Goal: Task Accomplishment & Management: Manage account settings

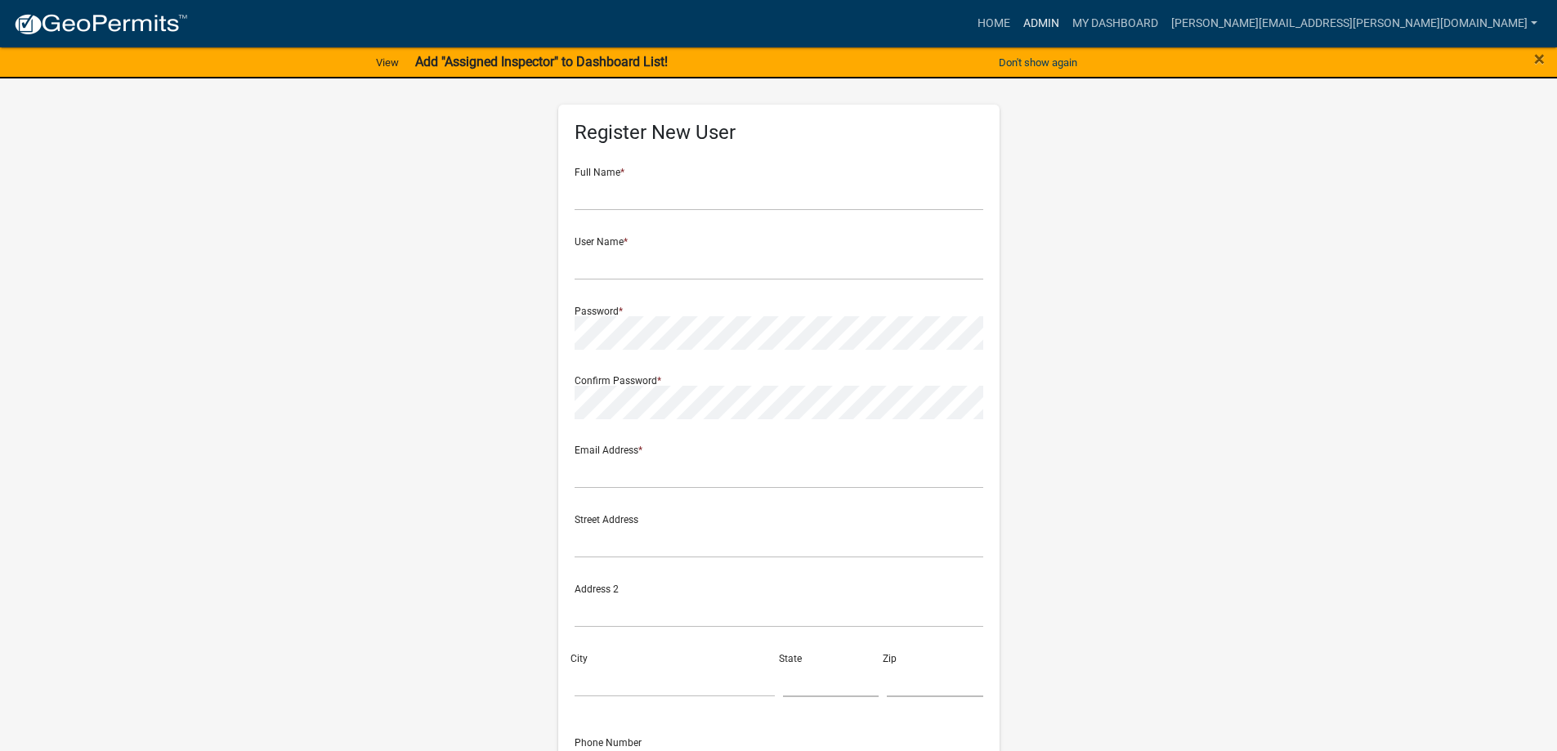
click at [1066, 25] on link "Admin" at bounding box center [1041, 23] width 49 height 31
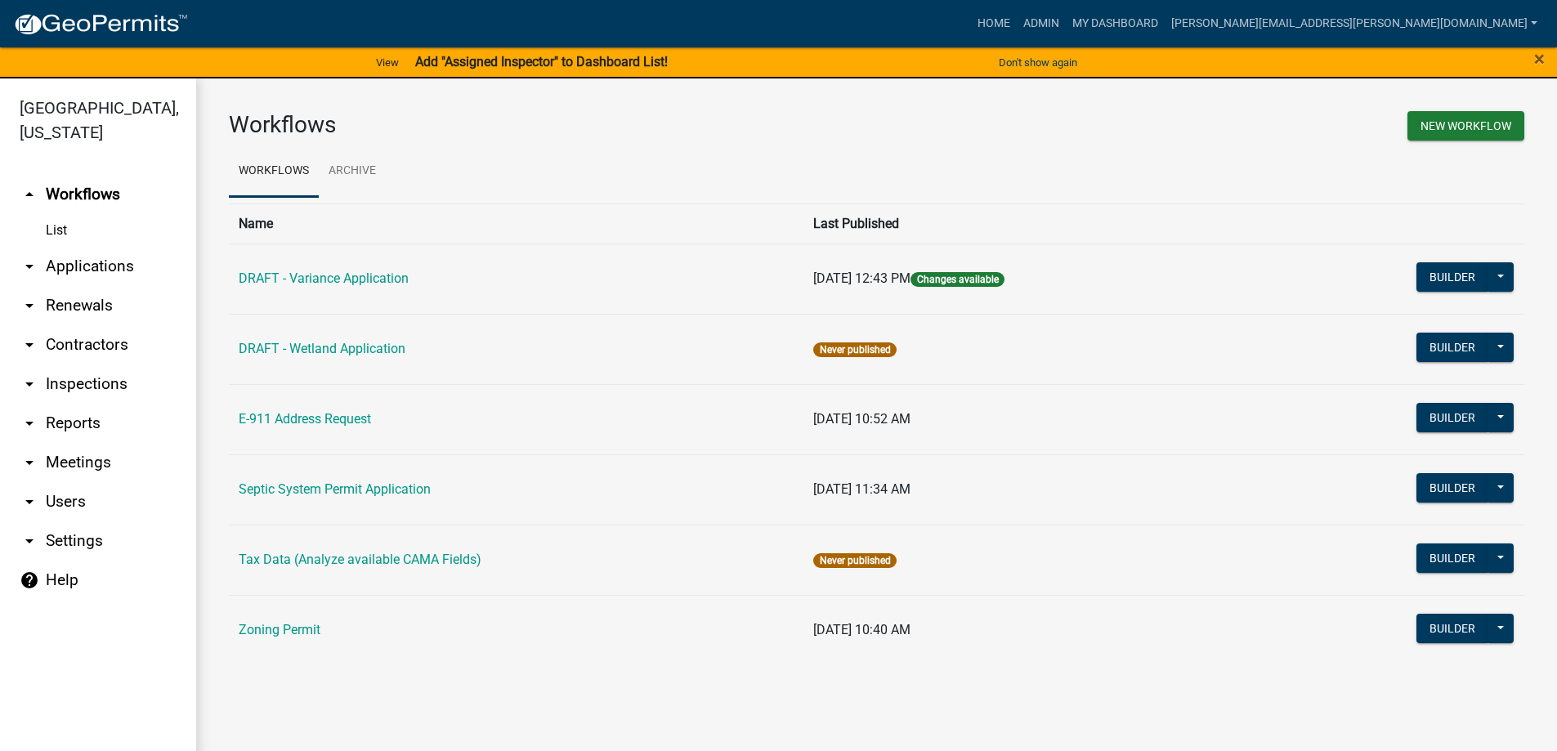
click at [64, 230] on link "List" at bounding box center [98, 230] width 196 height 33
click at [63, 254] on link "arrow_drop_down Applications" at bounding box center [98, 266] width 196 height 39
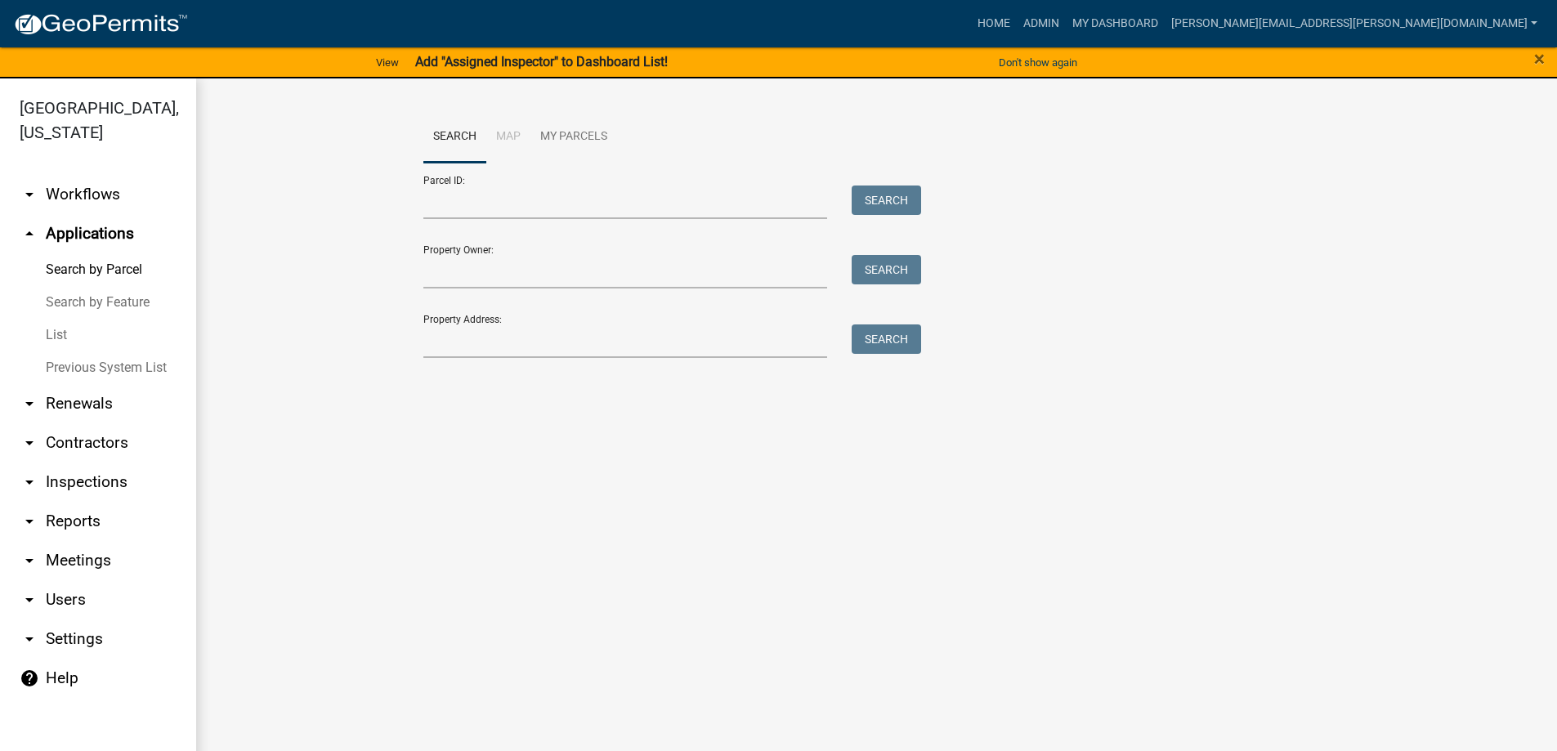
click at [68, 328] on link "List" at bounding box center [98, 335] width 196 height 33
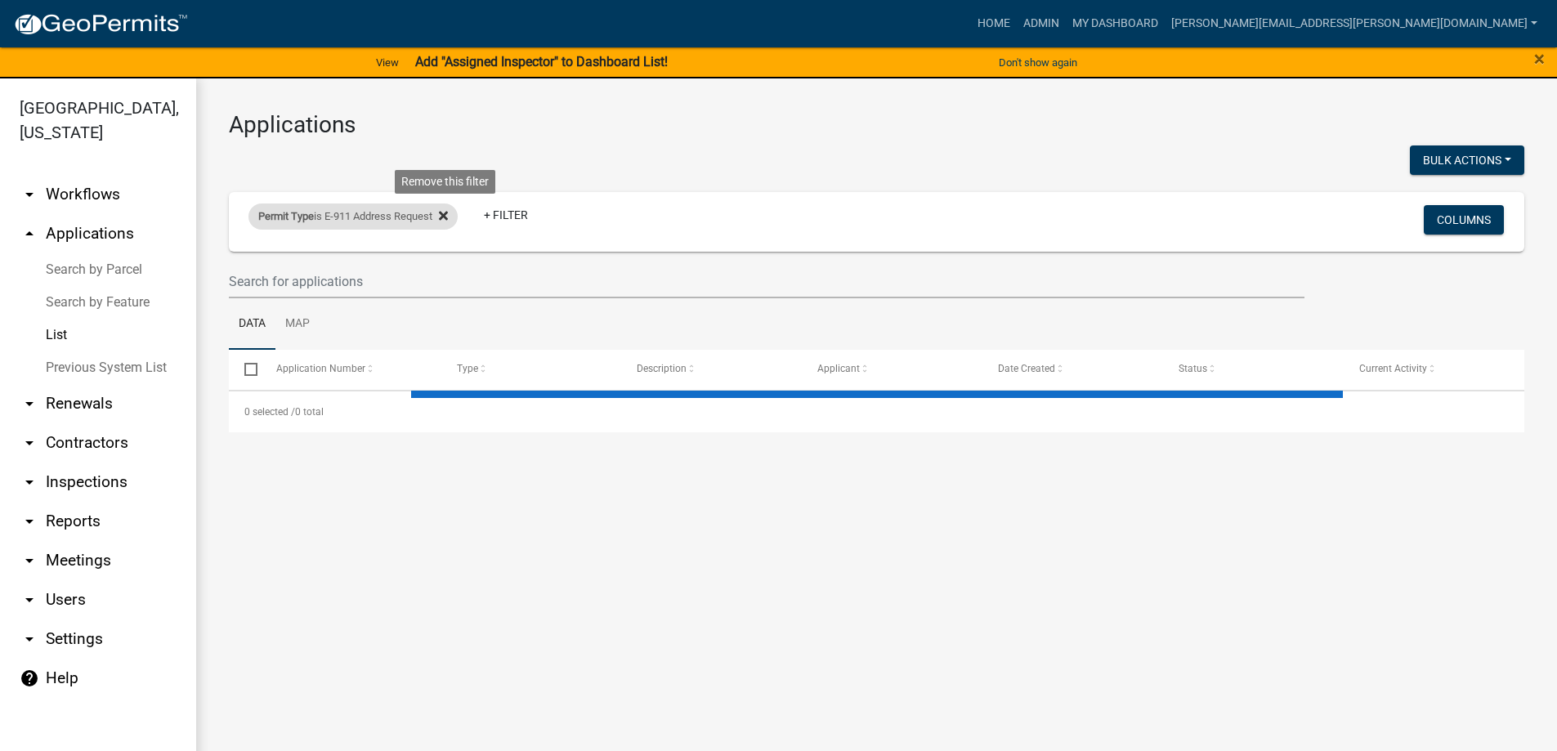
select select "3: 100"
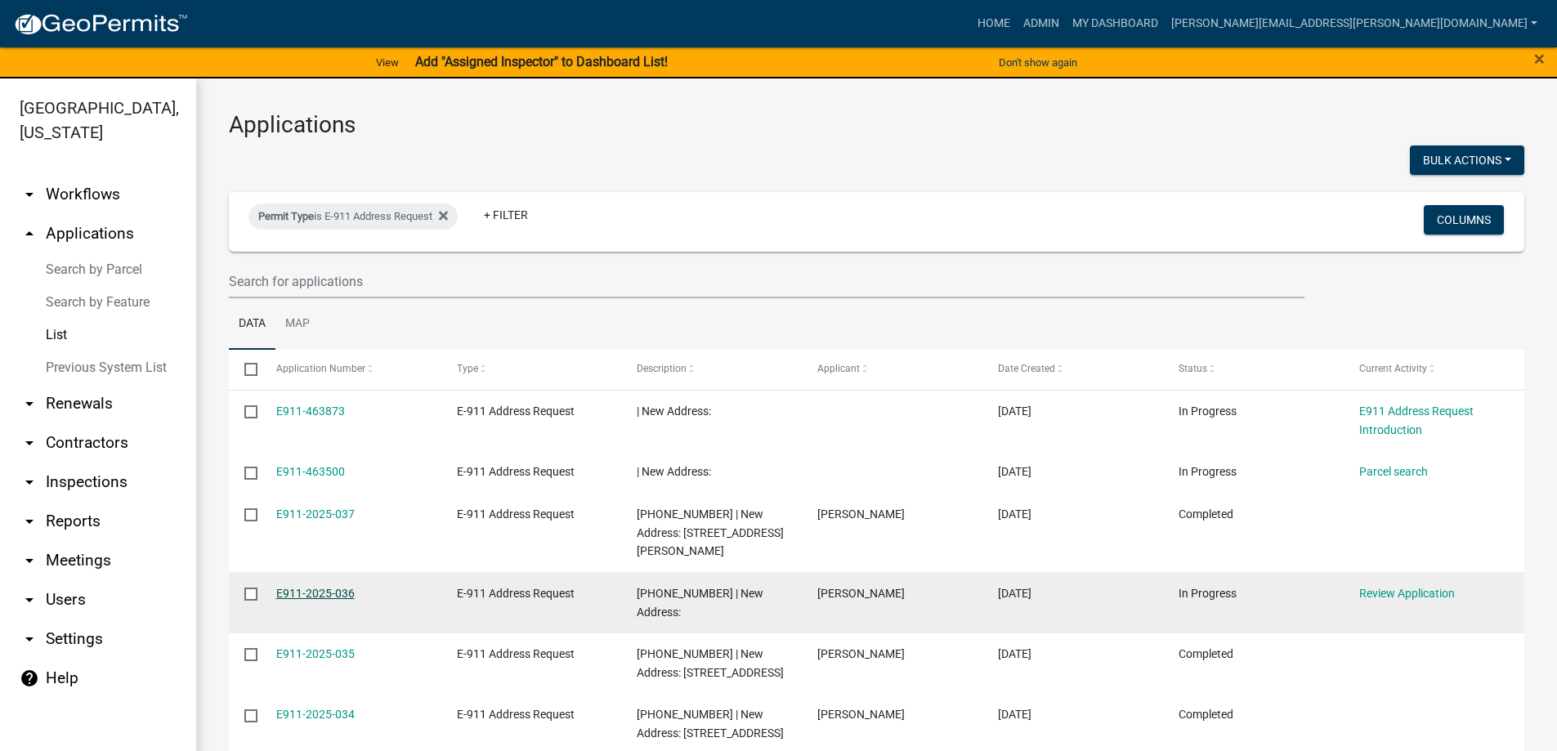
click at [333, 587] on link "E911-2025-036" at bounding box center [315, 593] width 78 height 13
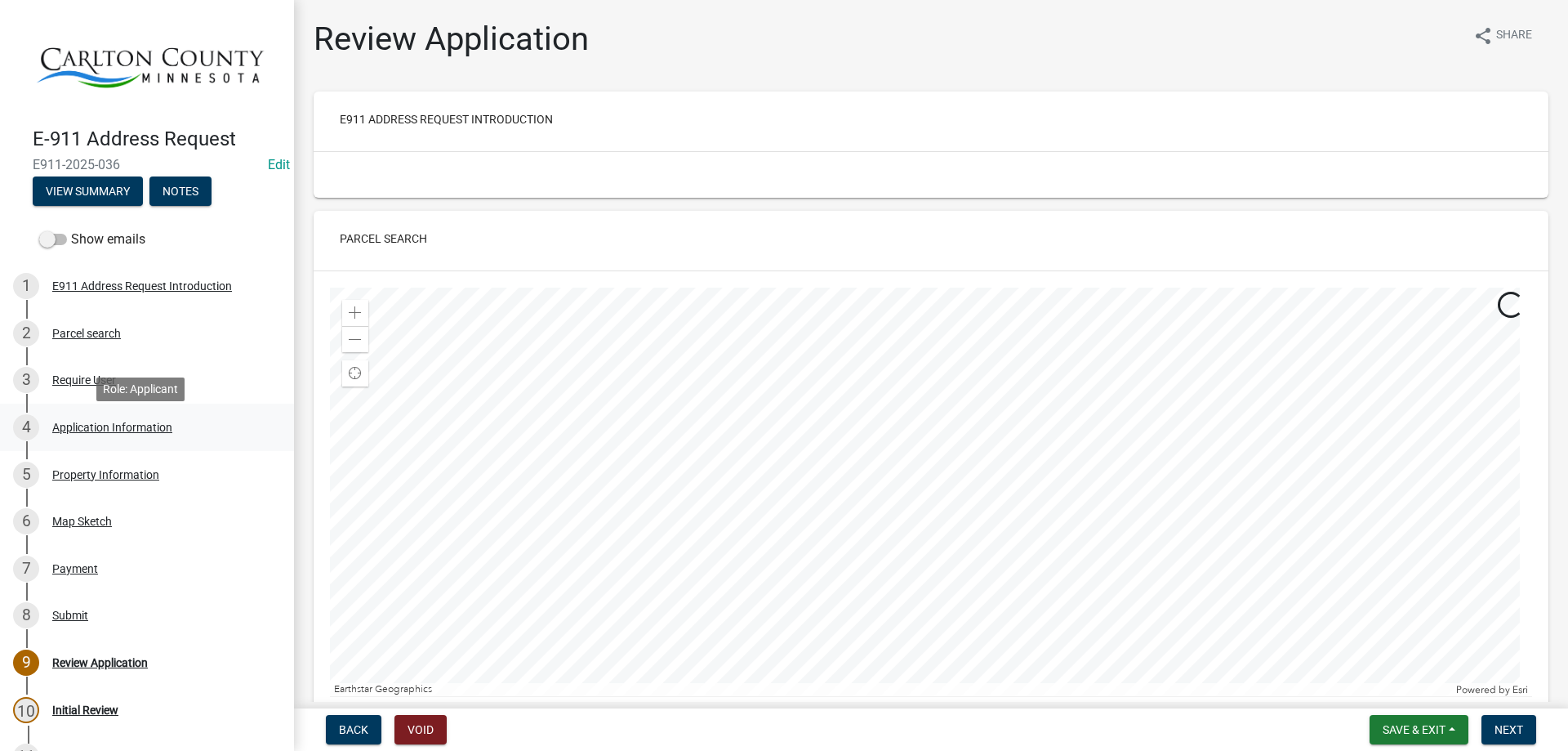
scroll to position [177, 0]
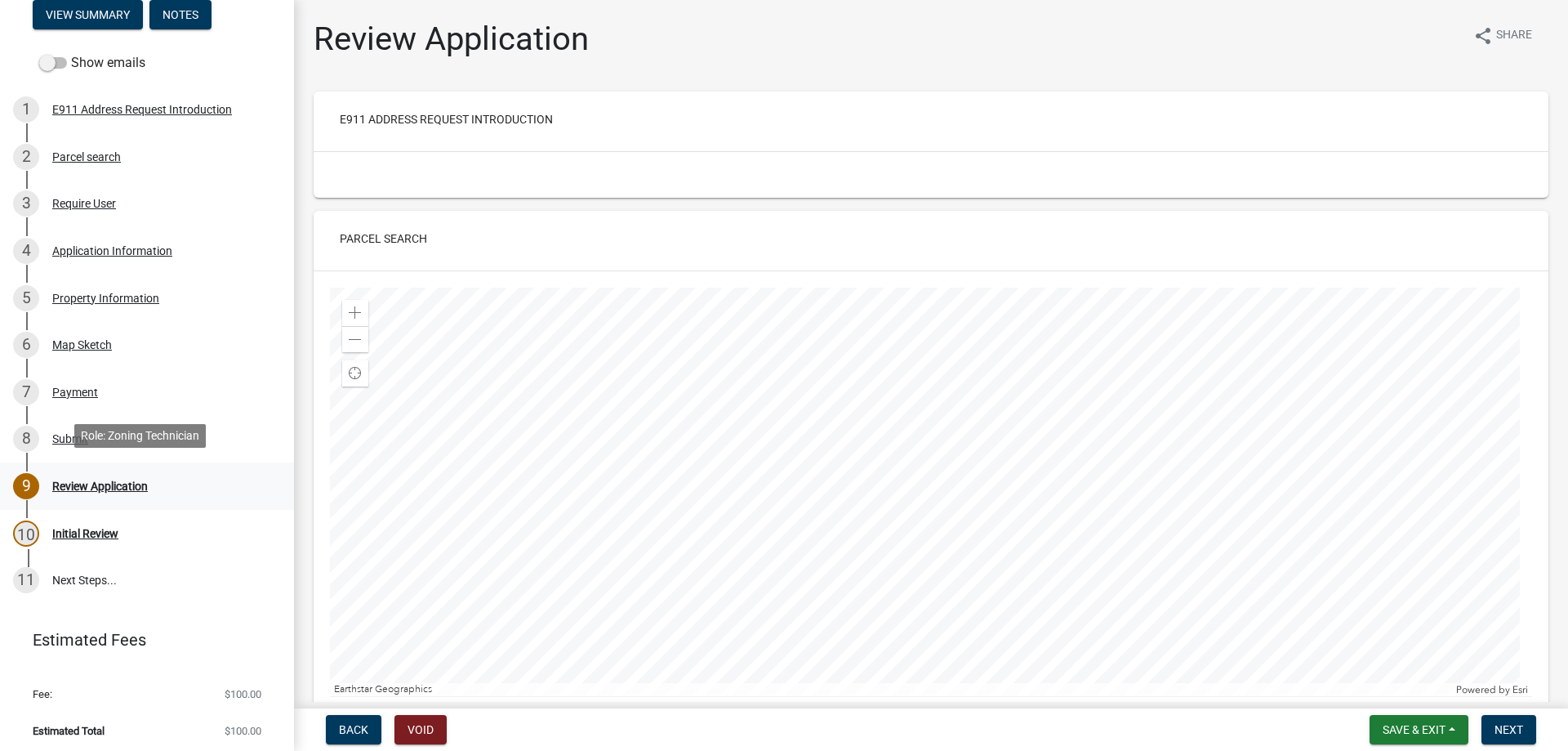
click at [137, 483] on div "Review Application" at bounding box center [100, 486] width 96 height 11
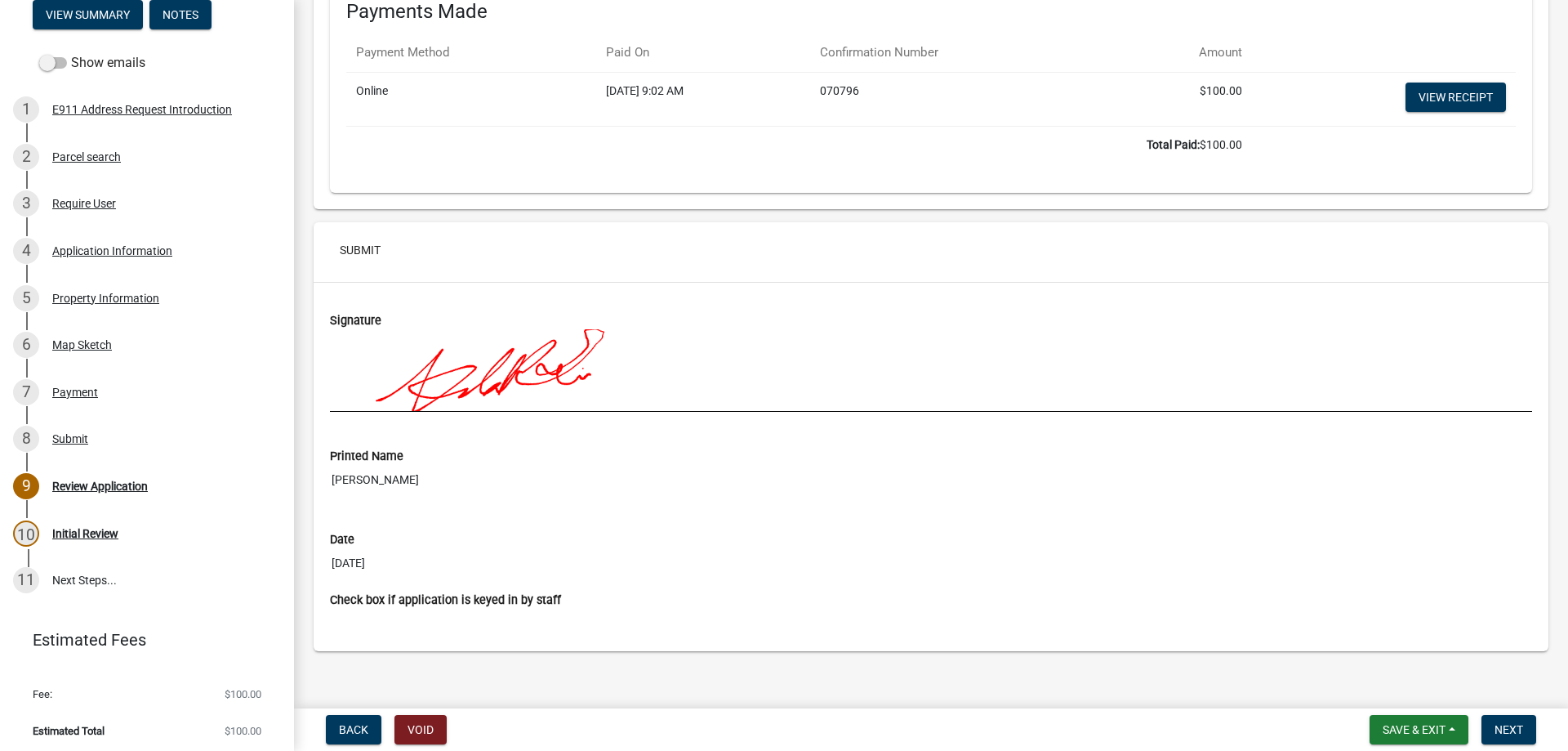
scroll to position [4051, 0]
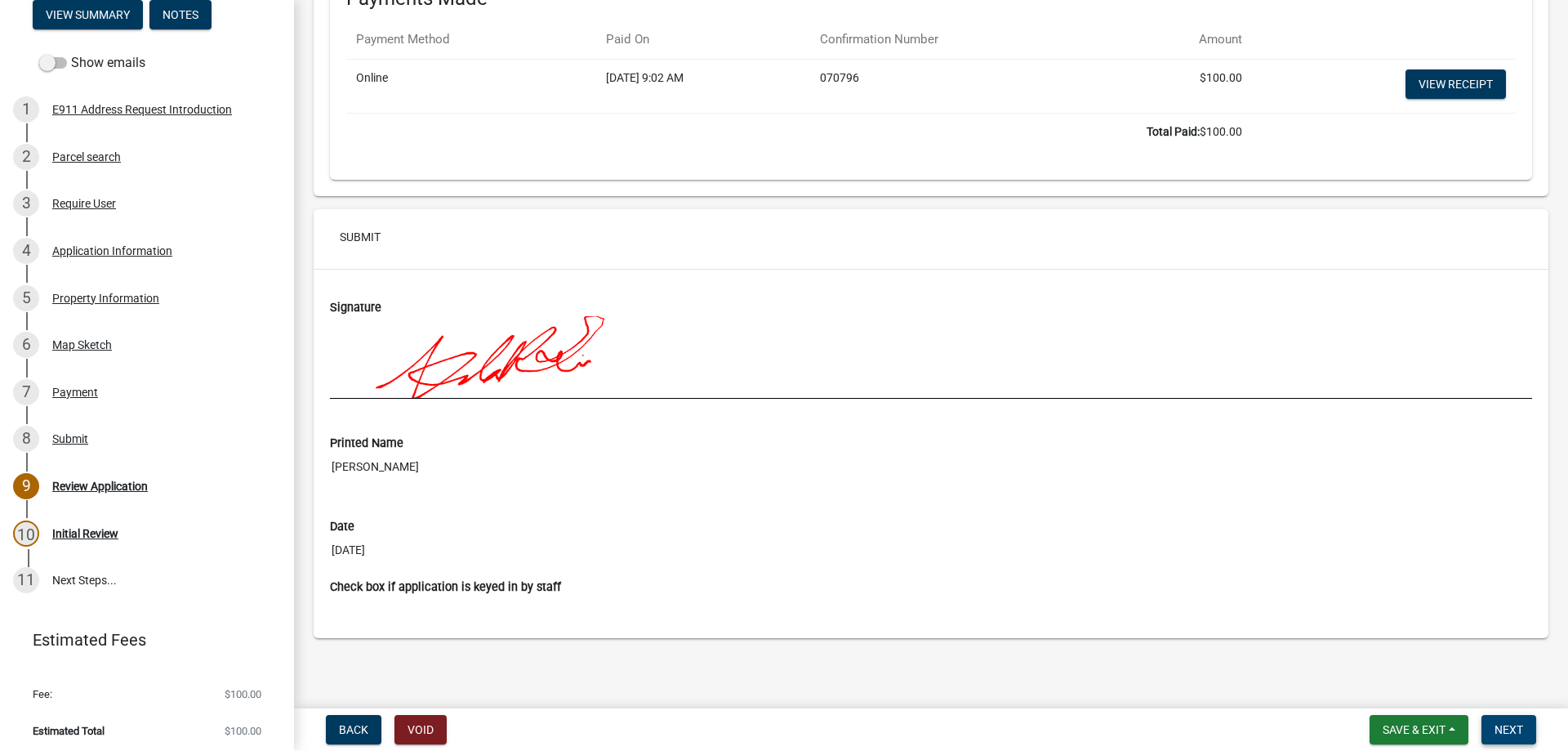
click at [1509, 725] on span "Next" at bounding box center [1509, 729] width 29 height 13
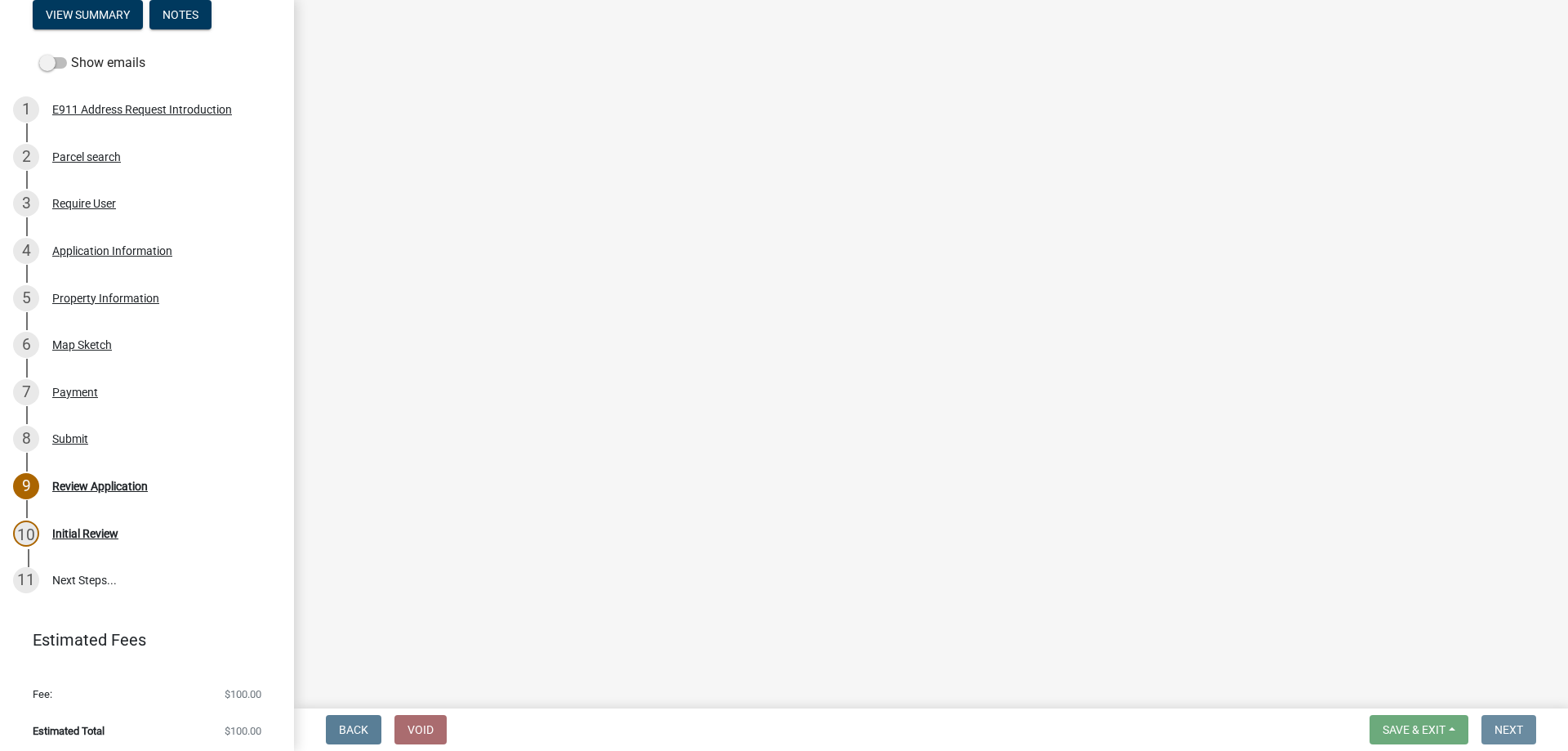
scroll to position [0, 0]
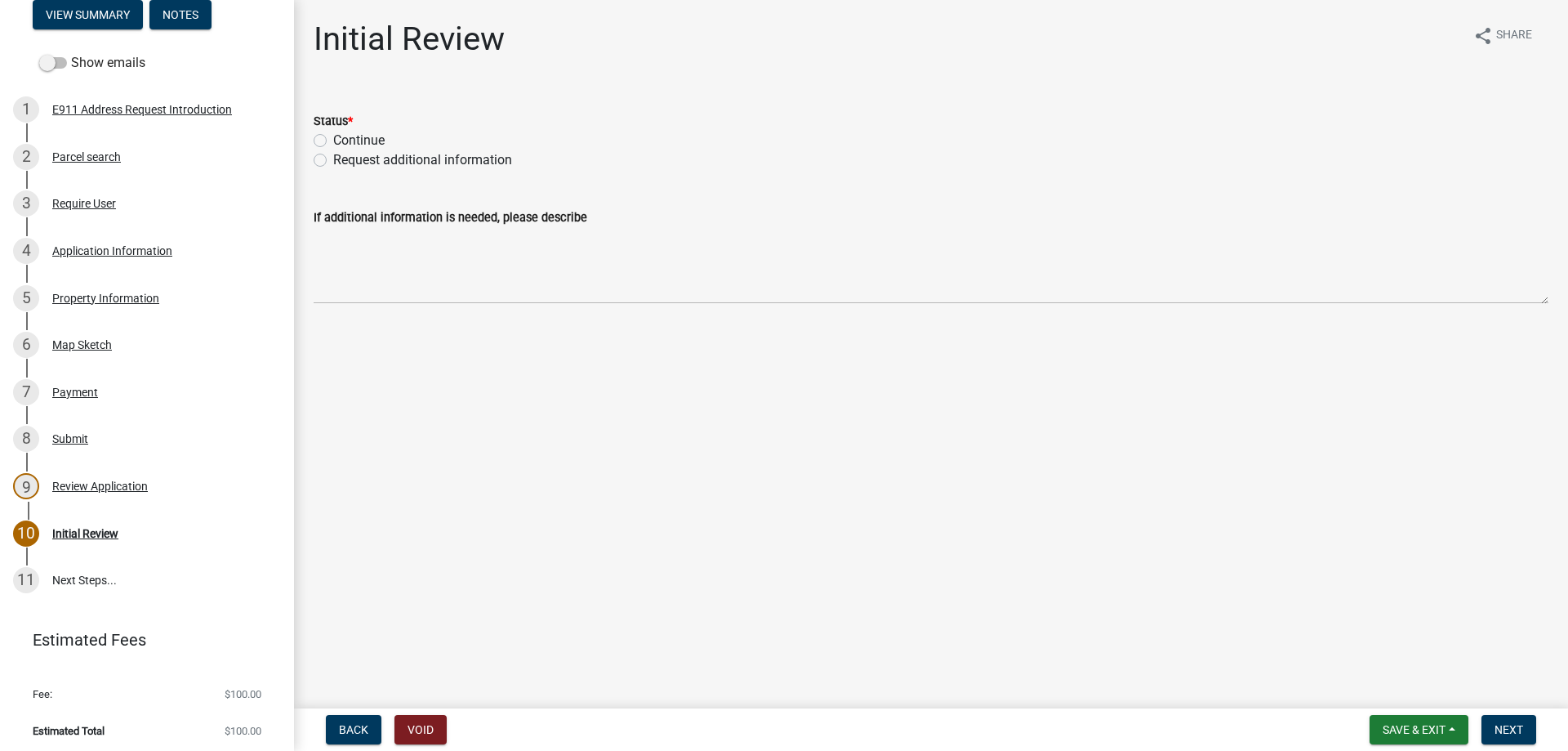
click at [365, 141] on label "Continue" at bounding box center [358, 141] width 51 height 20
click at [344, 141] on input "Continue" at bounding box center [338, 136] width 11 height 11
radio input "true"
click at [1503, 725] on span "Next" at bounding box center [1509, 729] width 29 height 13
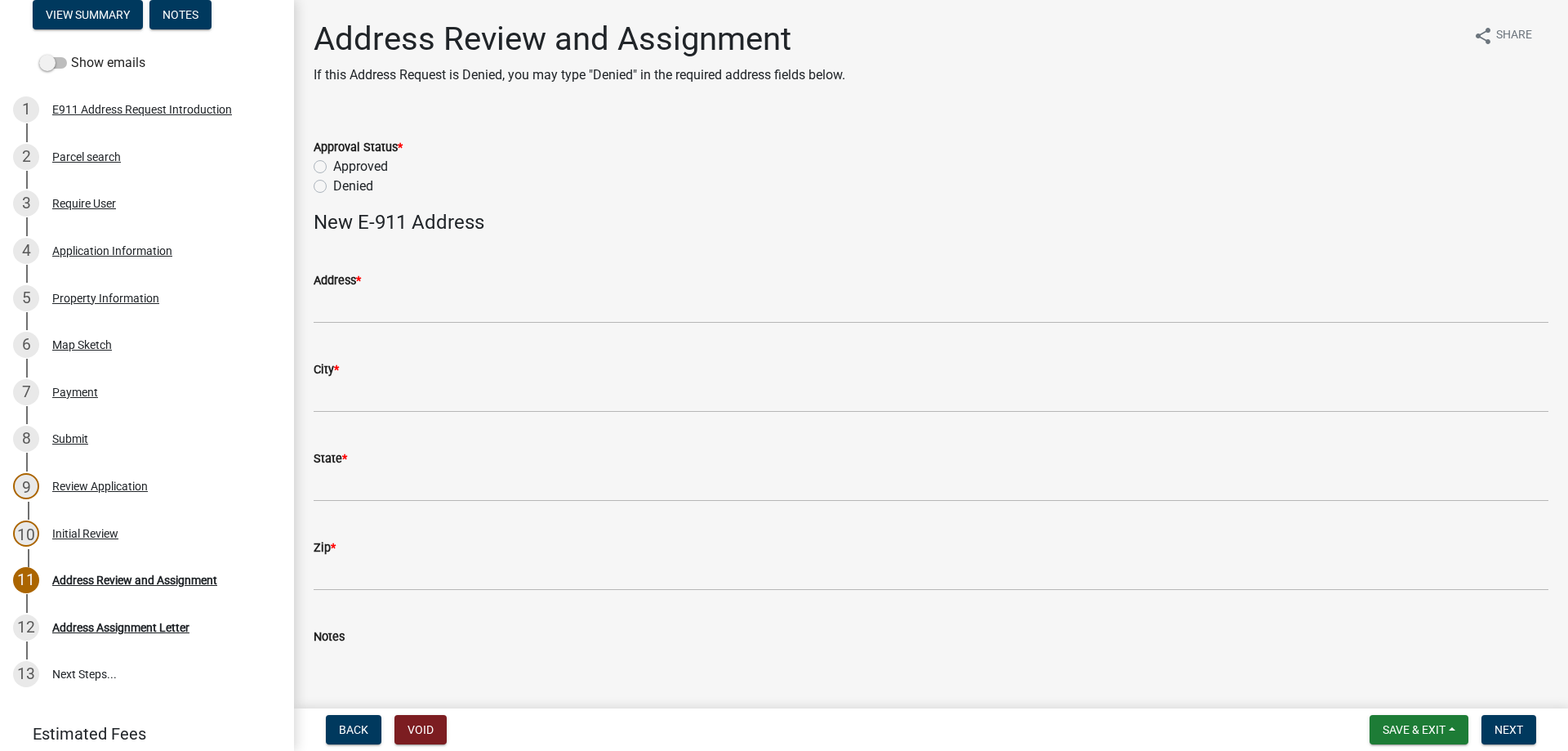
click at [347, 165] on label "Approved" at bounding box center [360, 167] width 55 height 20
click at [344, 165] on input "Approved" at bounding box center [338, 162] width 11 height 11
radio input "true"
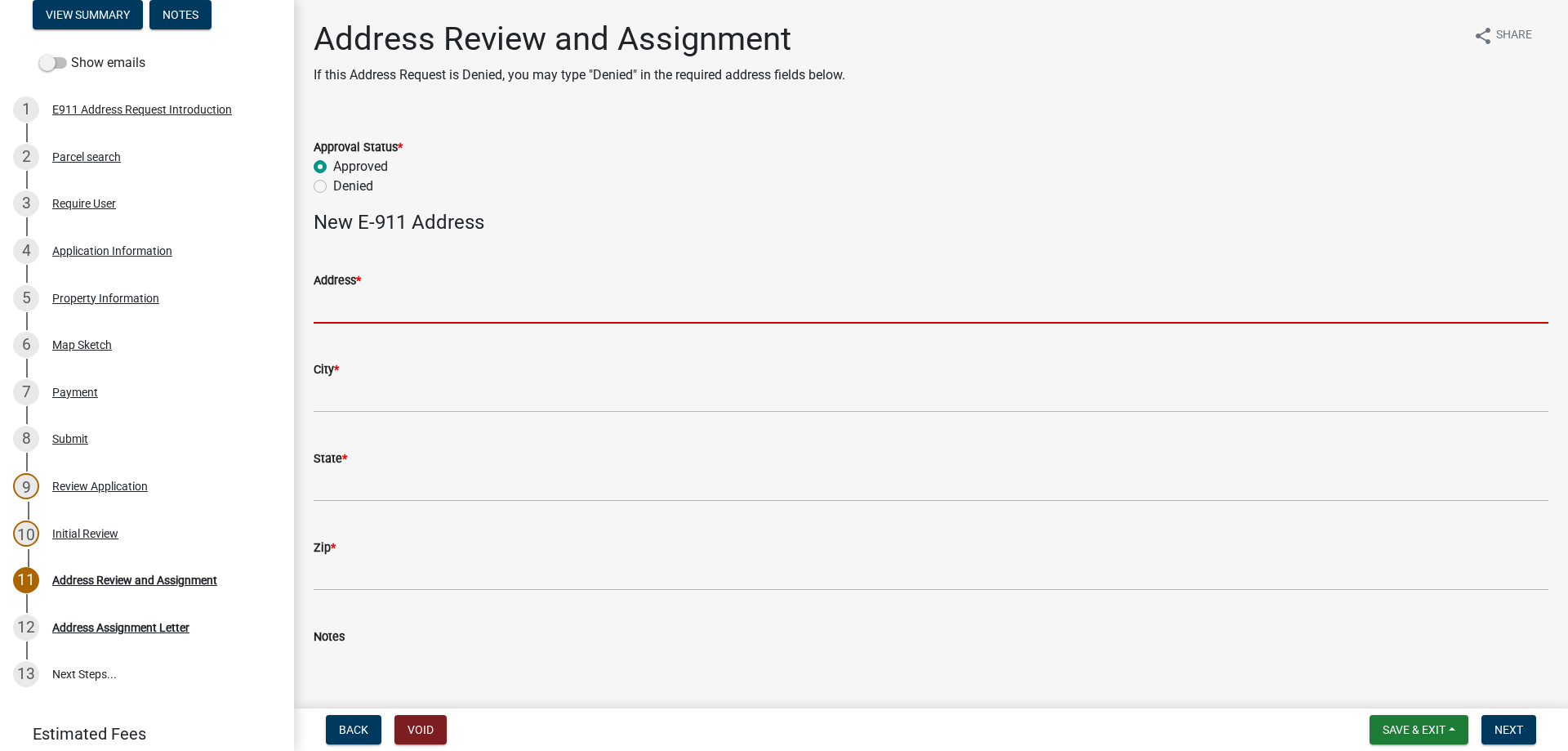
click at [347, 299] on input "Address *" at bounding box center [931, 307] width 1235 height 34
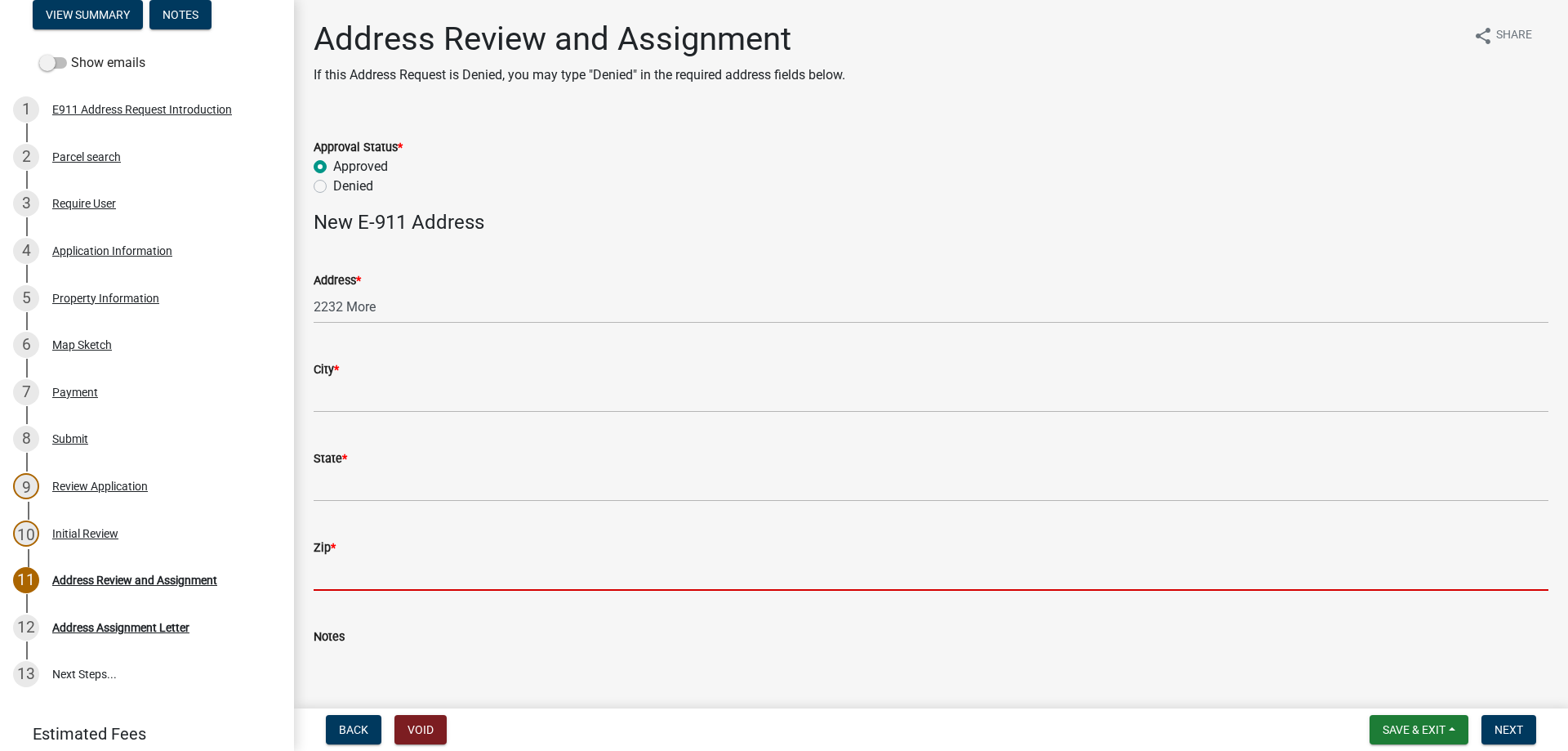
drag, startPoint x: 1450, startPoint y: 576, endPoint x: 2516, endPoint y: 567, distance: 1066.0
click at [1555, 567] on html "Internet Explorer does NOT work with GeoPermits. Get a new browser for more sec…" at bounding box center [784, 375] width 1568 height 751
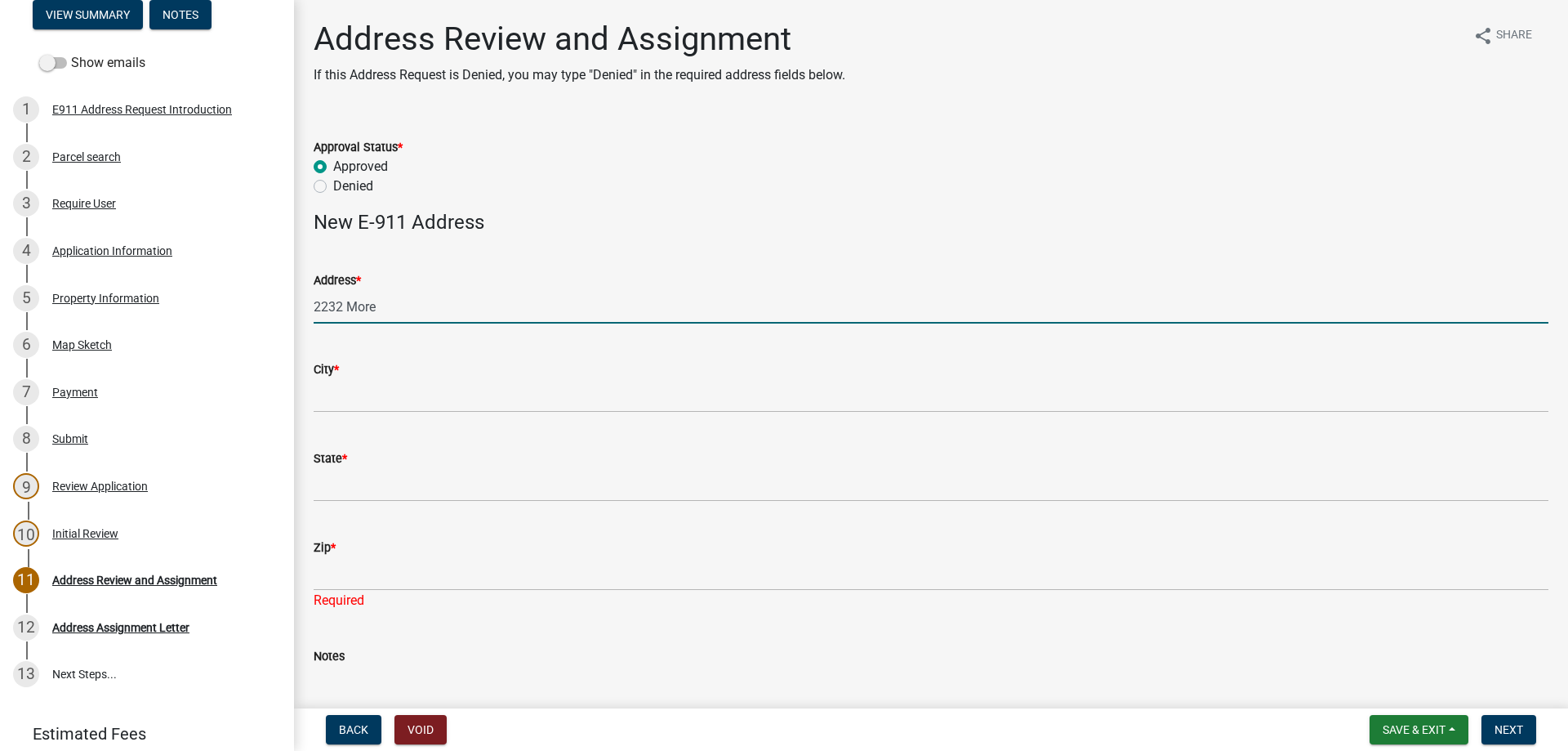
click at [399, 315] on input "2232 More" at bounding box center [931, 307] width 1235 height 34
type input "[STREET_ADDRESS][PERSON_NAME]"
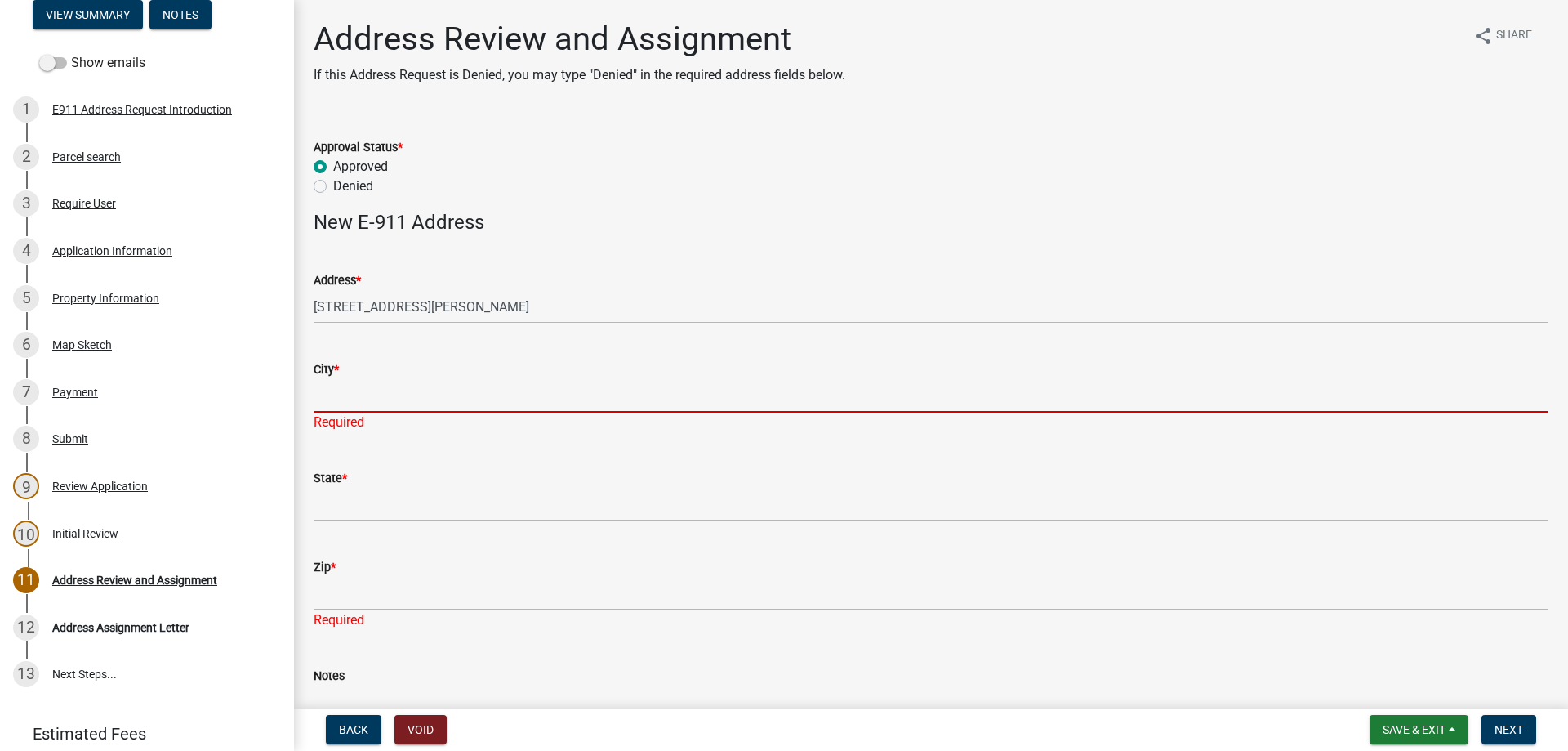
click at [347, 394] on input "City *" at bounding box center [931, 396] width 1235 height 34
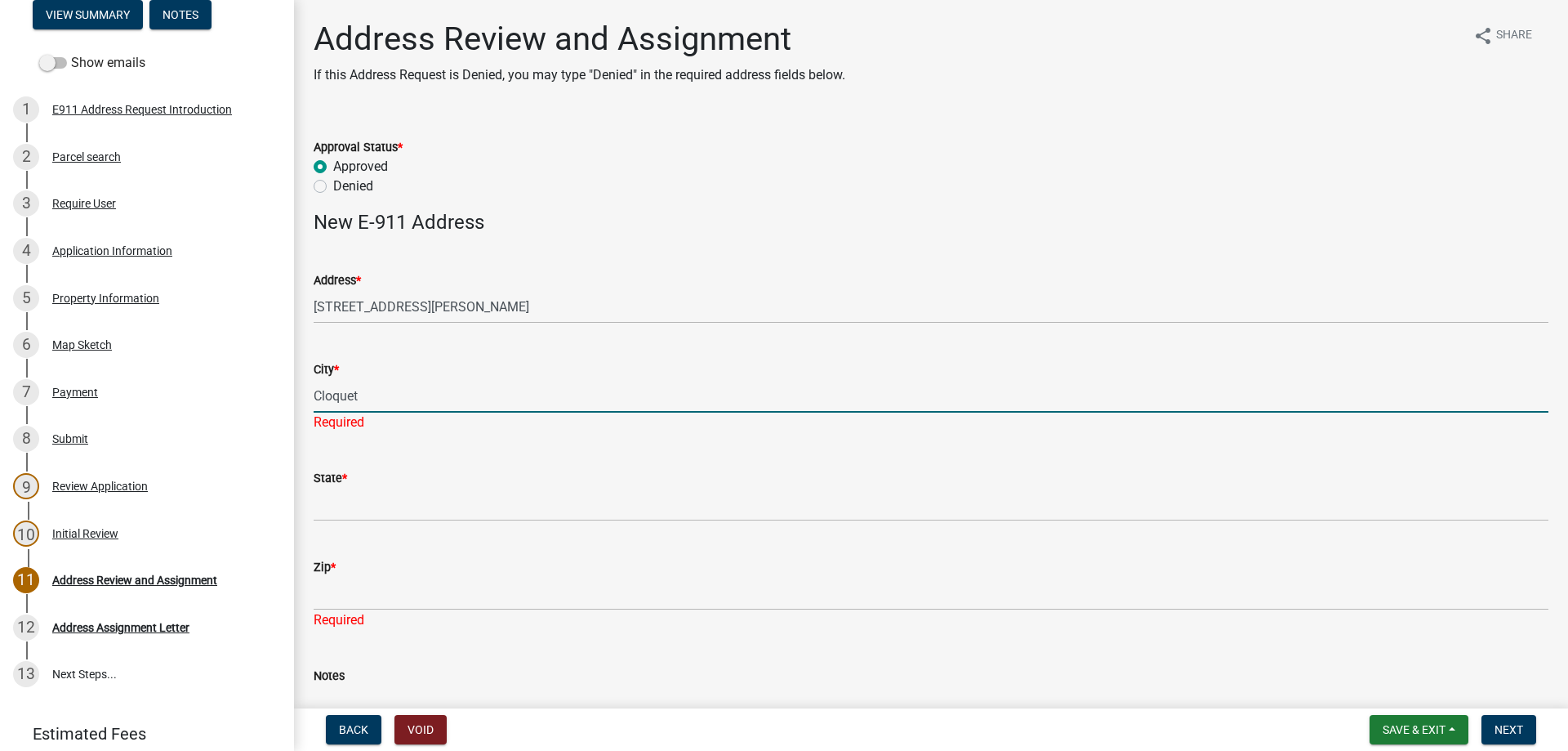
type input "Cloquet"
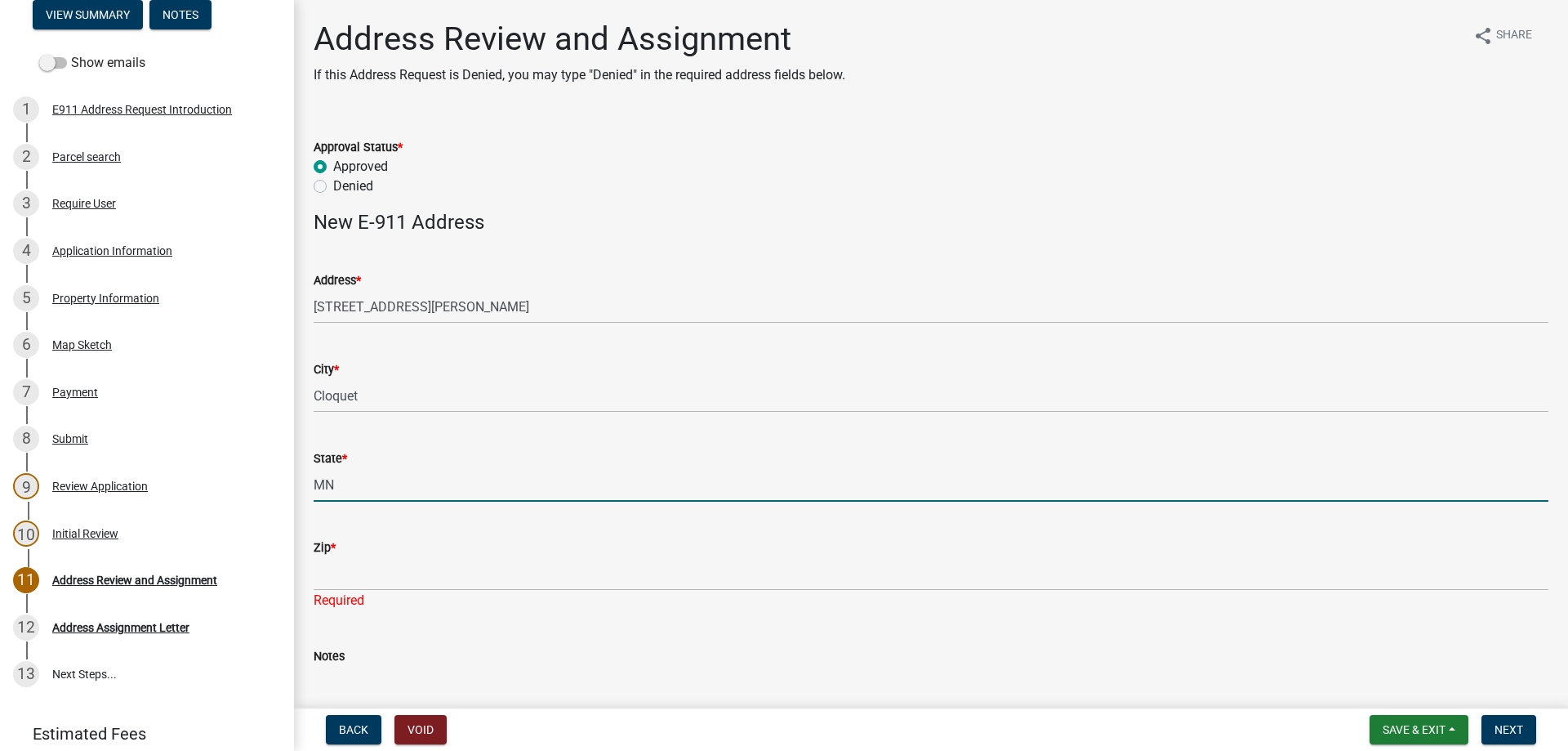
type input "MN"
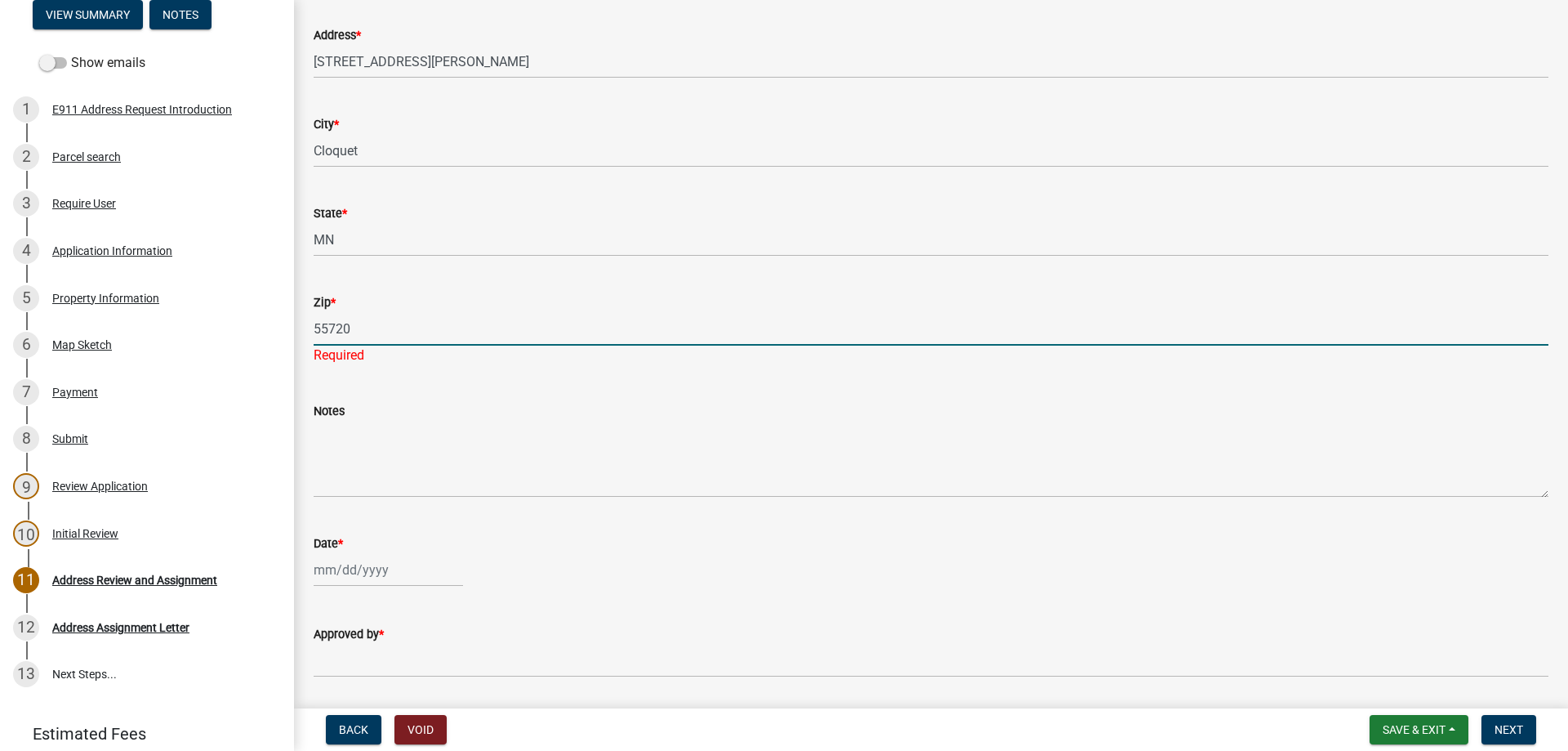
scroll to position [298, 0]
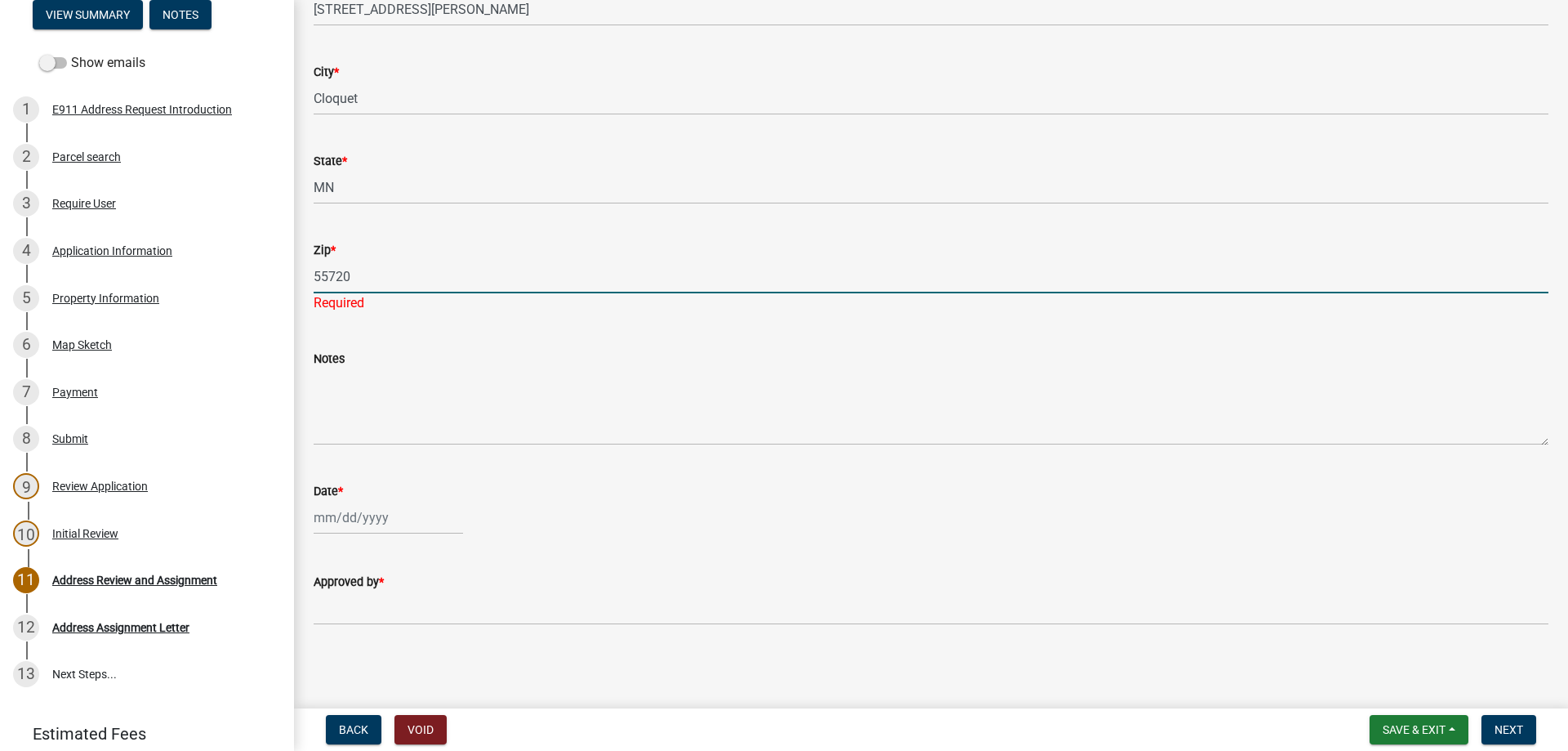
type input "55720"
click at [356, 513] on div at bounding box center [389, 518] width 150 height 34
select select "8"
select select "2025"
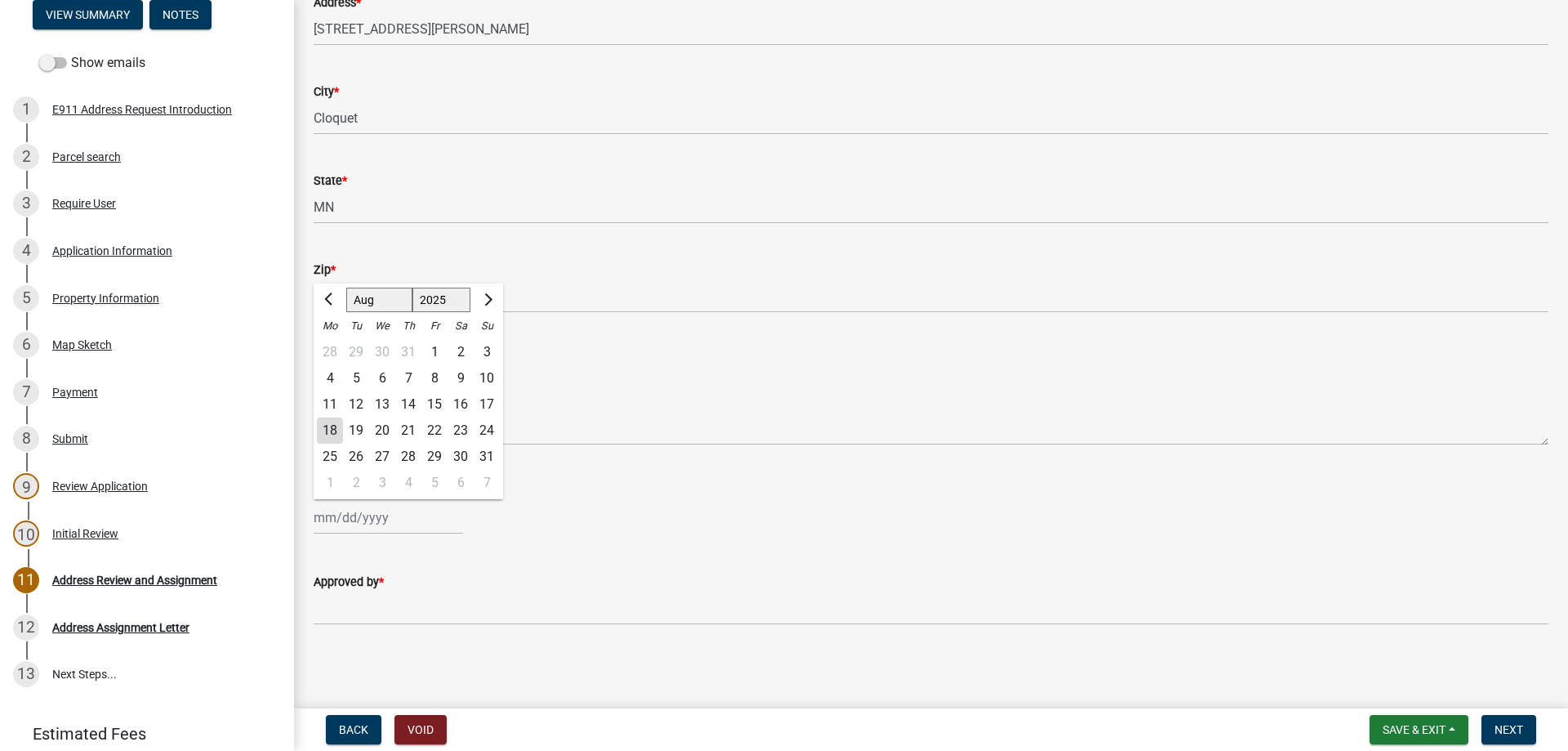
scroll to position [278, 0]
click at [325, 434] on div "18" at bounding box center [330, 431] width 26 height 26
type input "[DATE]"
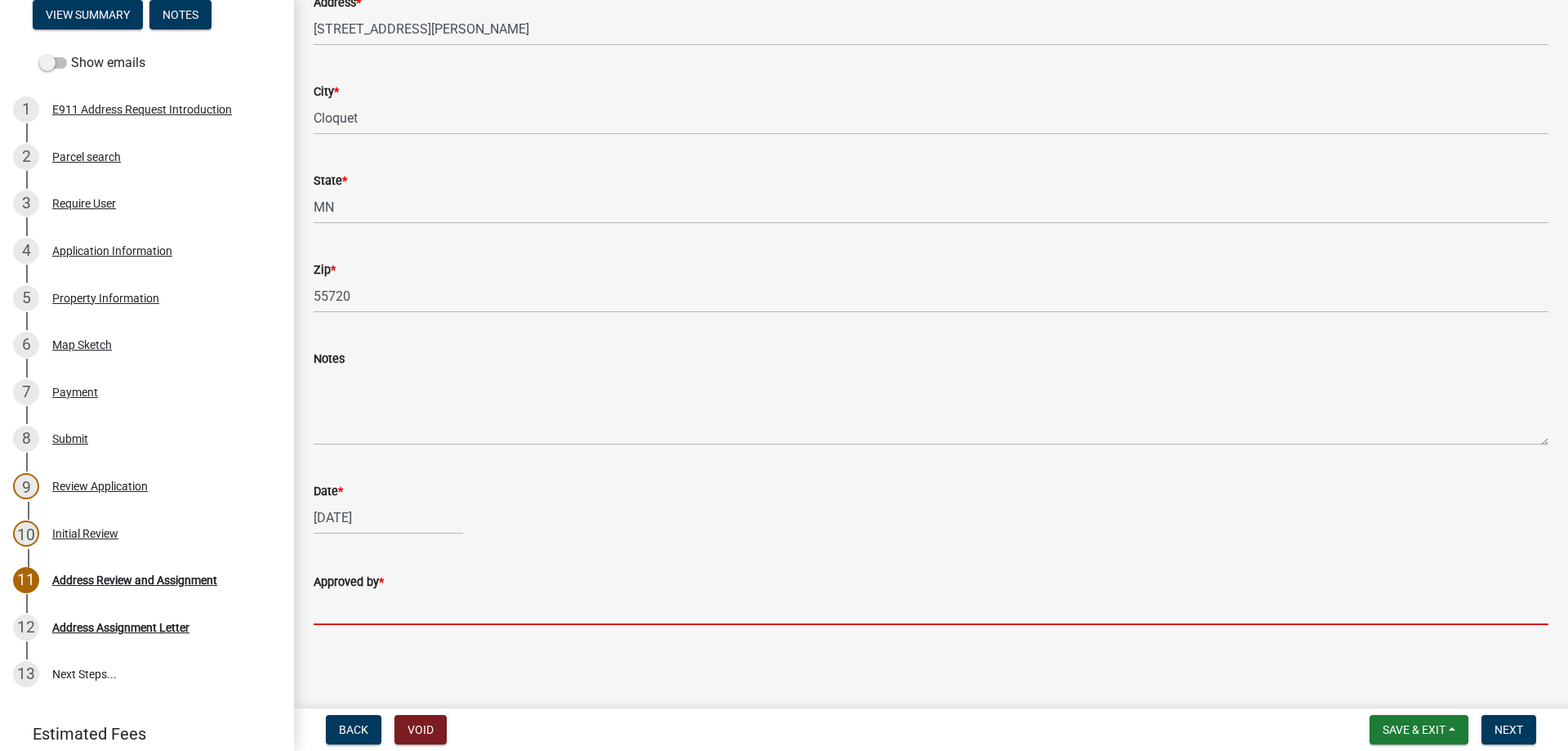
click at [339, 608] on input "Approved by *" at bounding box center [931, 609] width 1235 height 34
type input "[PERSON_NAME]"
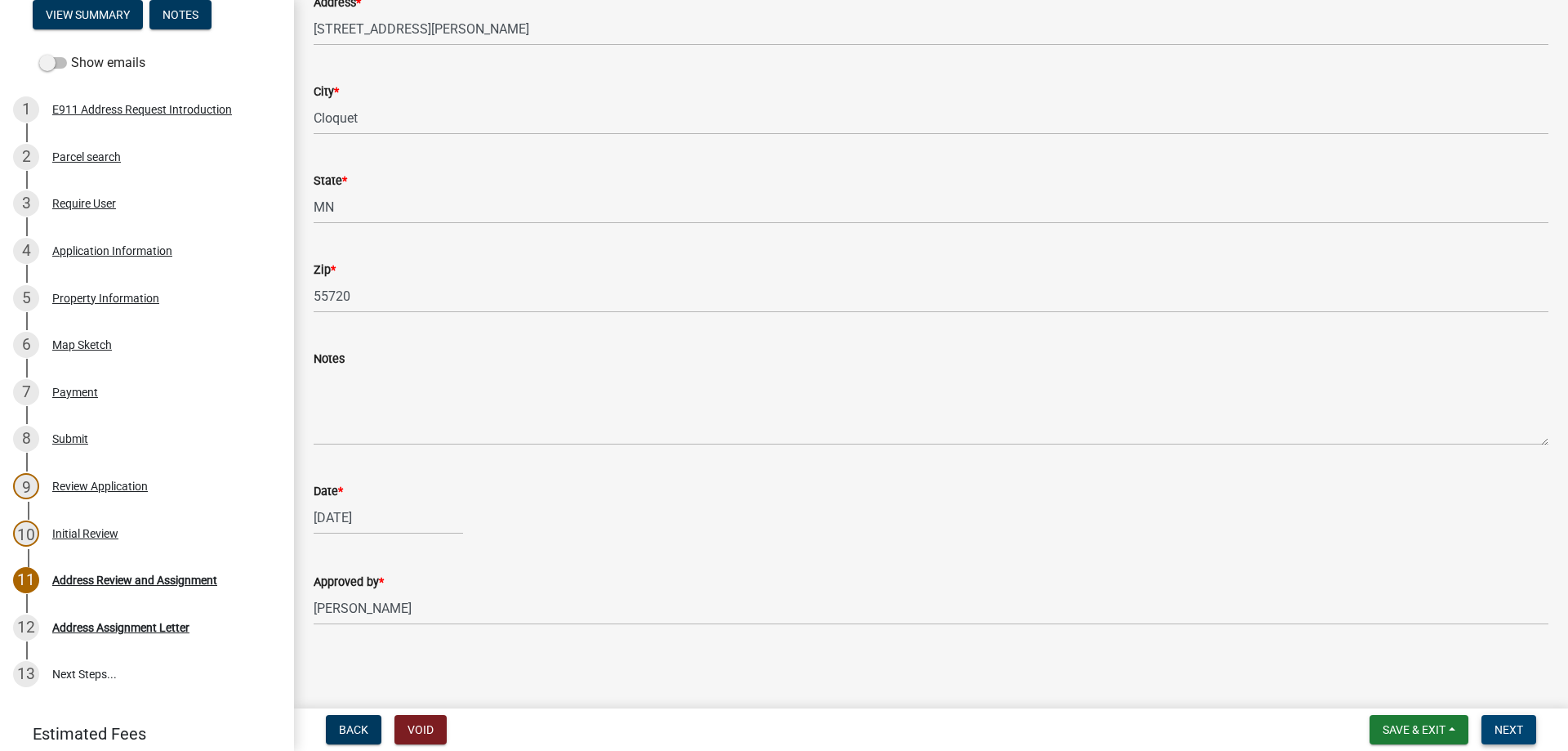
click at [1527, 726] on button "Next" at bounding box center [1509, 729] width 55 height 29
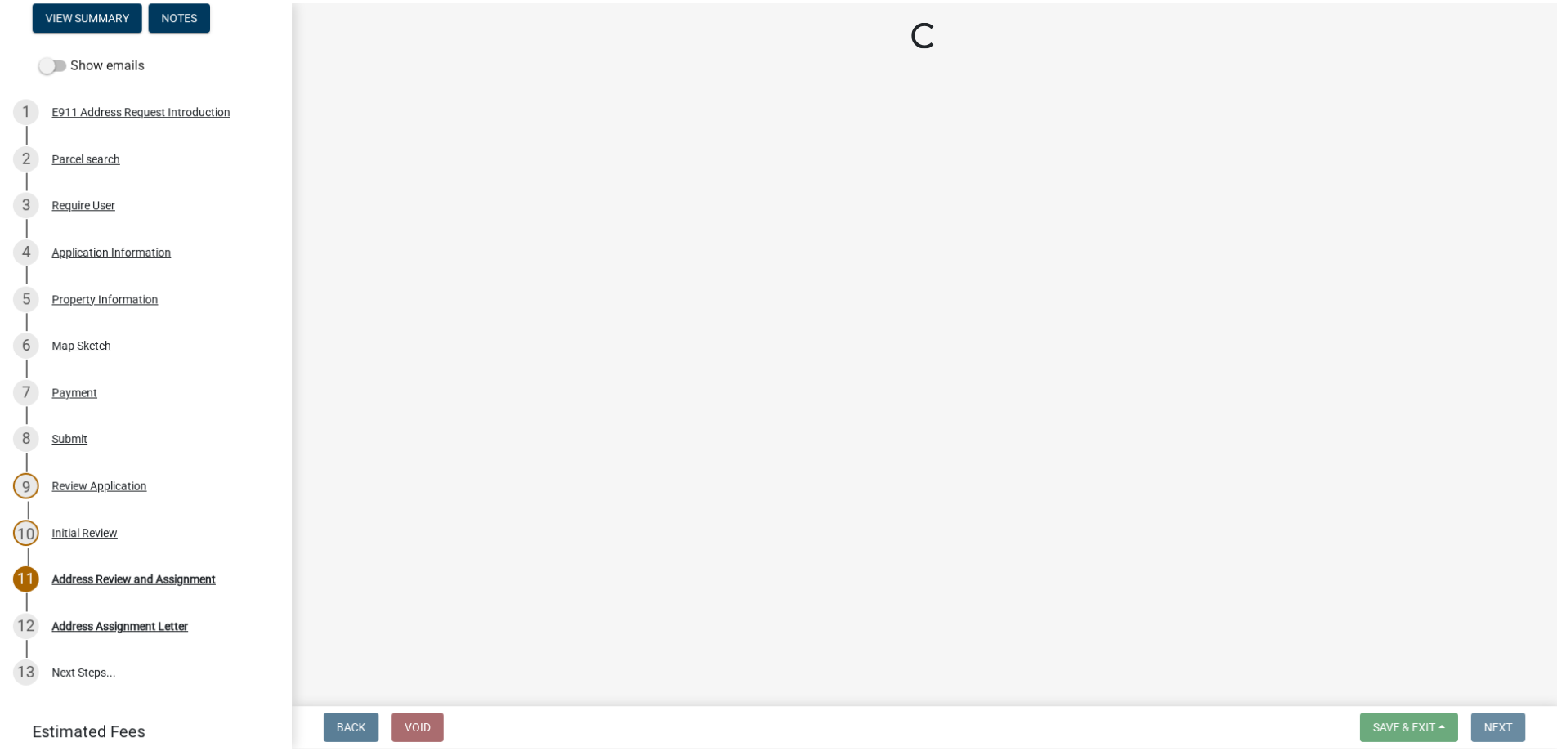
scroll to position [0, 0]
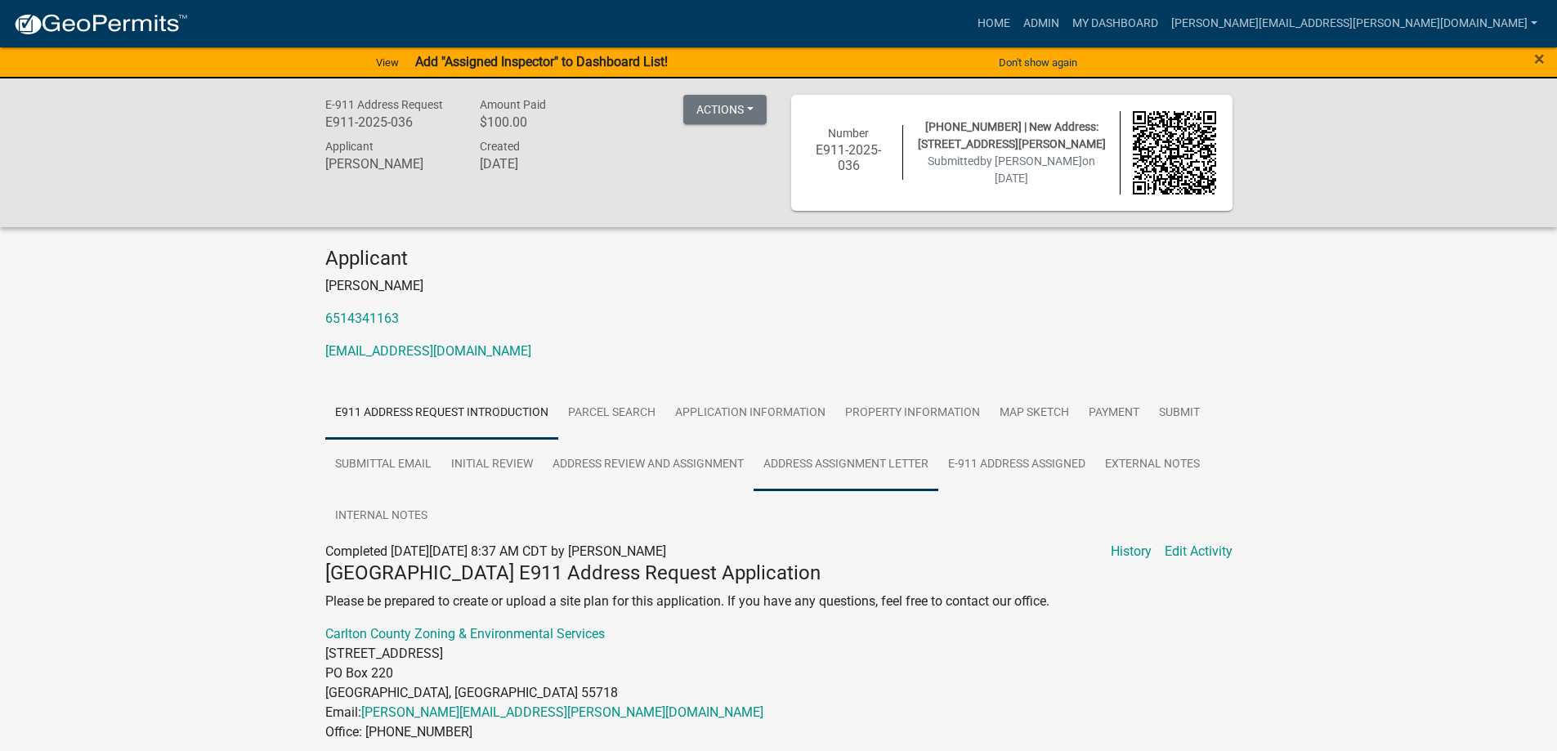
click at [864, 466] on link "Address Assignment Letter" at bounding box center [846, 465] width 185 height 52
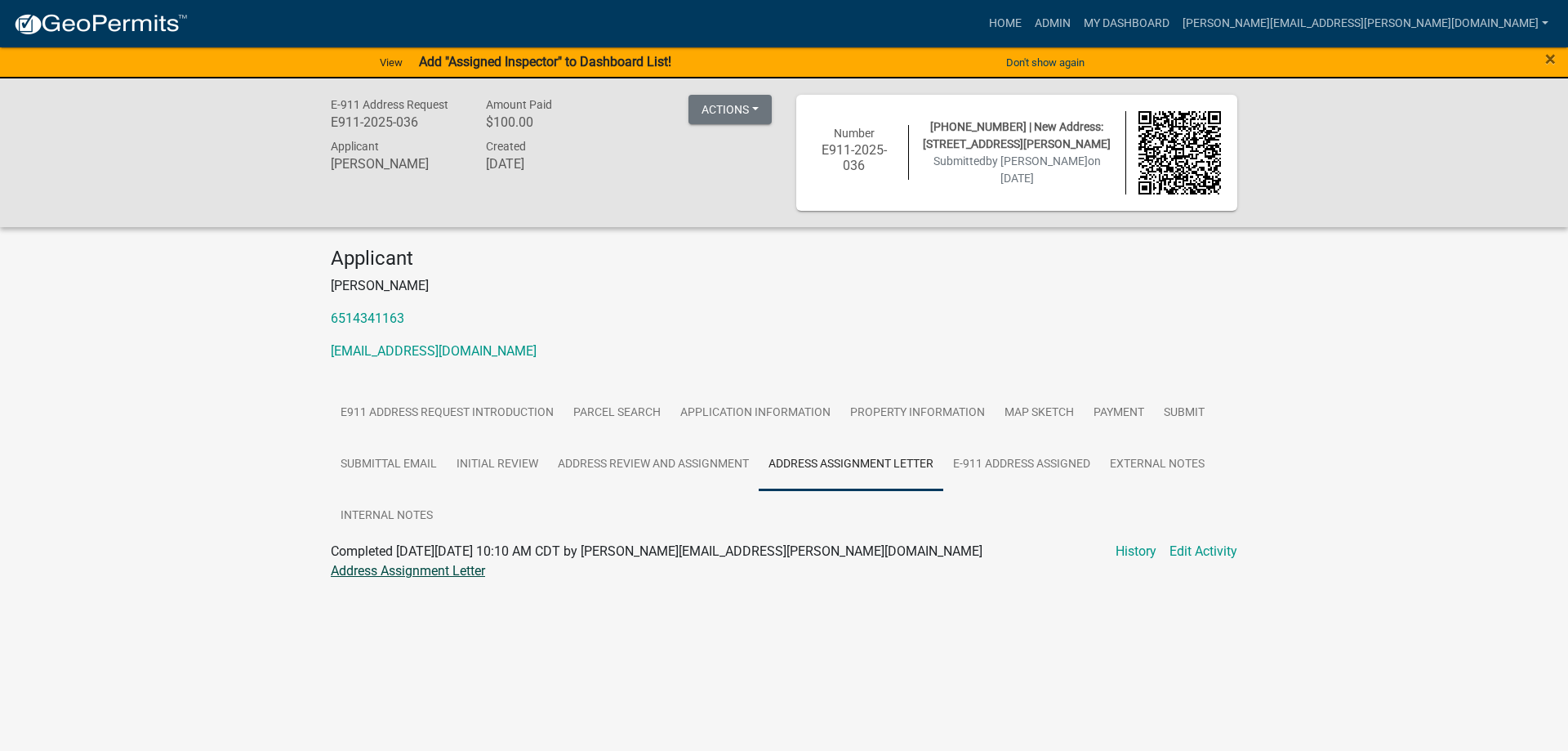
click at [348, 572] on link "Address Assignment Letter" at bounding box center [408, 571] width 154 height 16
click at [788, 463] on link "Address Assignment Letter" at bounding box center [850, 465] width 185 height 52
click at [457, 567] on link "Address Assignment Letter" at bounding box center [408, 571] width 154 height 16
click at [472, 575] on link "Address Assignment Letter" at bounding box center [408, 571] width 154 height 16
click at [1077, 23] on link "Admin" at bounding box center [1052, 23] width 49 height 31
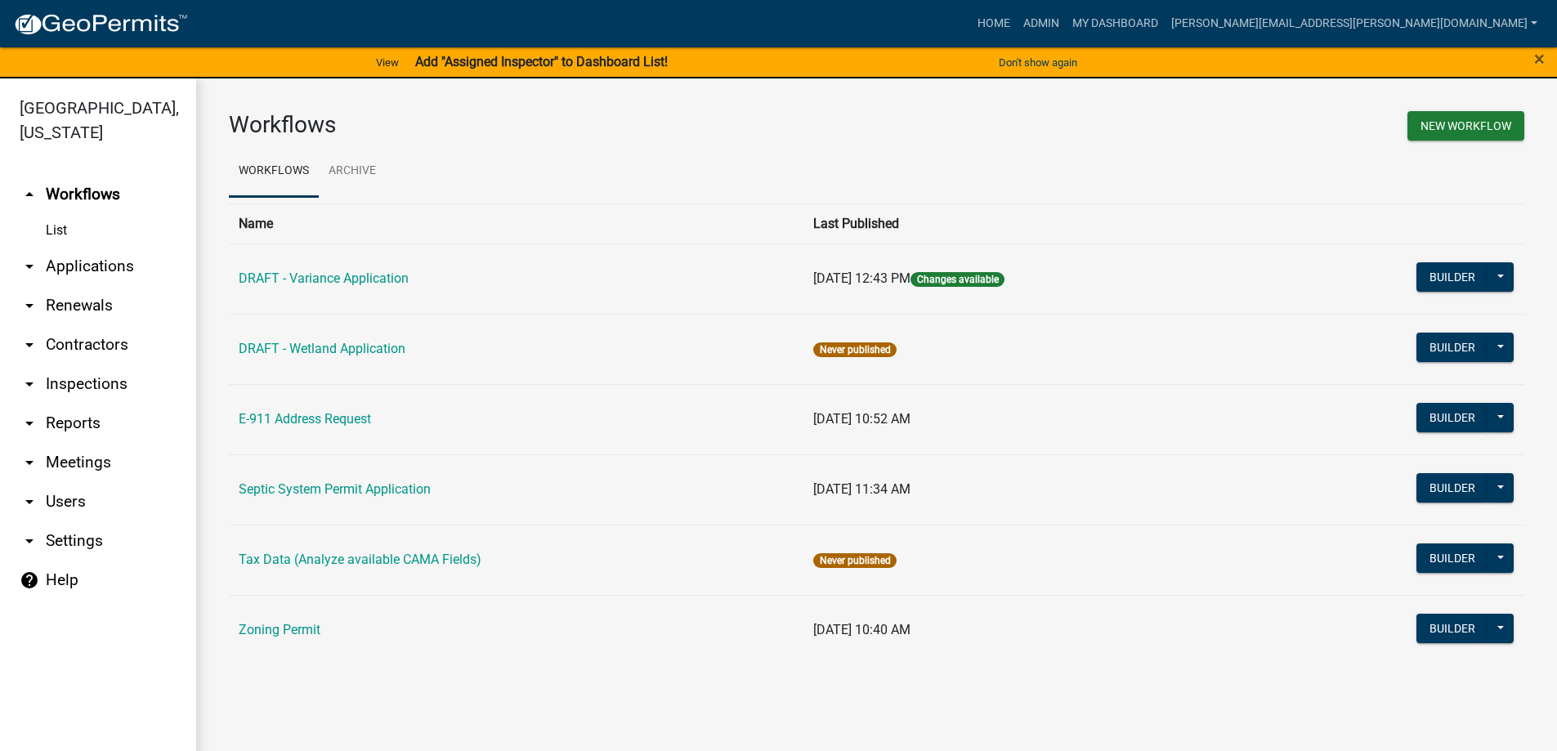
click at [106, 261] on link "arrow_drop_down Applications" at bounding box center [98, 266] width 196 height 39
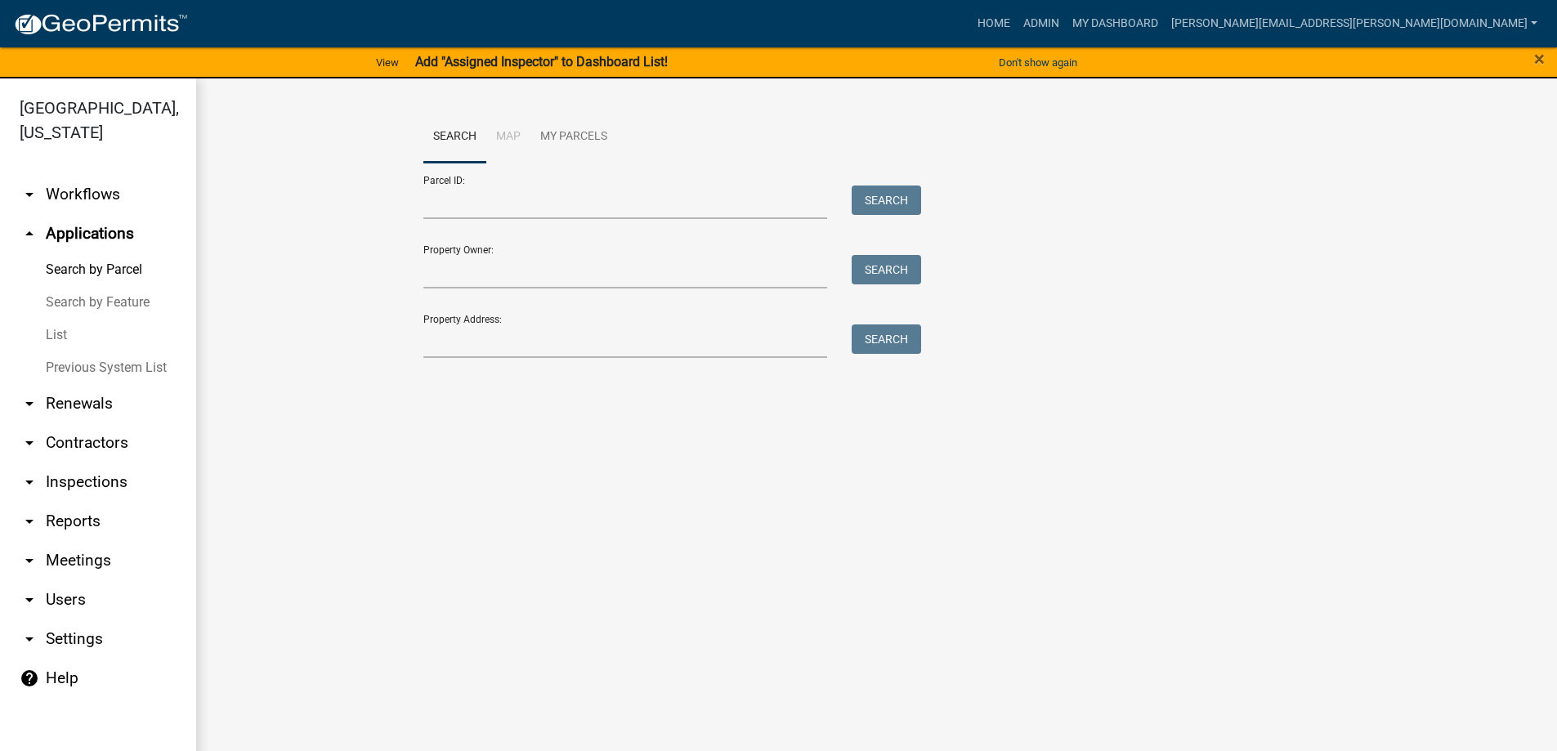
click at [79, 338] on link "List" at bounding box center [98, 335] width 196 height 33
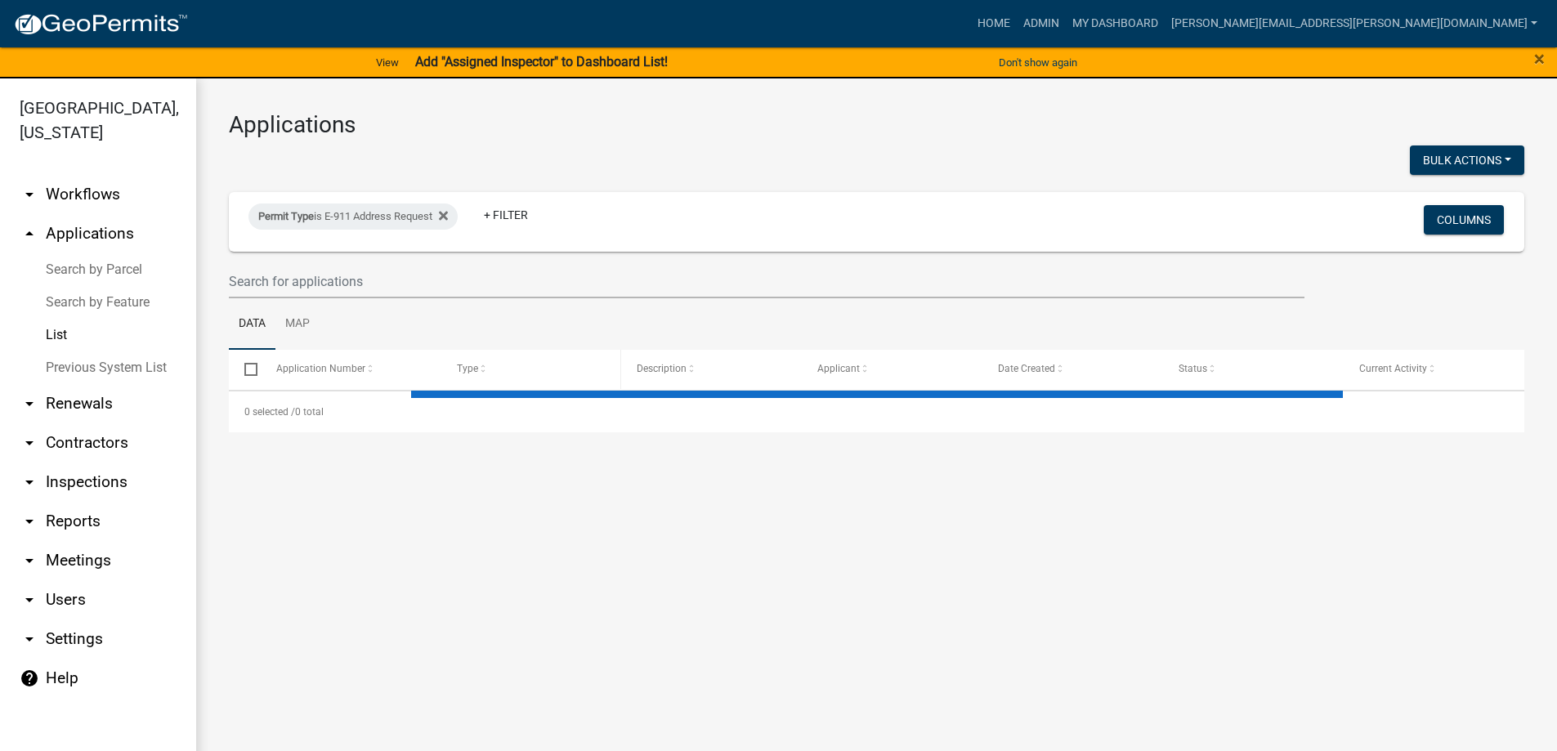
select select "3: 100"
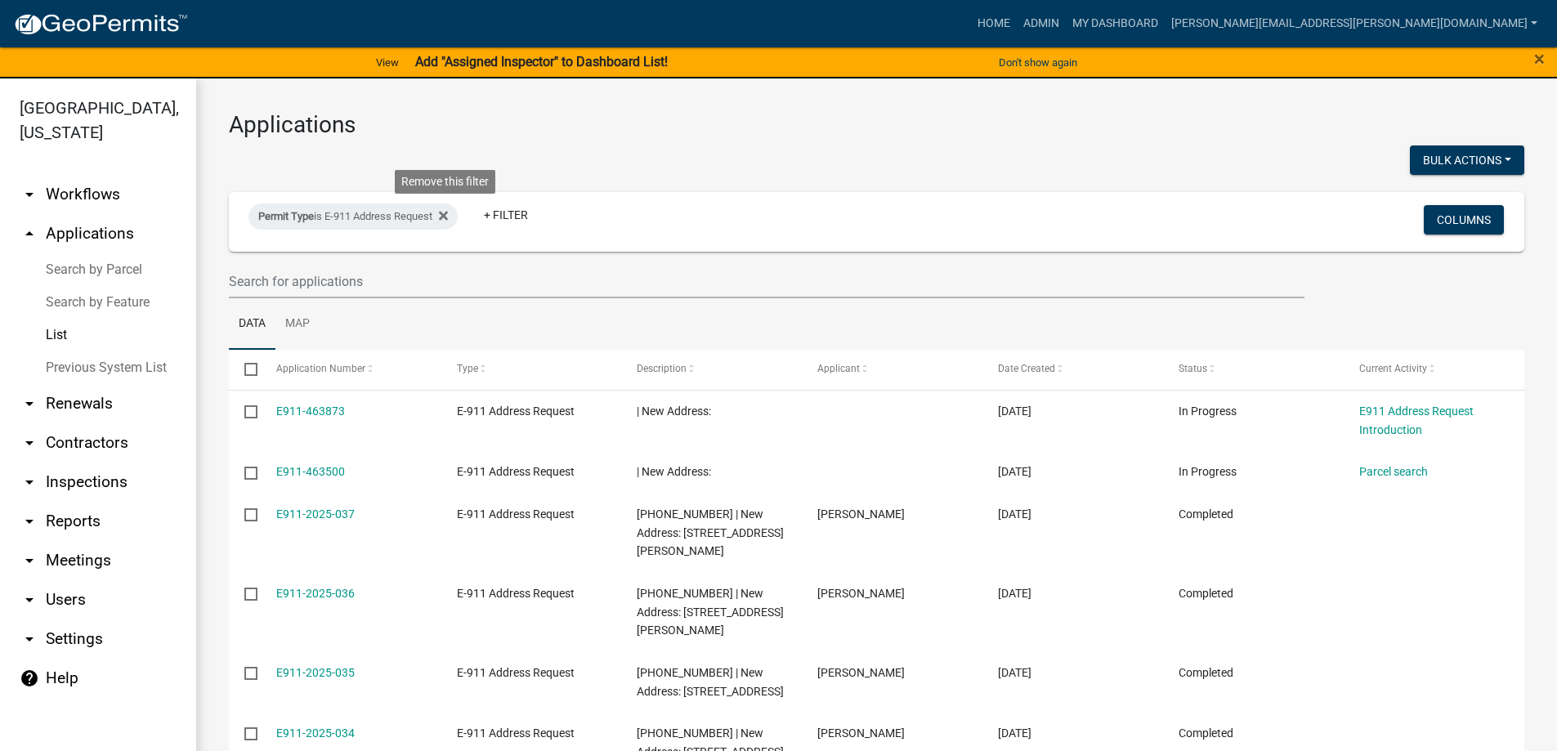
click at [448, 212] on icon at bounding box center [443, 215] width 9 height 13
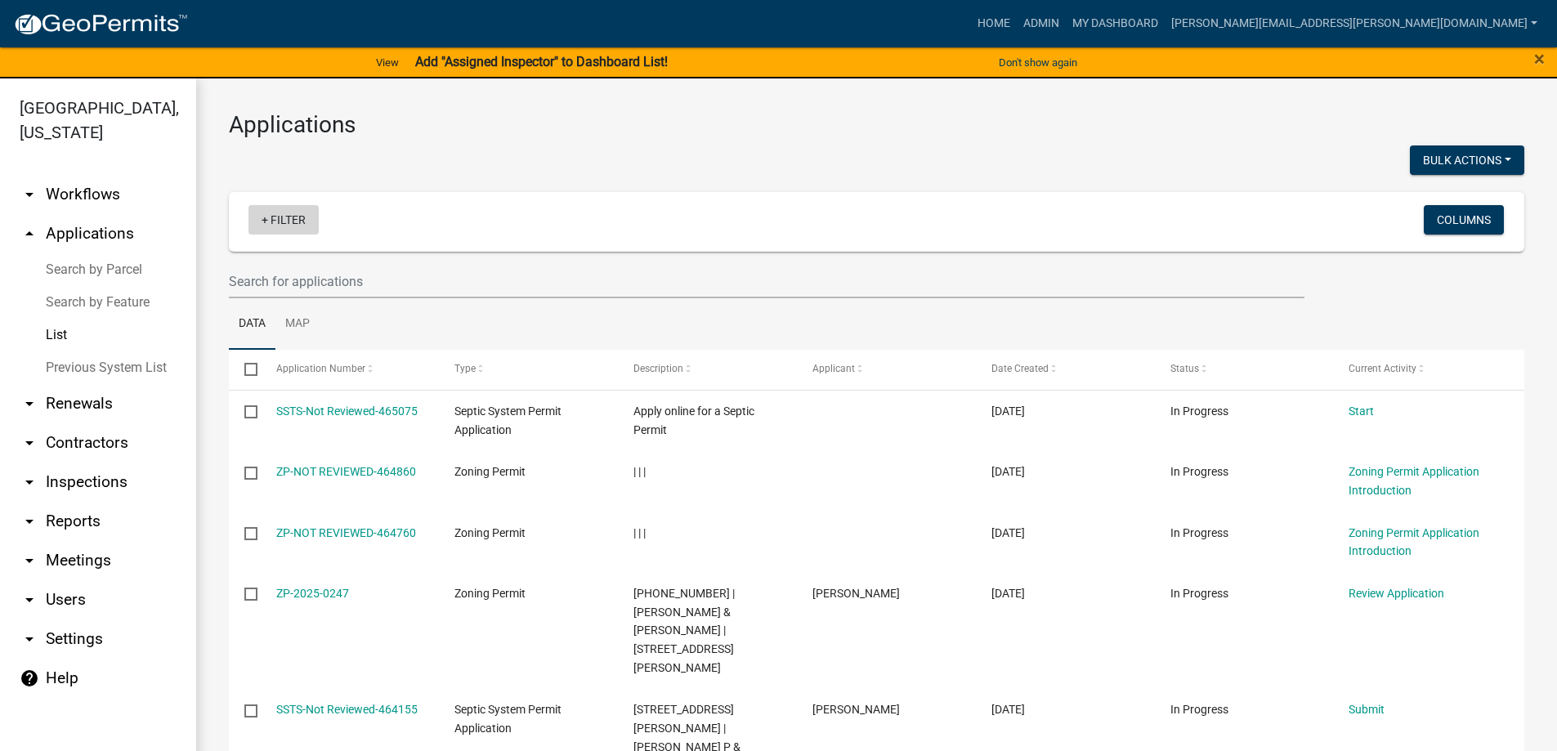
click at [289, 214] on link "+ Filter" at bounding box center [283, 219] width 70 height 29
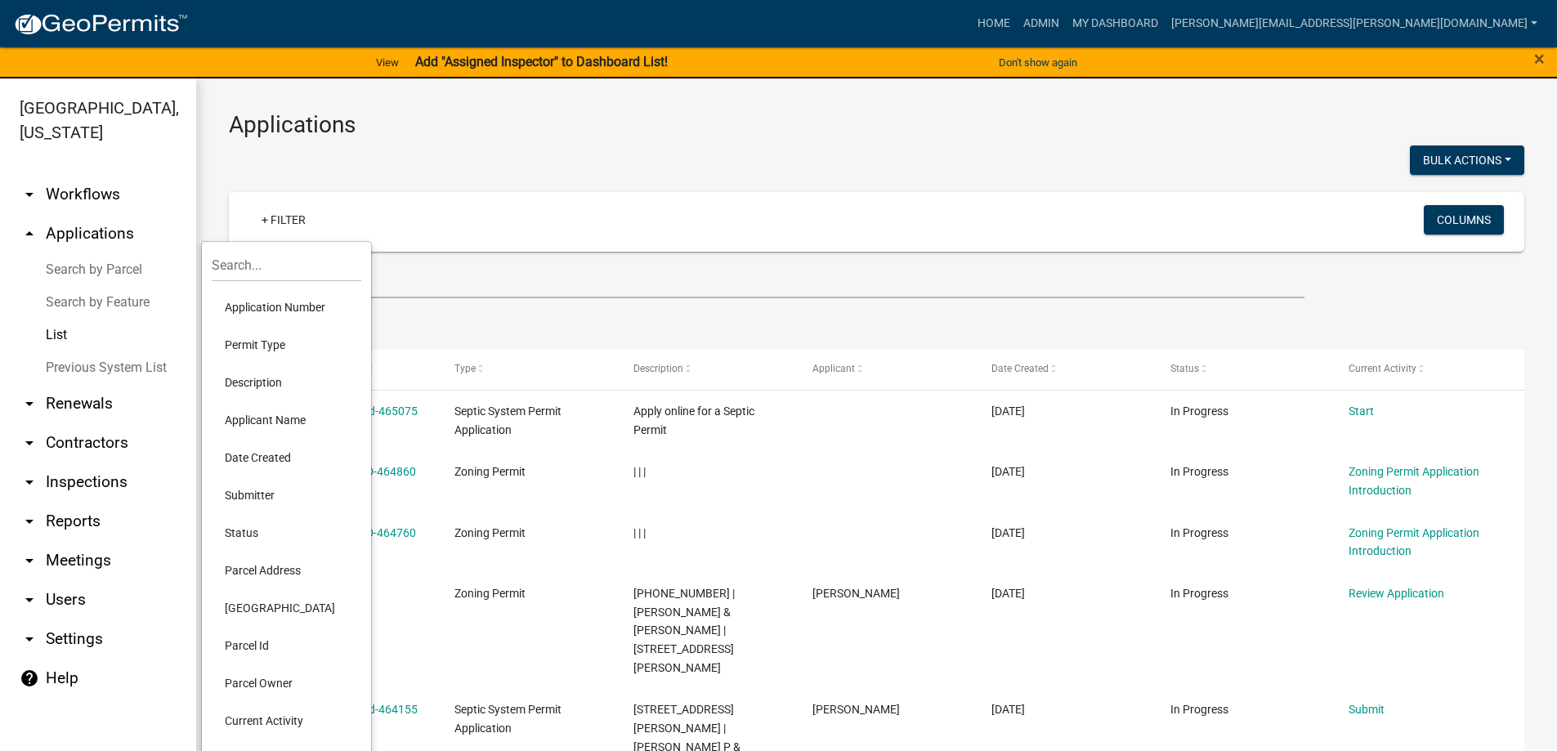
click at [261, 414] on li "Applicant Name" at bounding box center [287, 420] width 150 height 38
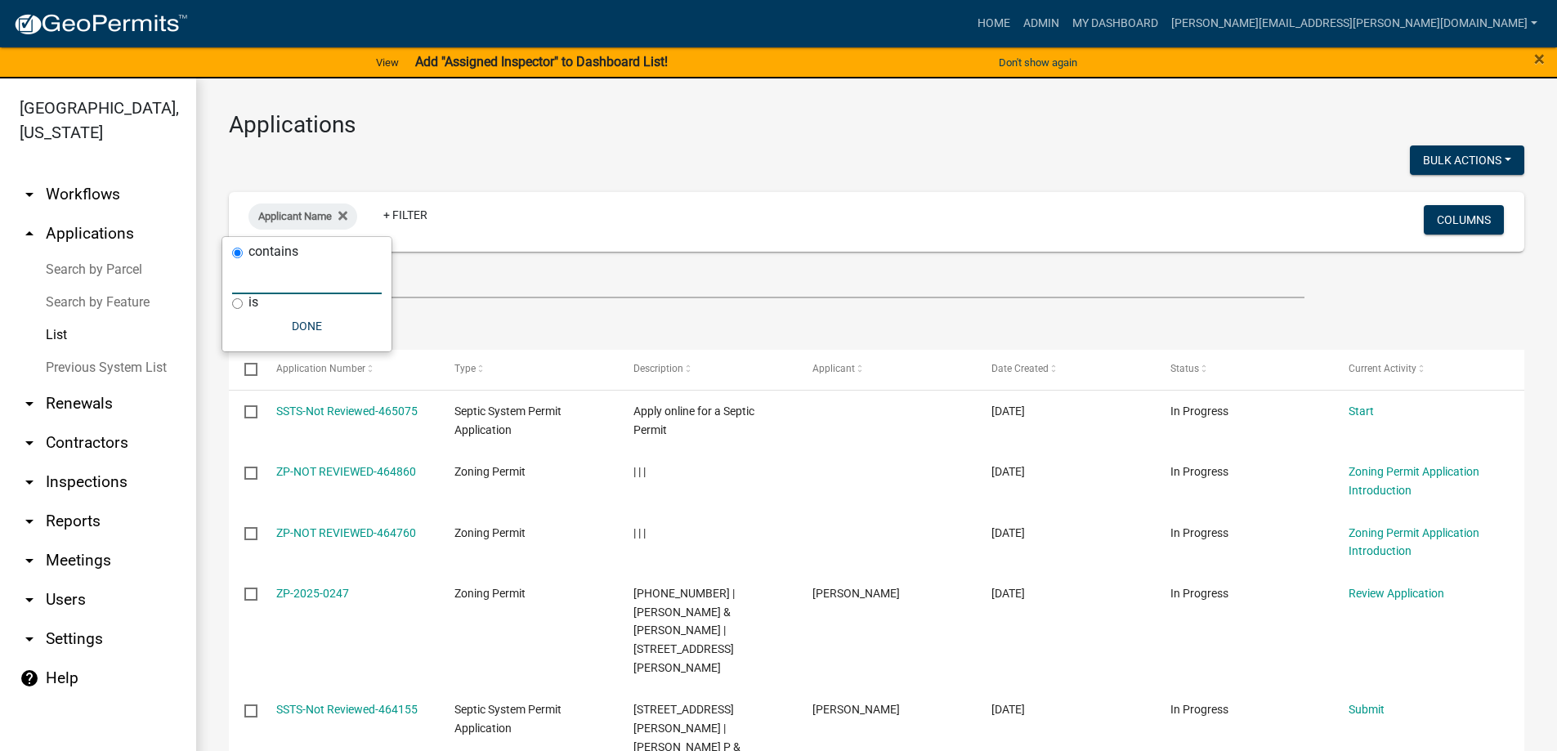
click at [298, 284] on input "text" at bounding box center [307, 278] width 150 height 34
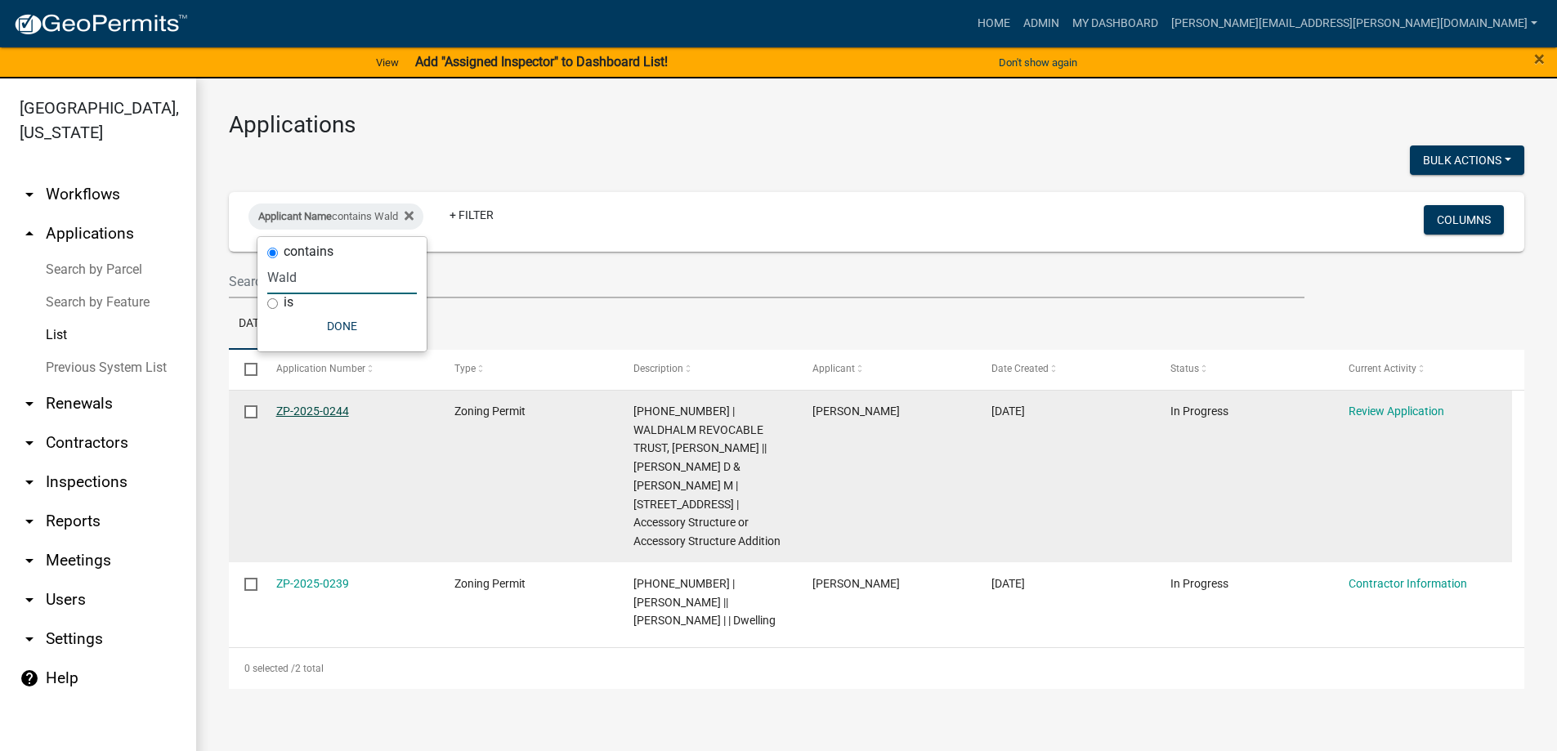
type input "Wald"
click at [312, 414] on link "ZP-2025-0244" at bounding box center [312, 411] width 73 height 13
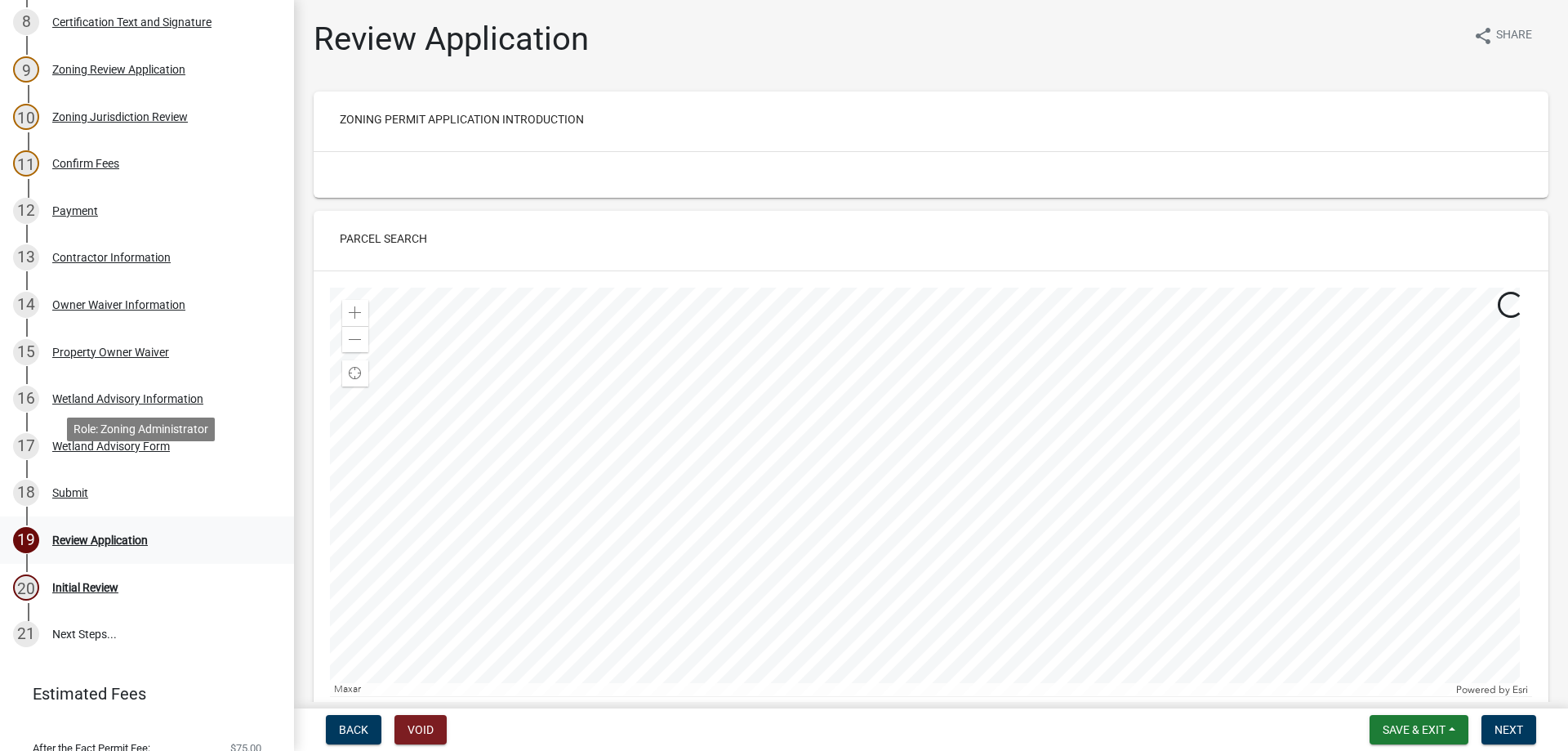
scroll to position [654, 0]
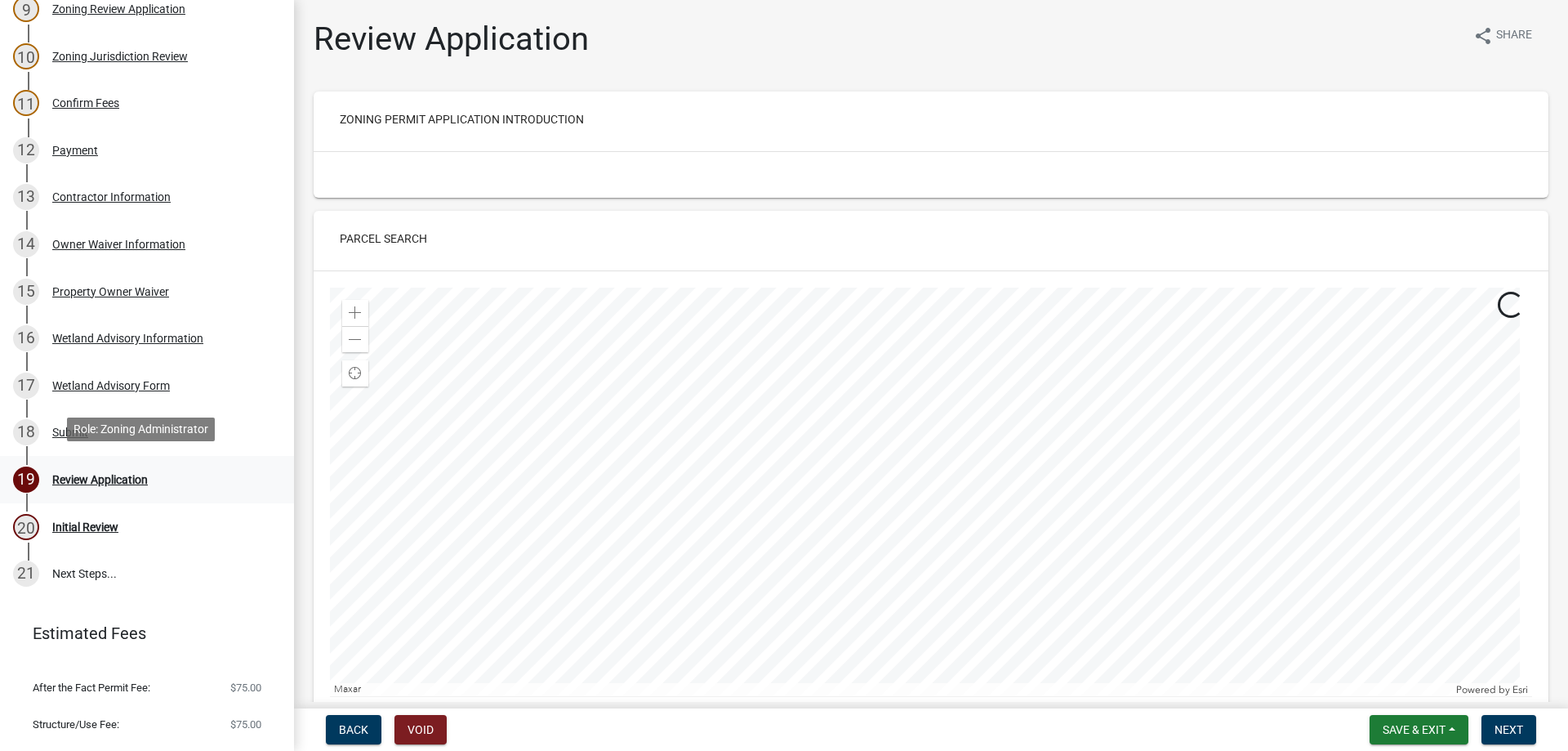
click at [133, 474] on div "Review Application" at bounding box center [100, 479] width 96 height 11
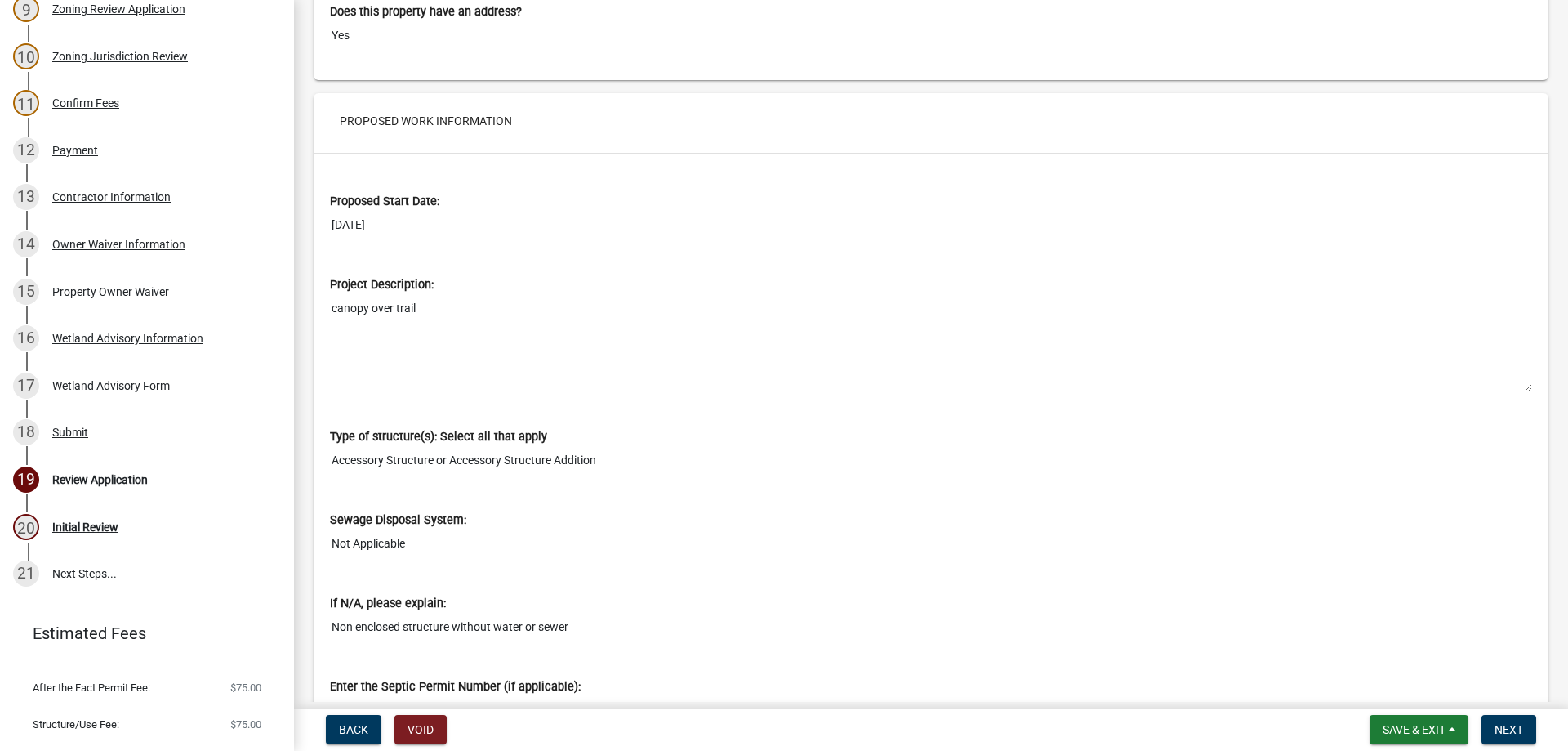
scroll to position [3842, 0]
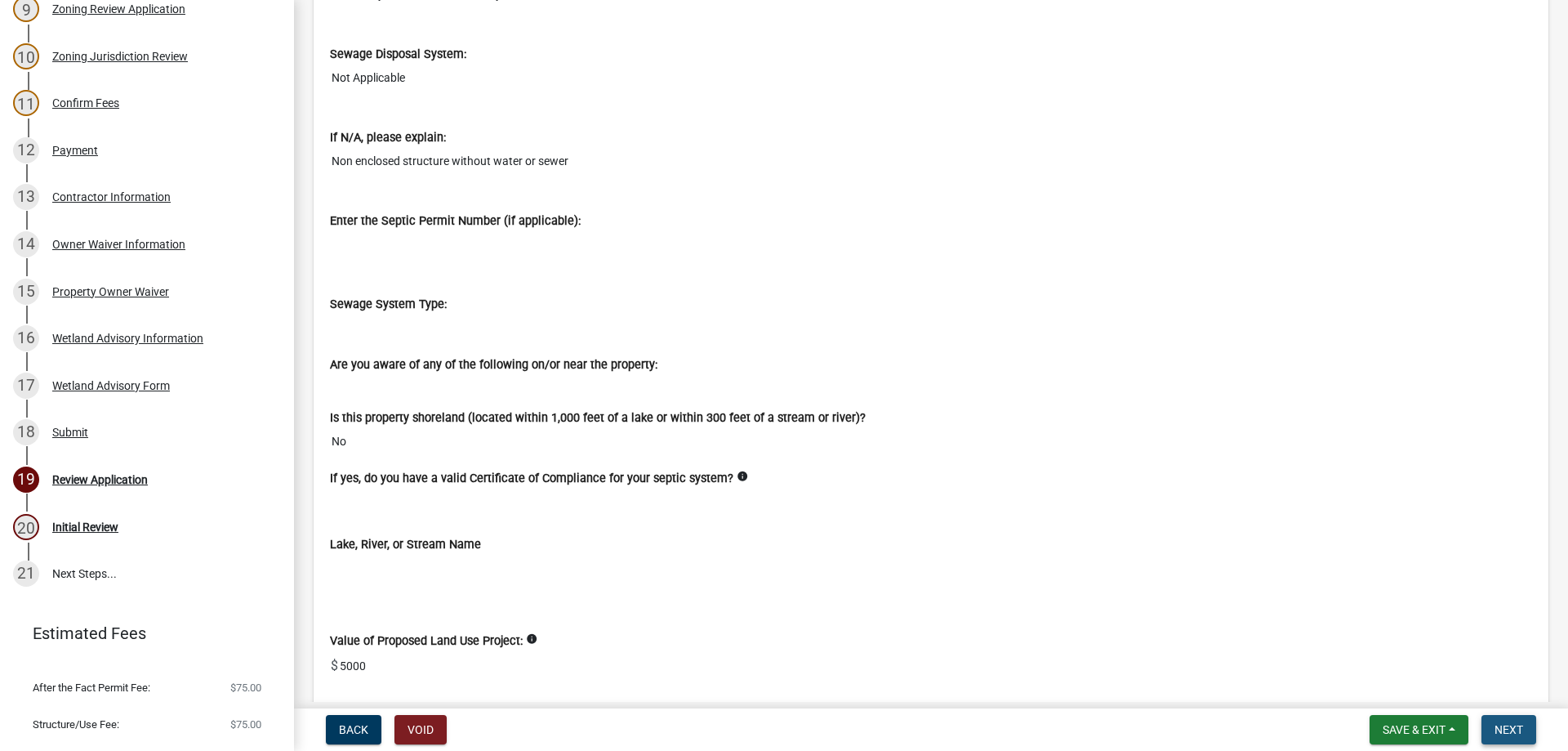
click at [1529, 718] on button "Next" at bounding box center [1509, 729] width 55 height 29
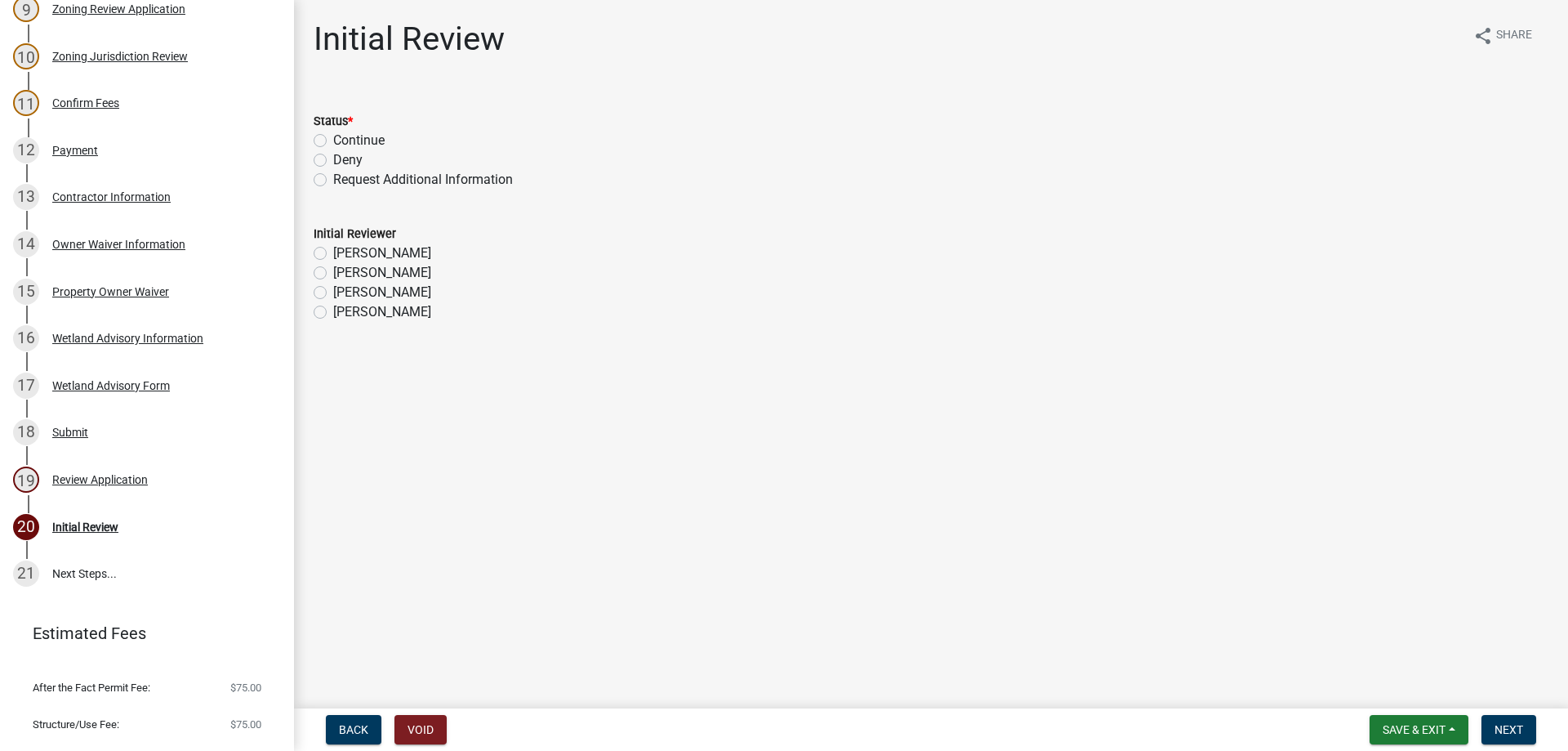
click at [359, 145] on label "Continue" at bounding box center [358, 141] width 51 height 20
click at [344, 141] on input "Continue" at bounding box center [338, 136] width 11 height 11
radio input "true"
click at [343, 294] on label "[PERSON_NAME]" at bounding box center [382, 293] width 98 height 20
click at [343, 293] on input "[PERSON_NAME]" at bounding box center [338, 288] width 11 height 11
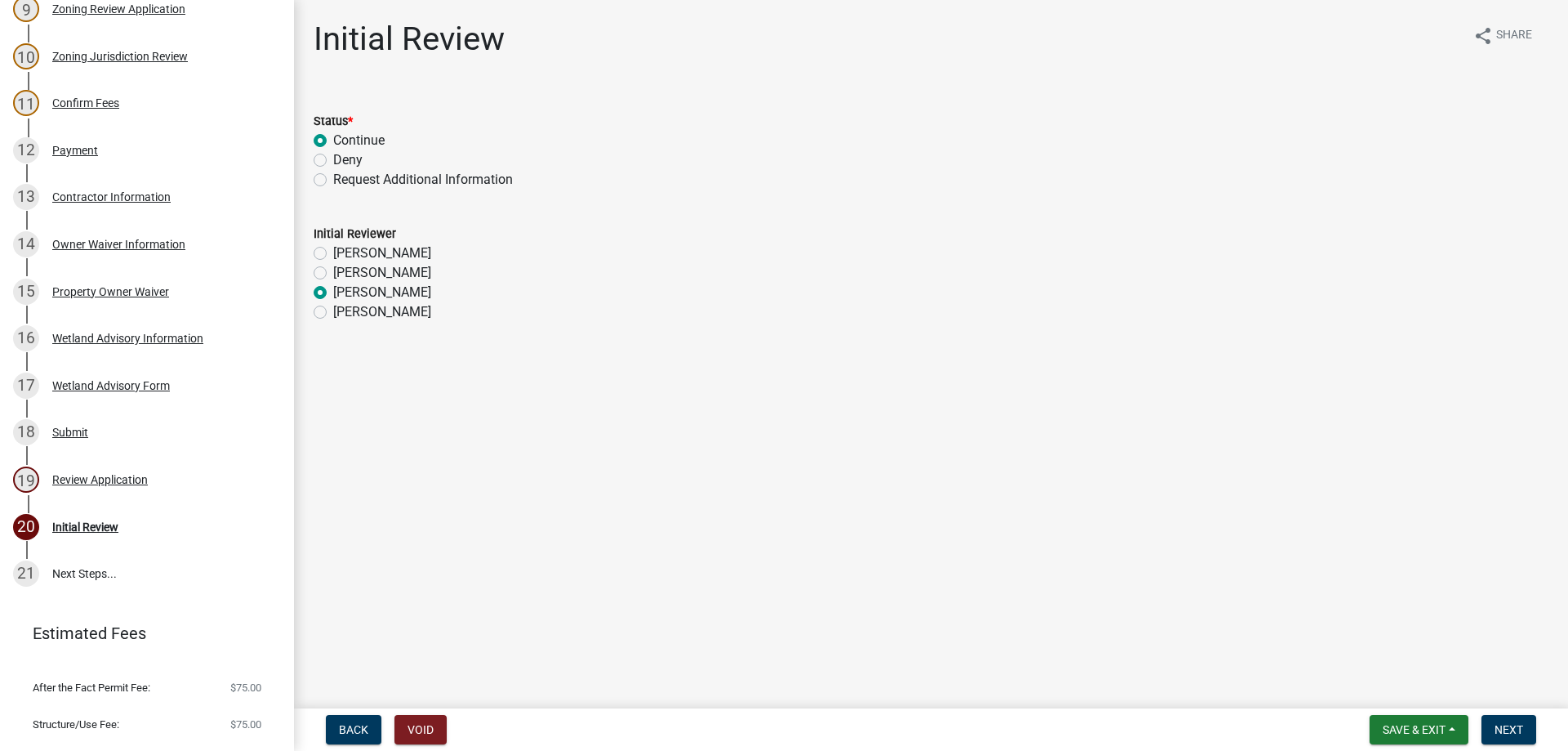
radio input "true"
click at [1505, 730] on span "Next" at bounding box center [1509, 729] width 29 height 13
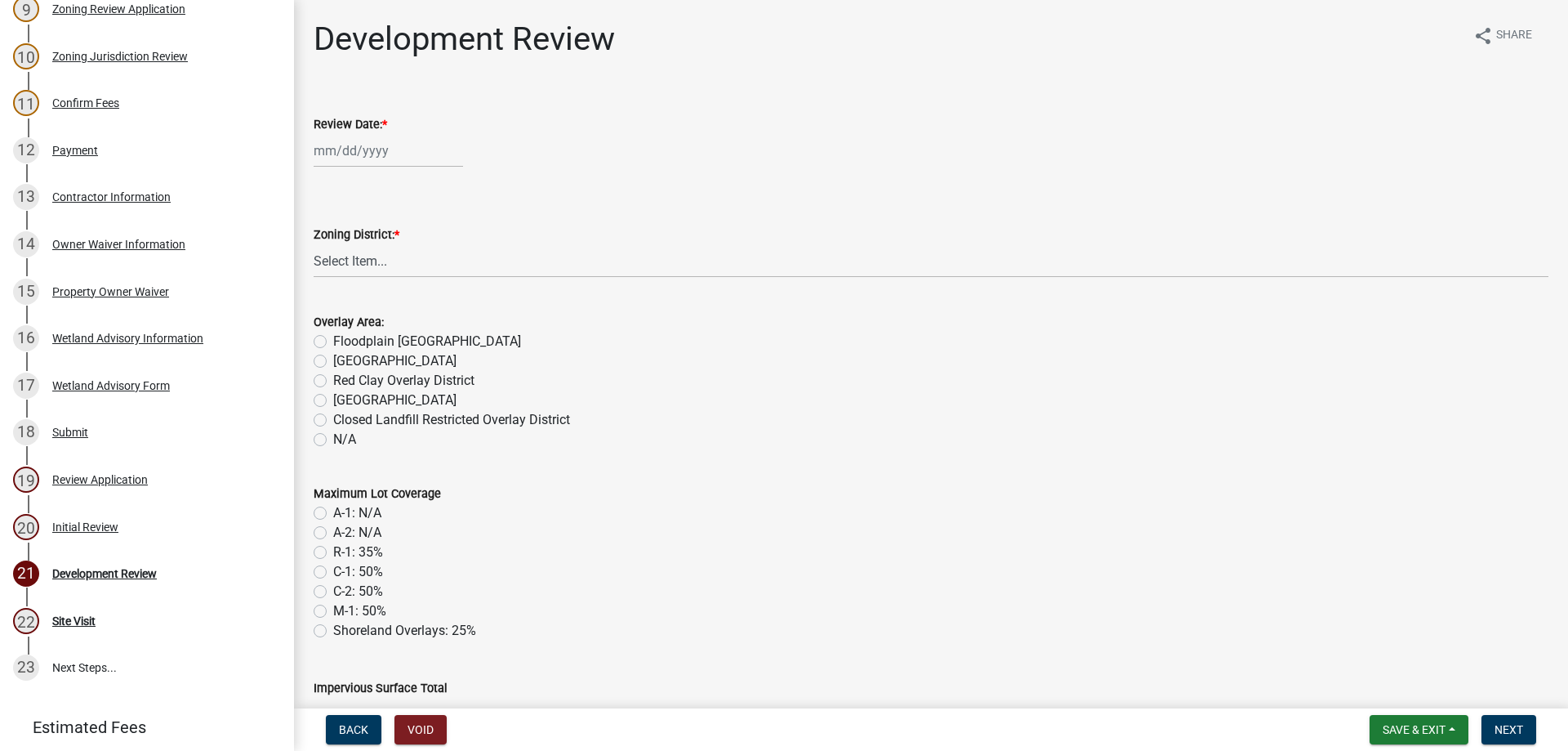
scroll to position [749, 0]
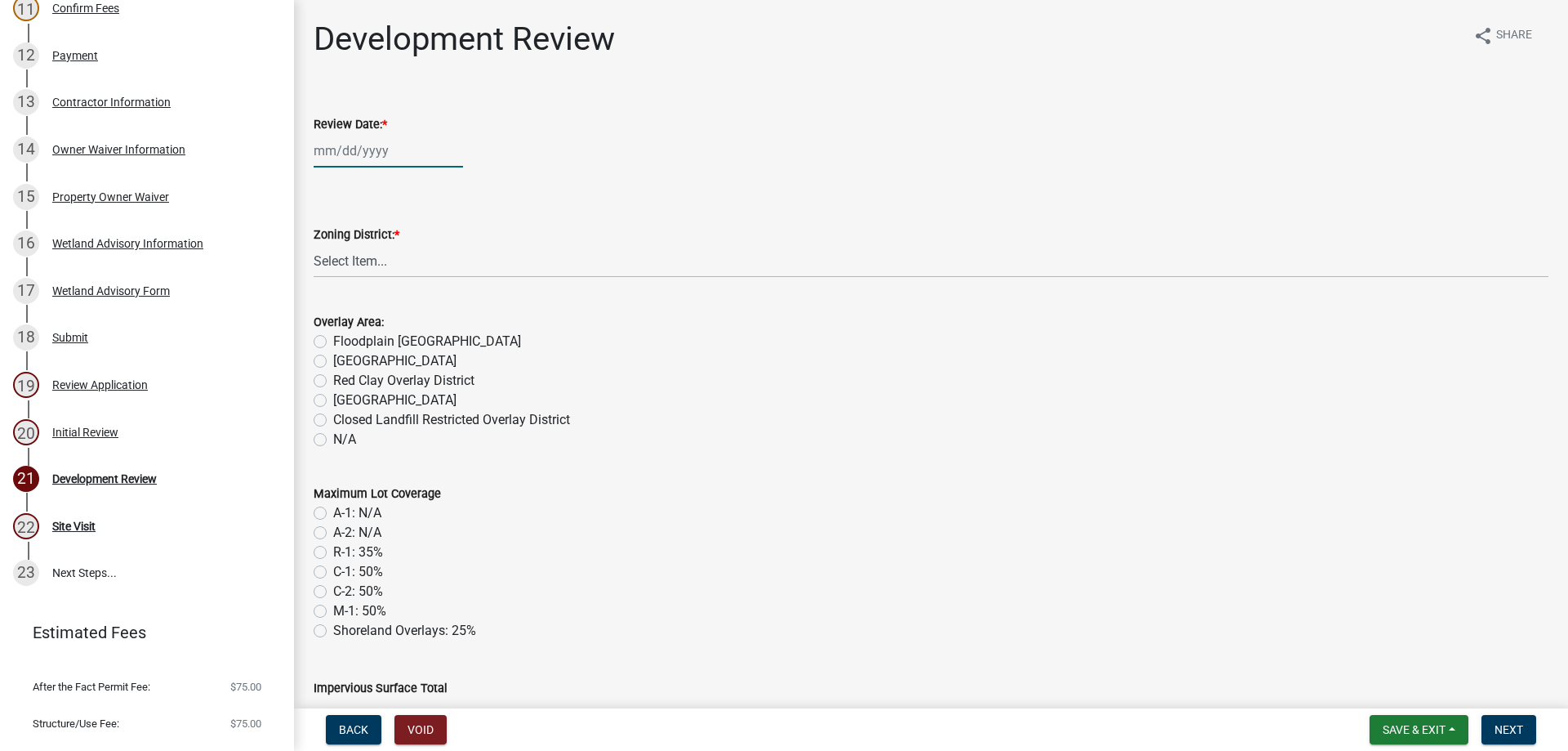
click at [369, 153] on div at bounding box center [389, 151] width 150 height 34
select select "8"
select select "2025"
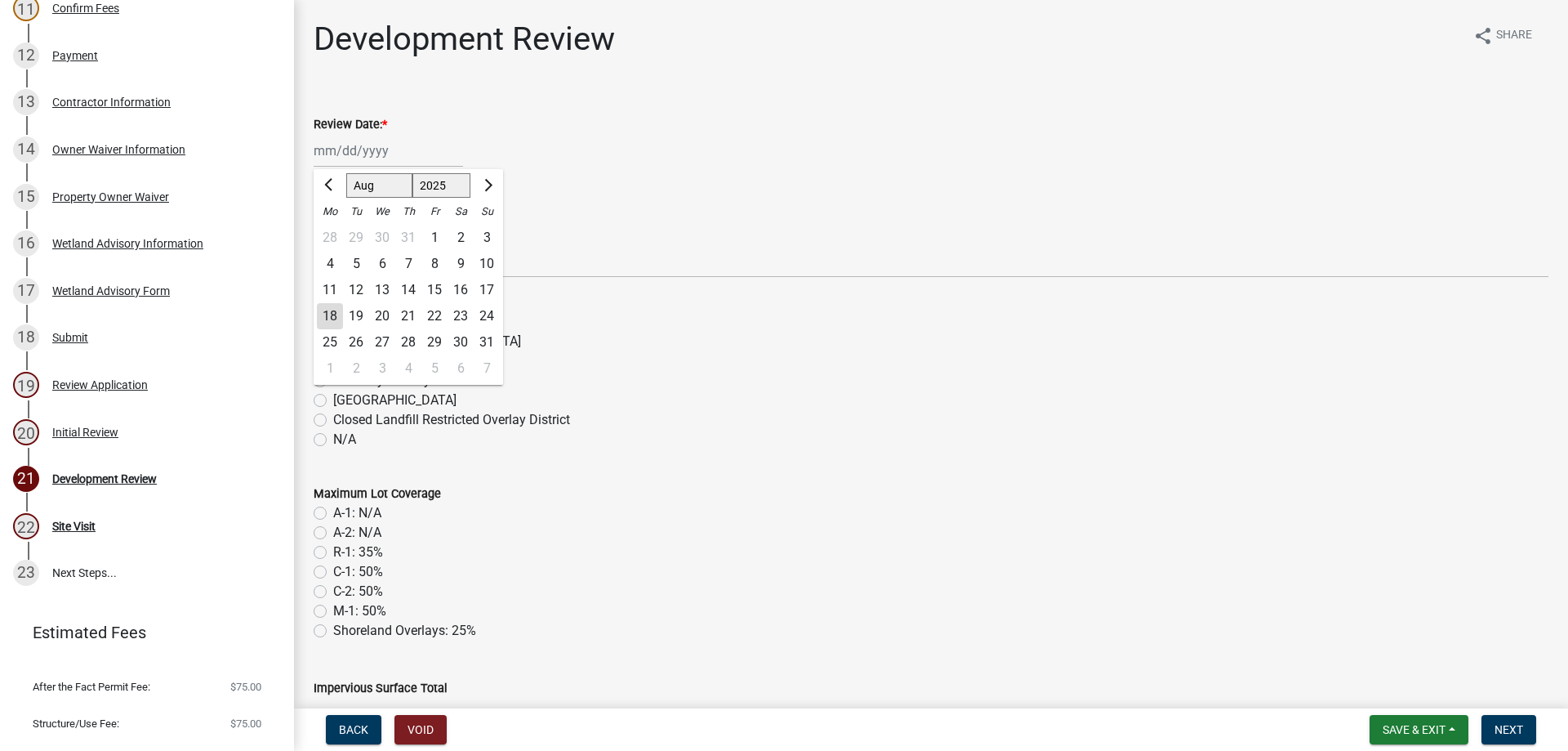
click at [335, 309] on div "18" at bounding box center [330, 316] width 26 height 26
type input "[DATE]"
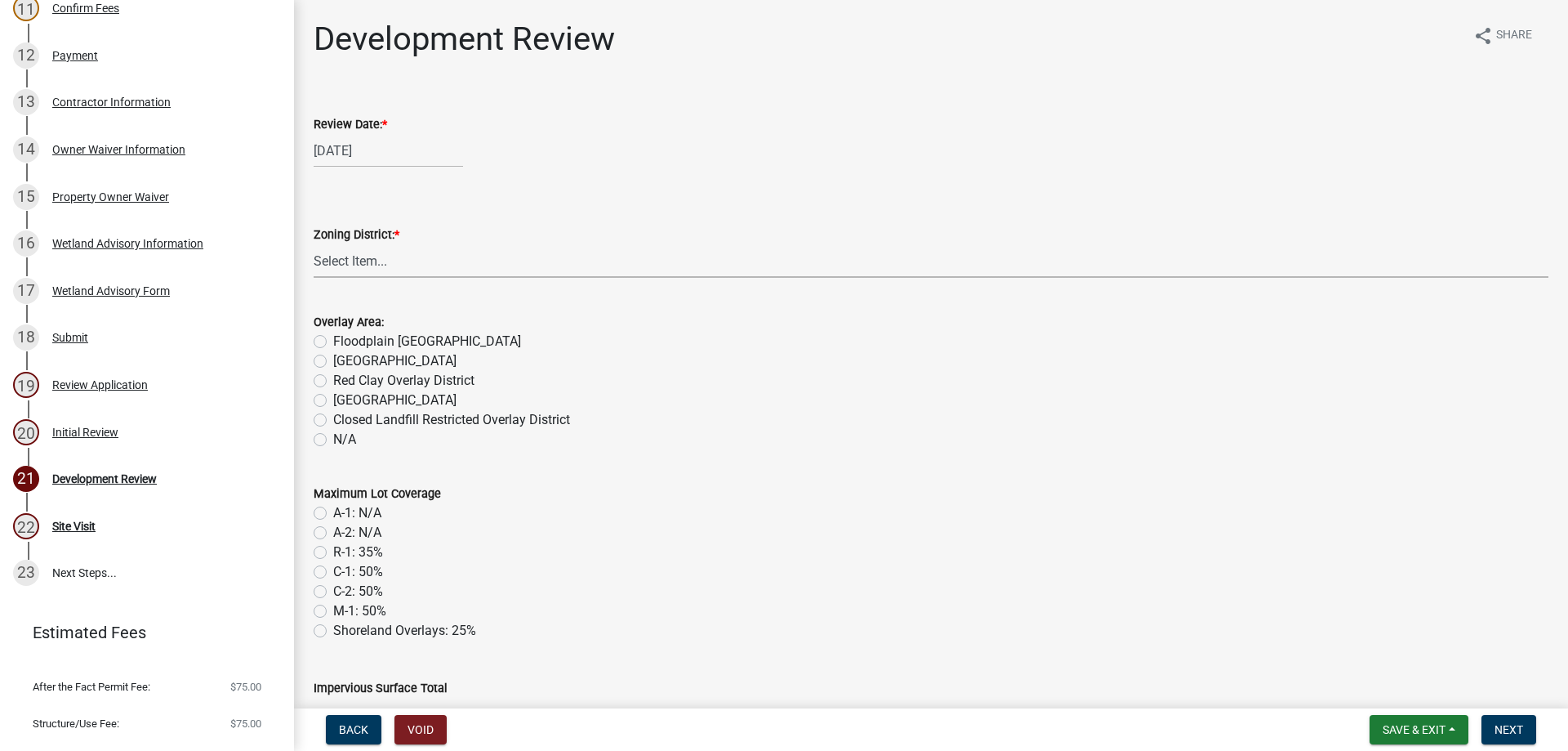
click at [356, 266] on select "Select Item... A-1 Agriculture/Forest Management District A-2 Agriculture/Rural…" at bounding box center [931, 261] width 1235 height 34
click at [314, 244] on select "Select Item... A-1 Agriculture/Forest Management District A-2 Agriculture/Rural…" at bounding box center [931, 261] width 1235 height 34
select select "342f297d-e66e-44c3-9aab-a7a7c58a864e"
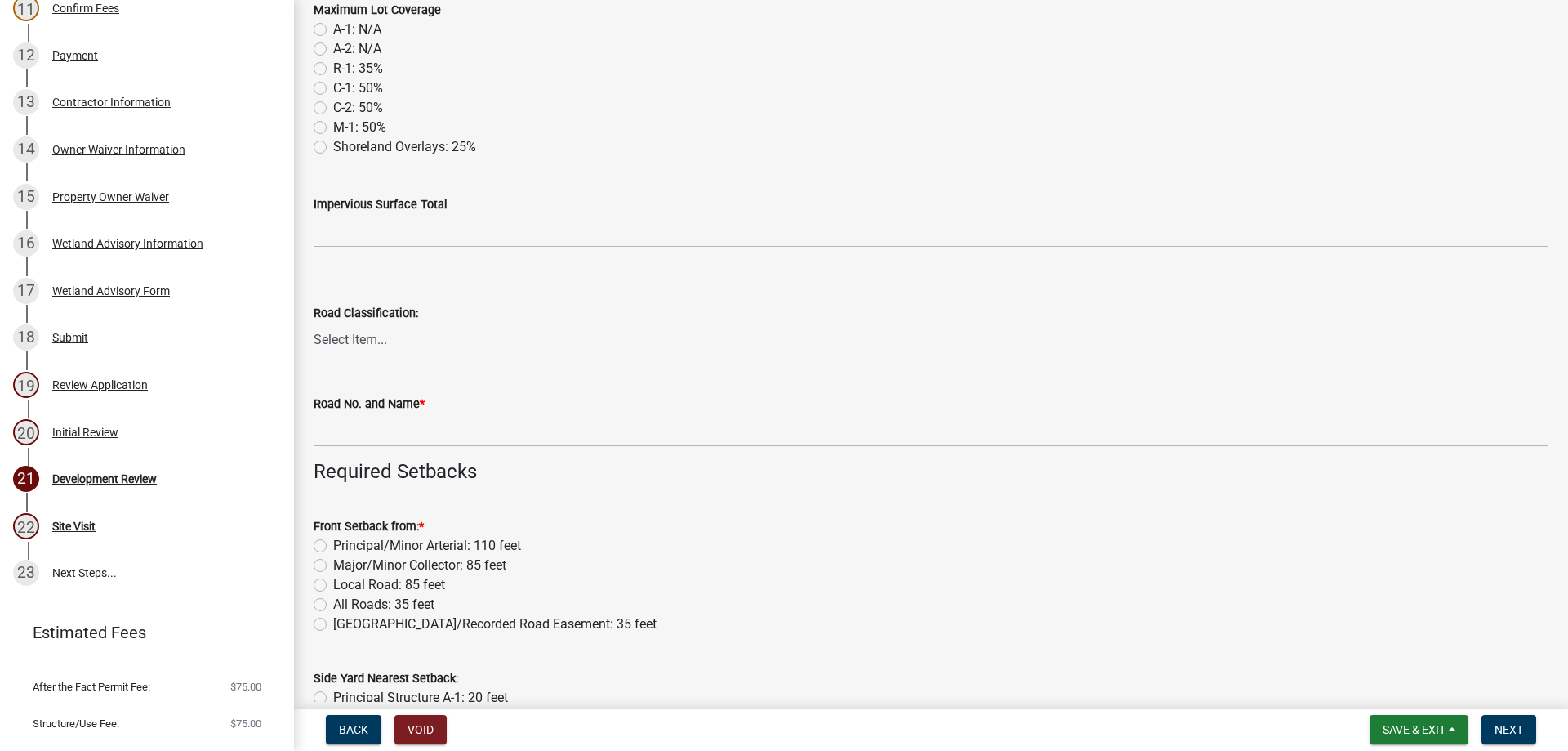
scroll to position [490, 0]
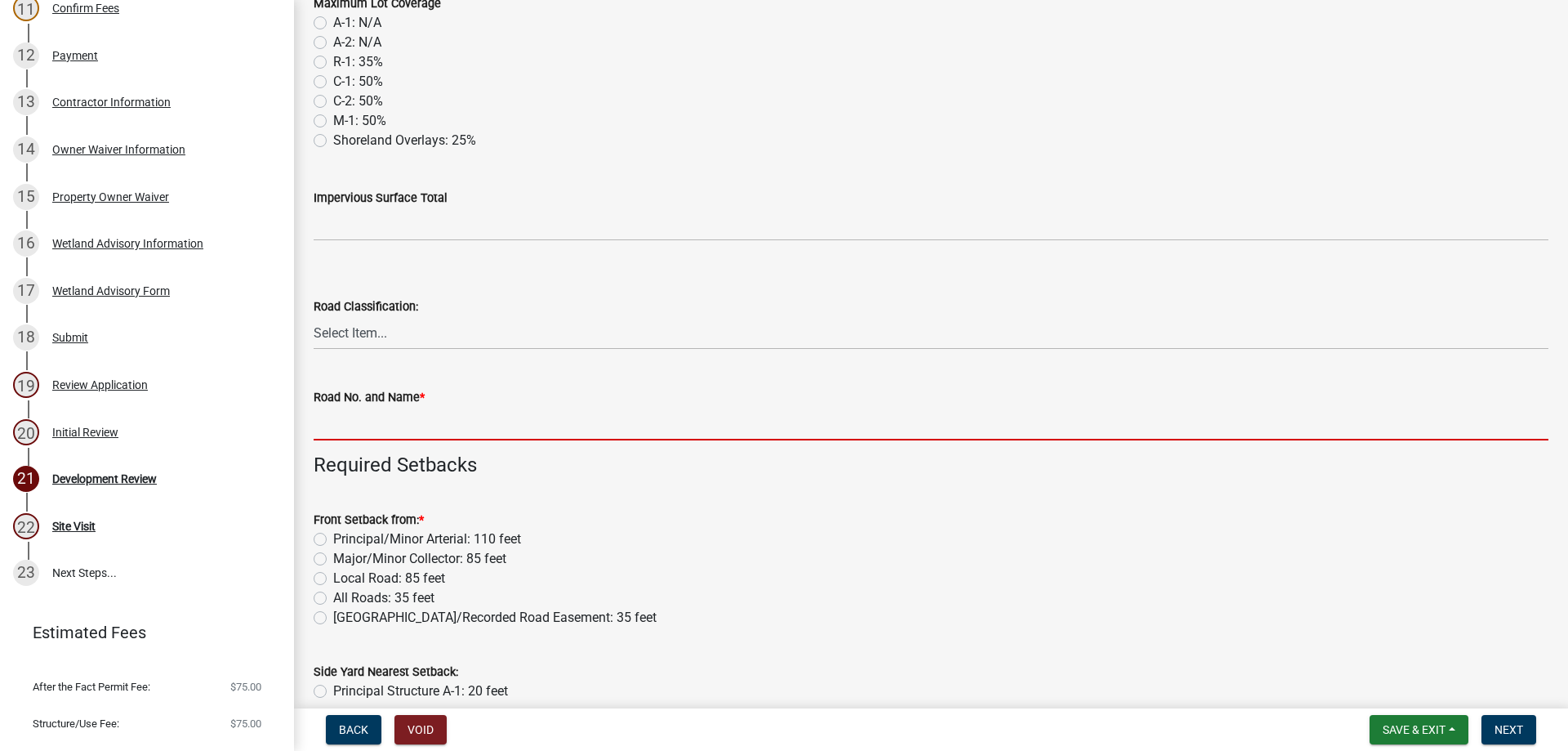
click at [390, 430] on input "Road No. and Name *" at bounding box center [931, 424] width 1235 height 34
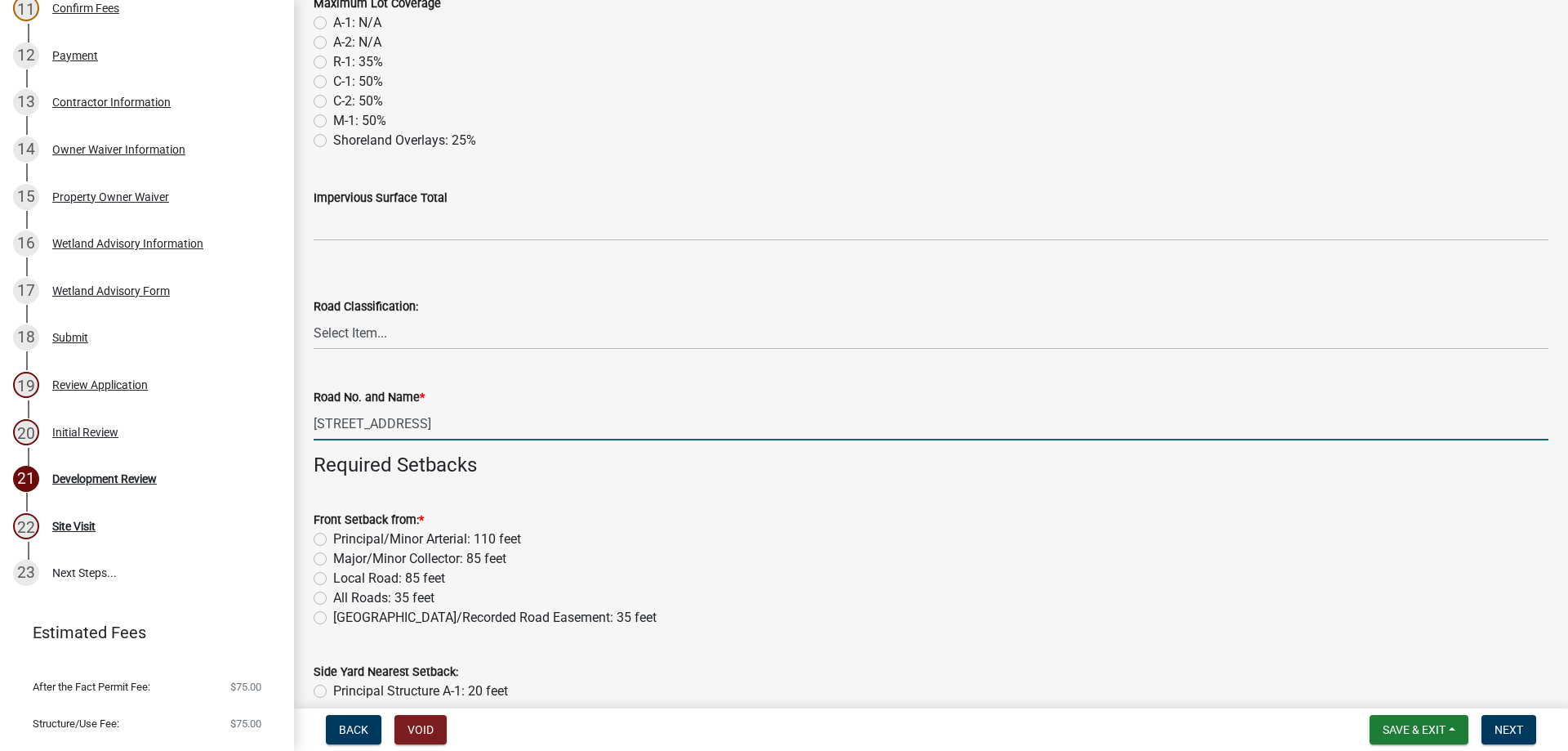
scroll to position [654, 0]
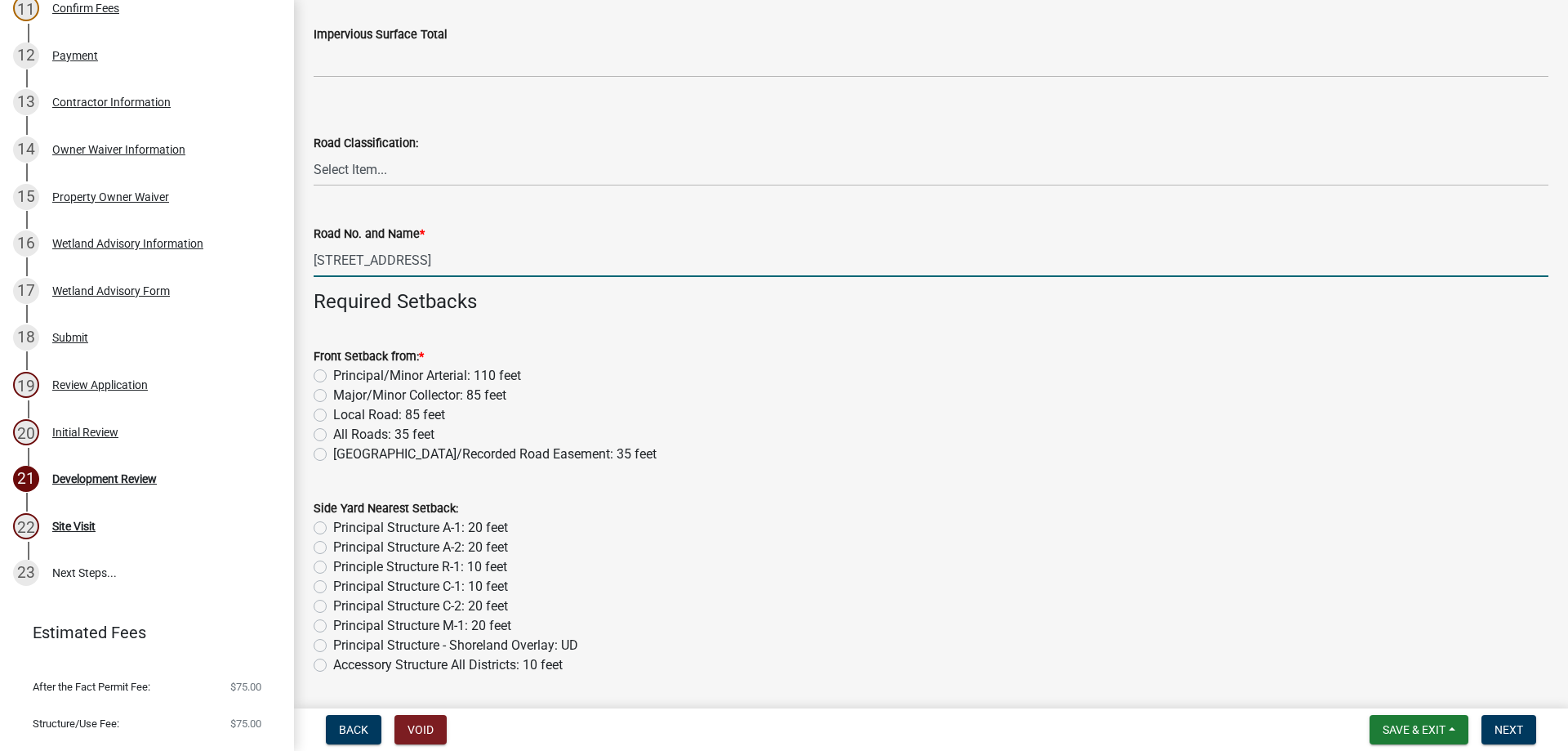
type input "[STREET_ADDRESS]"
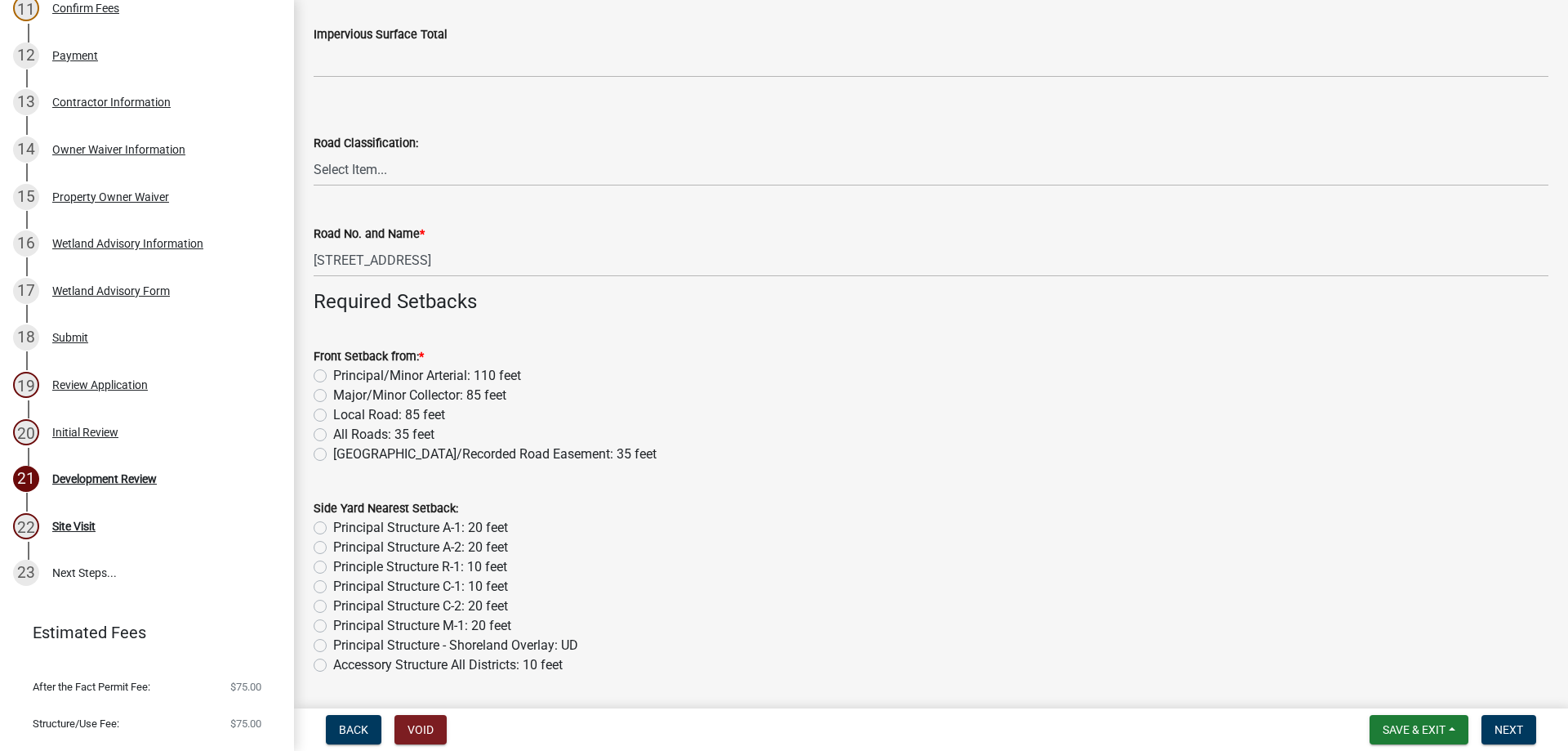
click at [333, 395] on label "Major/Minor Collector: 85 feet" at bounding box center [419, 396] width 173 height 20
click at [333, 395] on input "Major/Minor Collector: 85 feet" at bounding box center [338, 391] width 11 height 11
radio input "true"
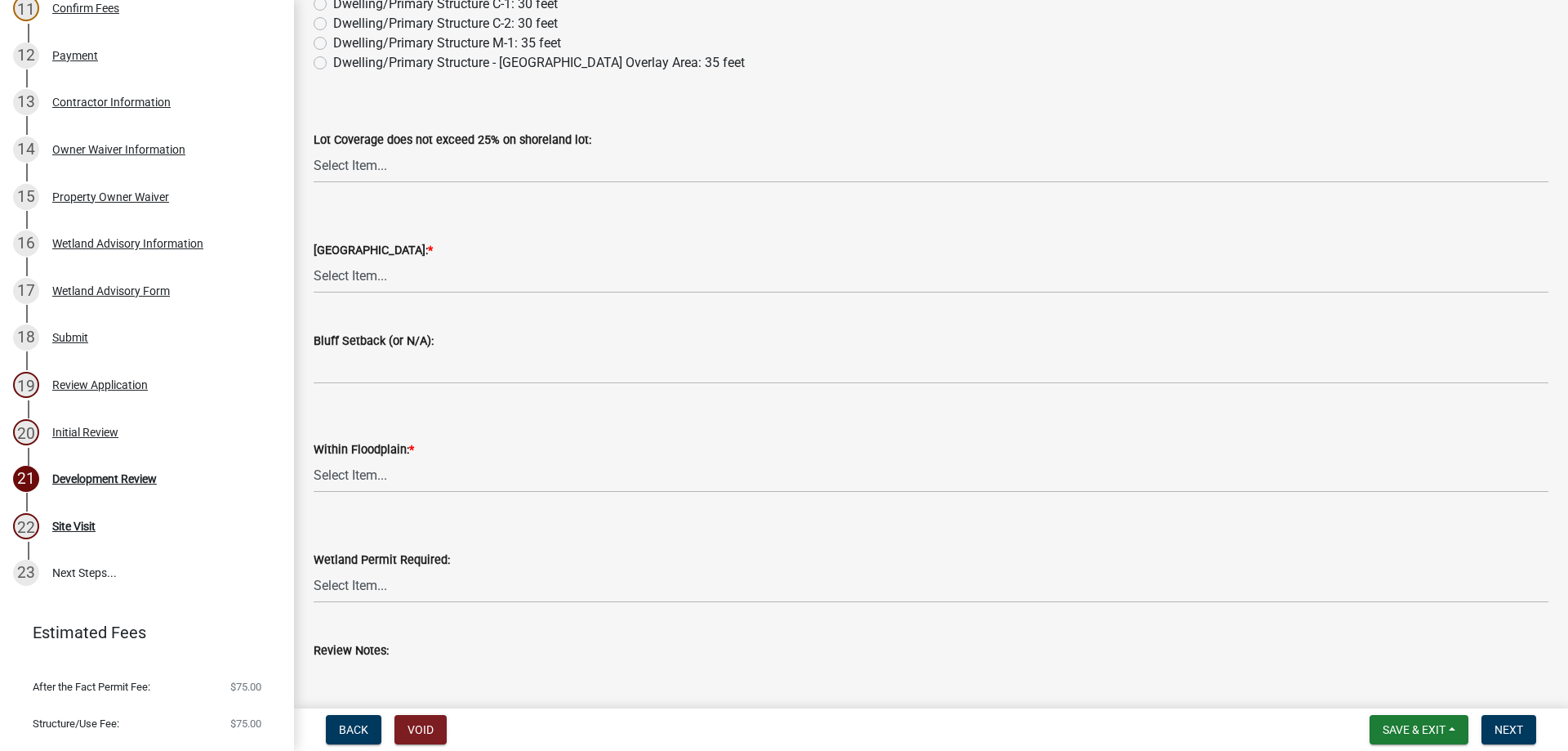
scroll to position [2848, 0]
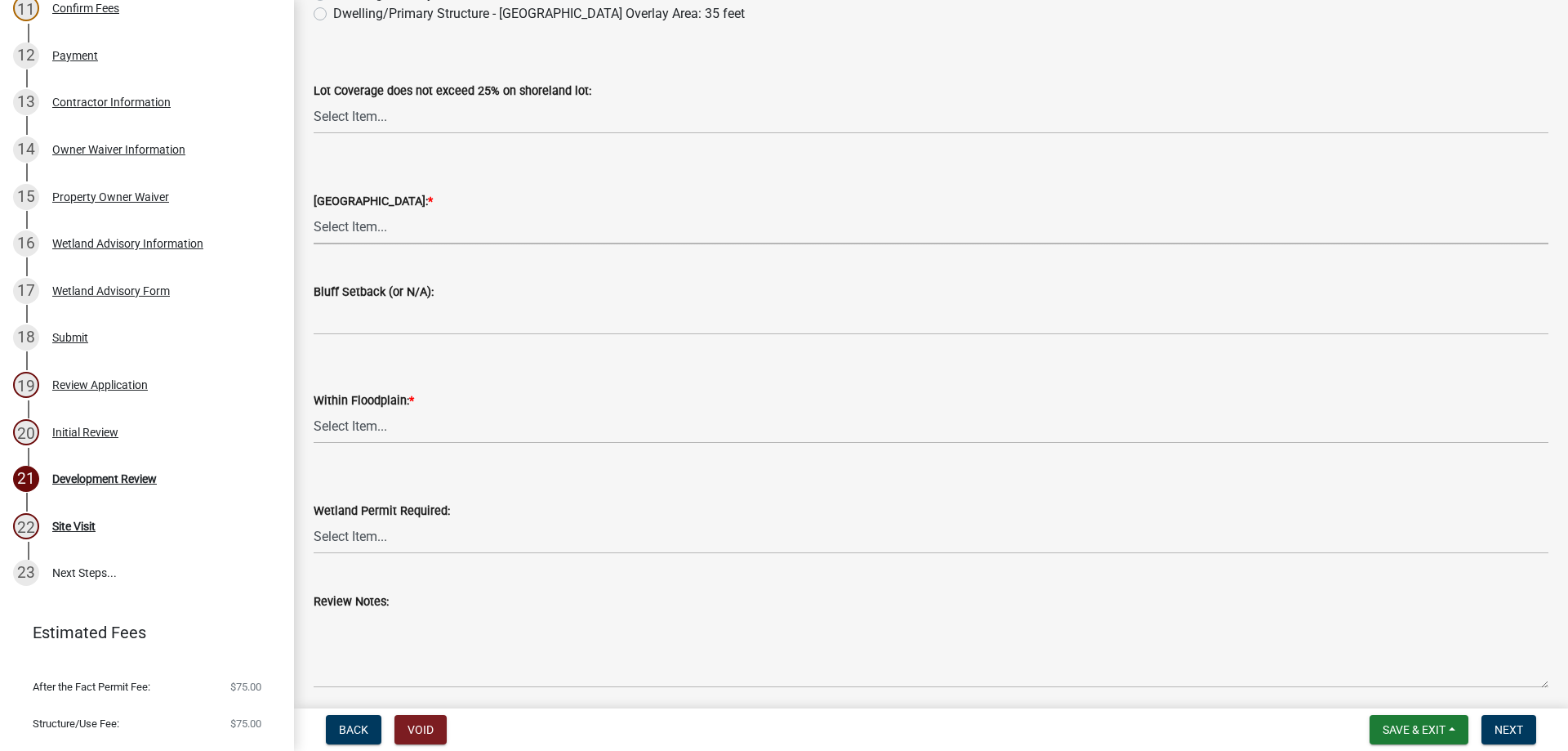
click at [362, 230] on select "Select Item... Yes No N/A" at bounding box center [931, 228] width 1235 height 34
click at [314, 211] on select "Select Item... Yes No N/A" at bounding box center [931, 228] width 1235 height 34
select select "2716f28e-44db-4946-984c-621db920b9df"
click at [329, 423] on select "Select Item... Yes No N/A" at bounding box center [931, 427] width 1235 height 34
click at [314, 410] on select "Select Item... Yes No N/A" at bounding box center [931, 427] width 1235 height 34
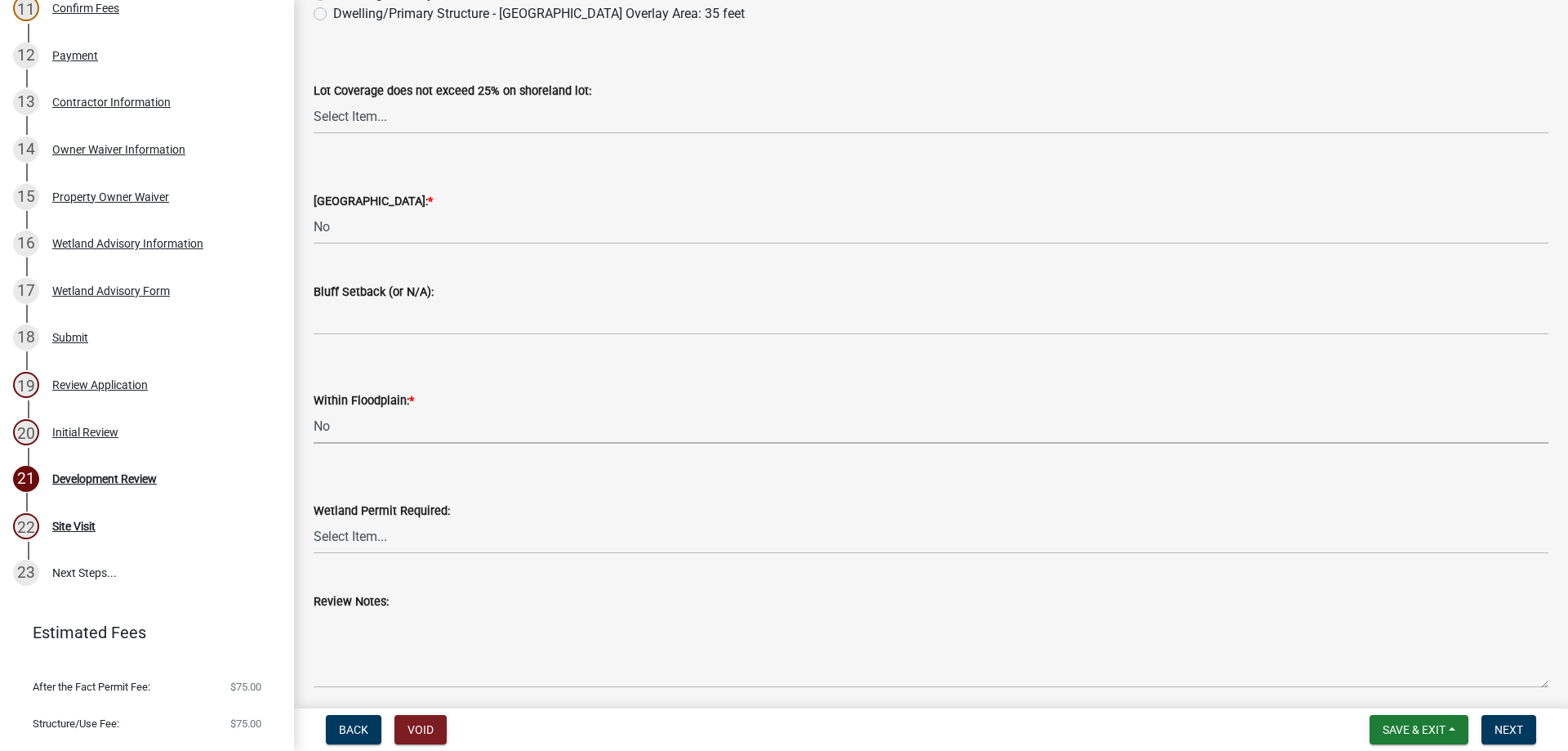
select select "e225a29b-f8f2-4f1c-b49c-67c75dfad0ea"
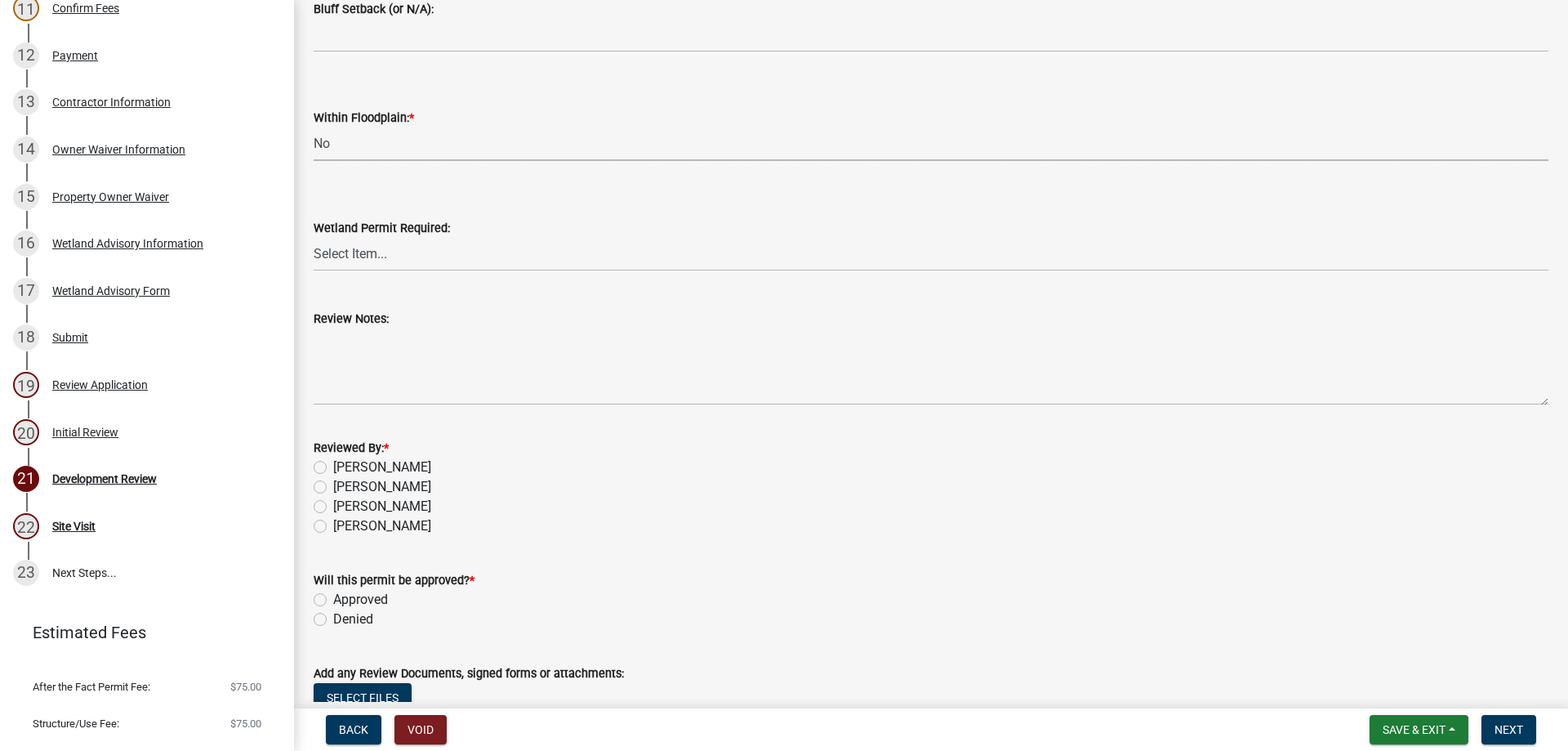
scroll to position [3175, 0]
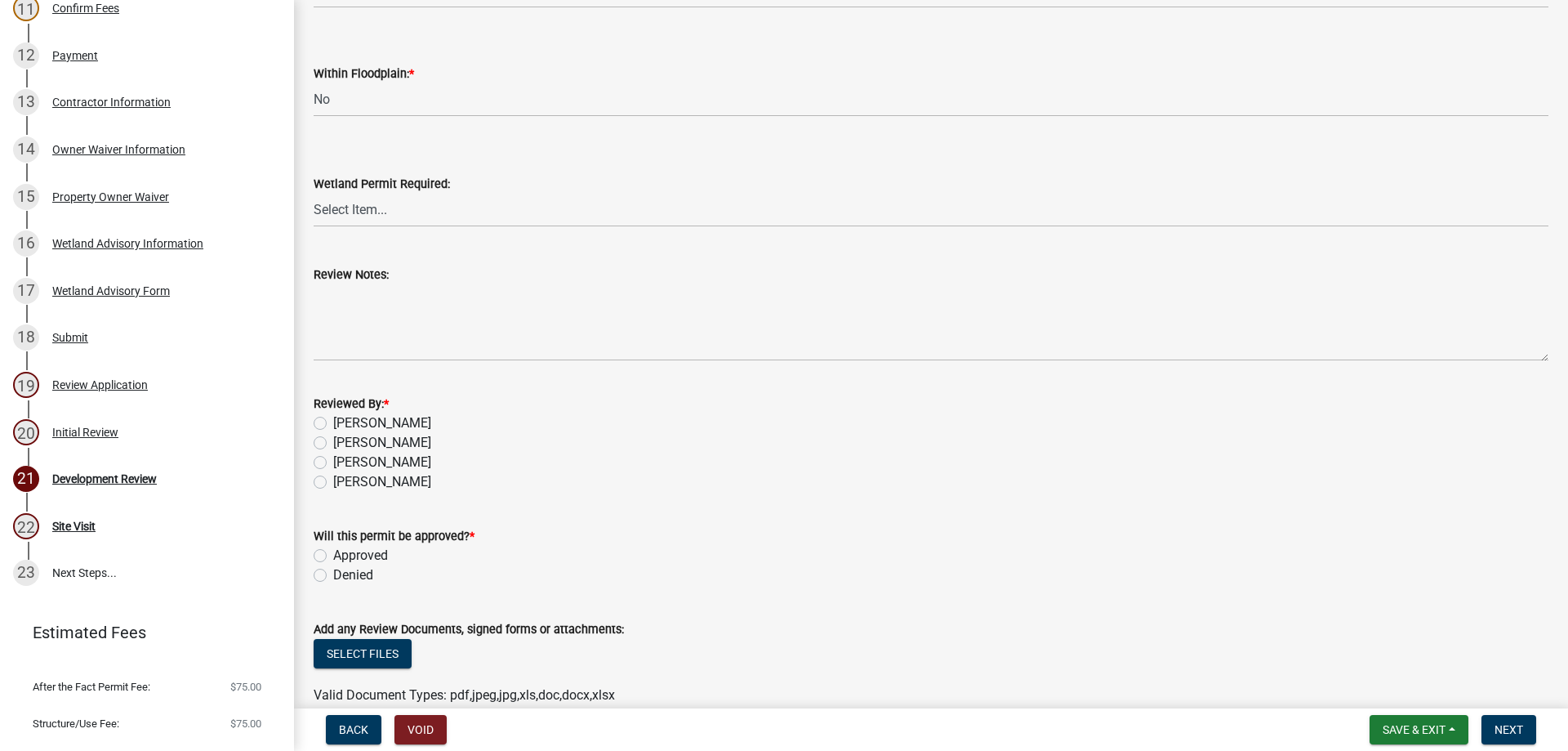
click at [359, 459] on label "[PERSON_NAME]" at bounding box center [382, 463] width 98 height 20
click at [344, 459] on input "[PERSON_NAME]" at bounding box center [338, 458] width 11 height 11
radio input "true"
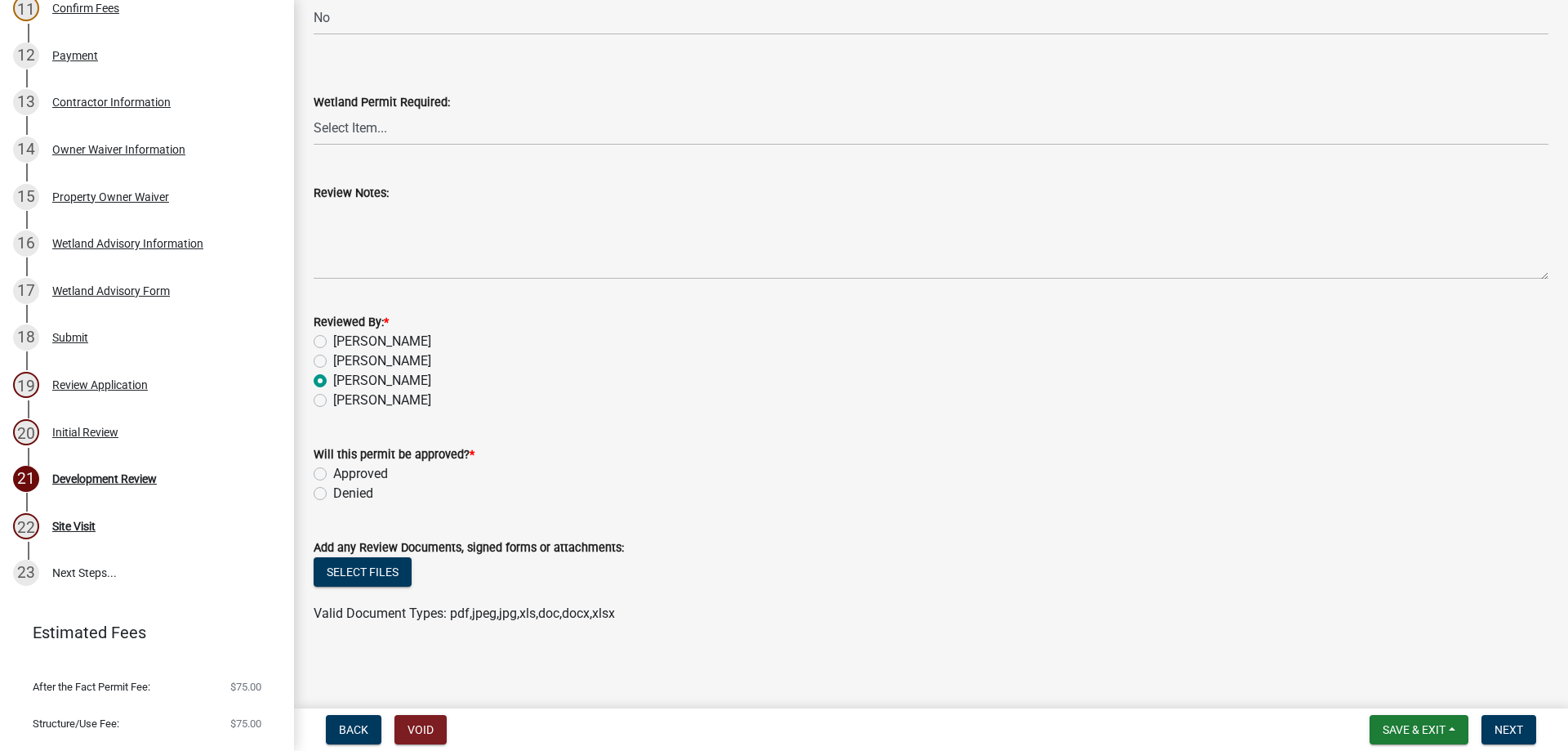
click at [383, 468] on label "Approved" at bounding box center [360, 474] width 55 height 20
click at [344, 468] on input "Approved" at bounding box center [338, 469] width 11 height 11
radio input "true"
click at [1517, 727] on span "Next" at bounding box center [1509, 729] width 29 height 13
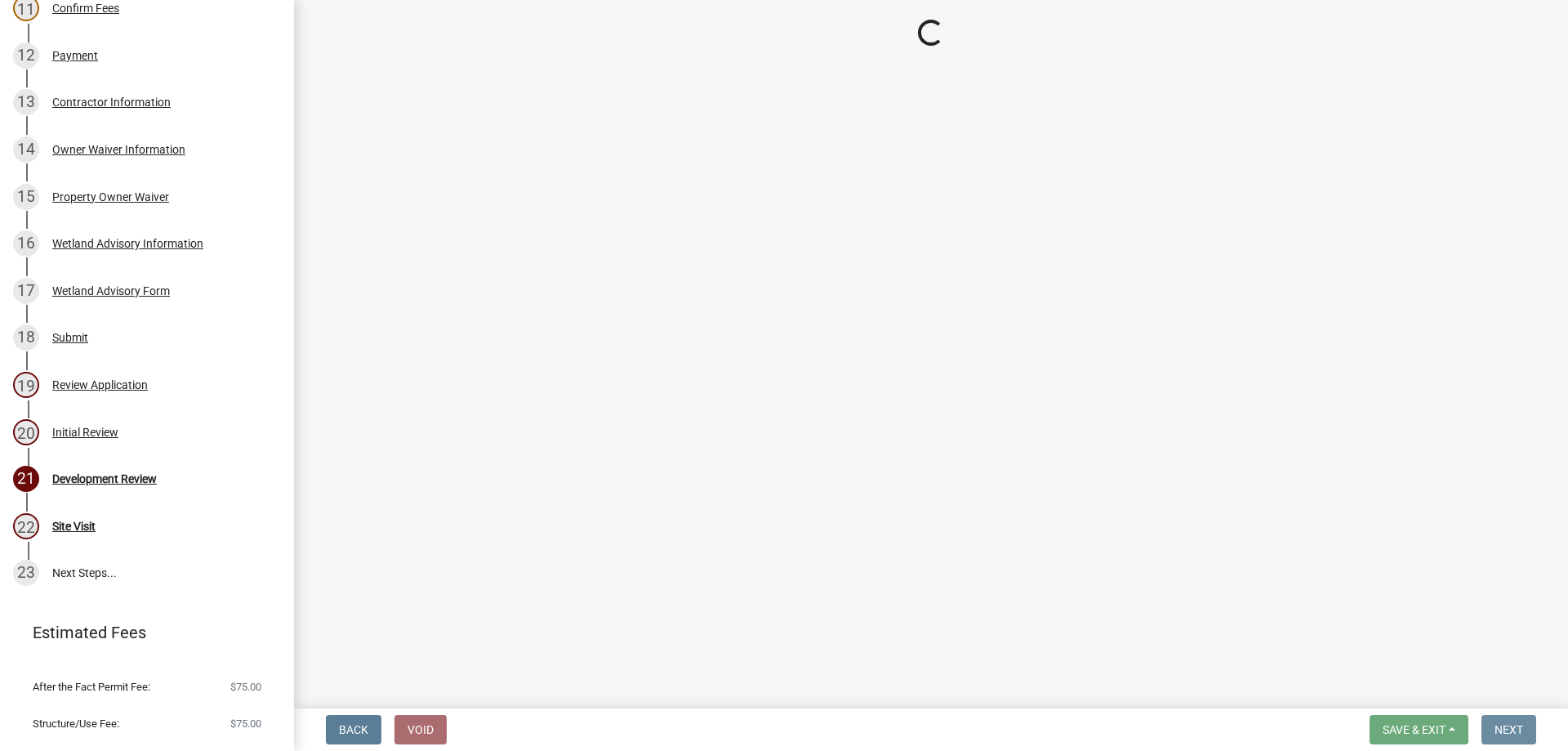
scroll to position [0, 0]
select select "6784686c-8f30-40f7-94ab-ad78b60b8fb2"
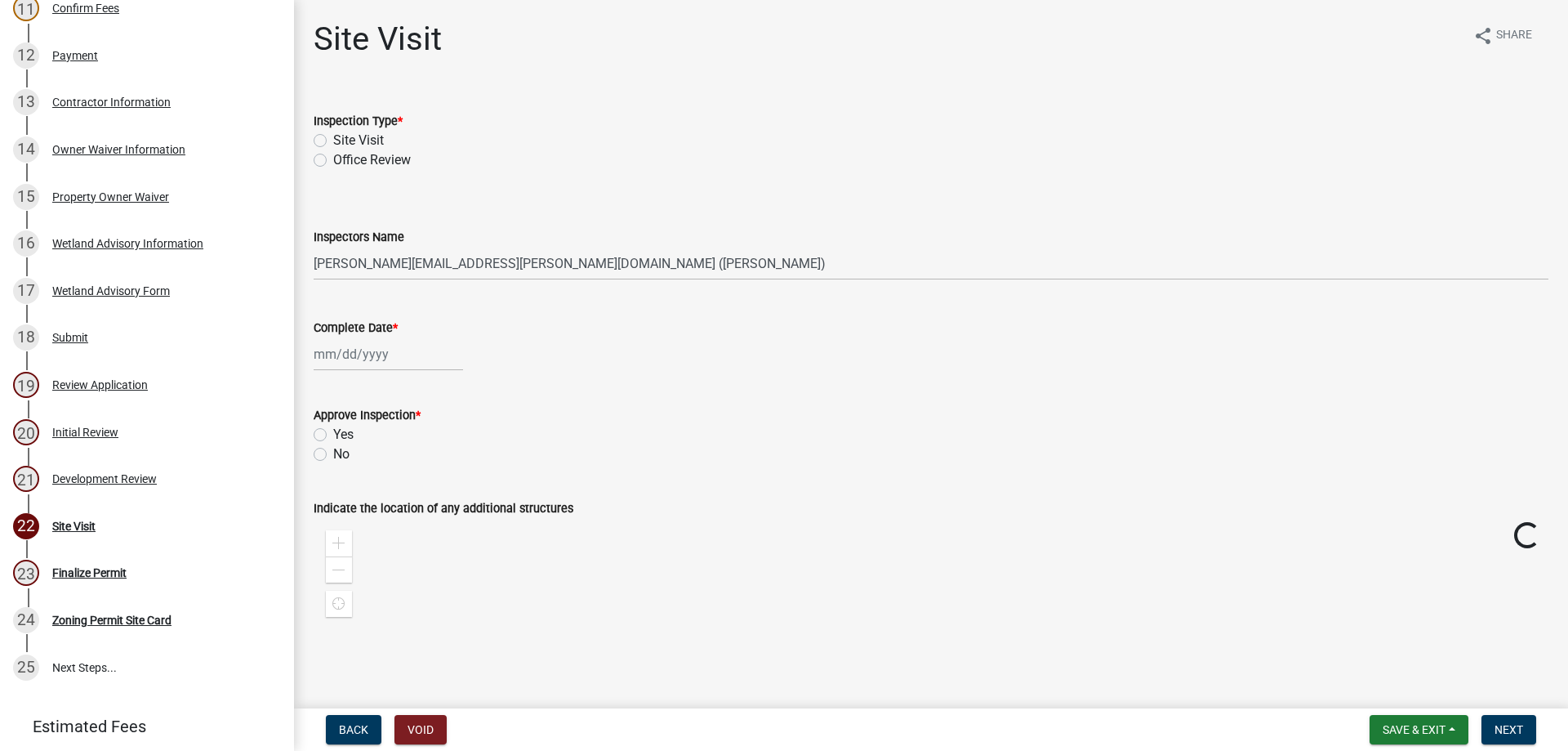
scroll to position [843, 0]
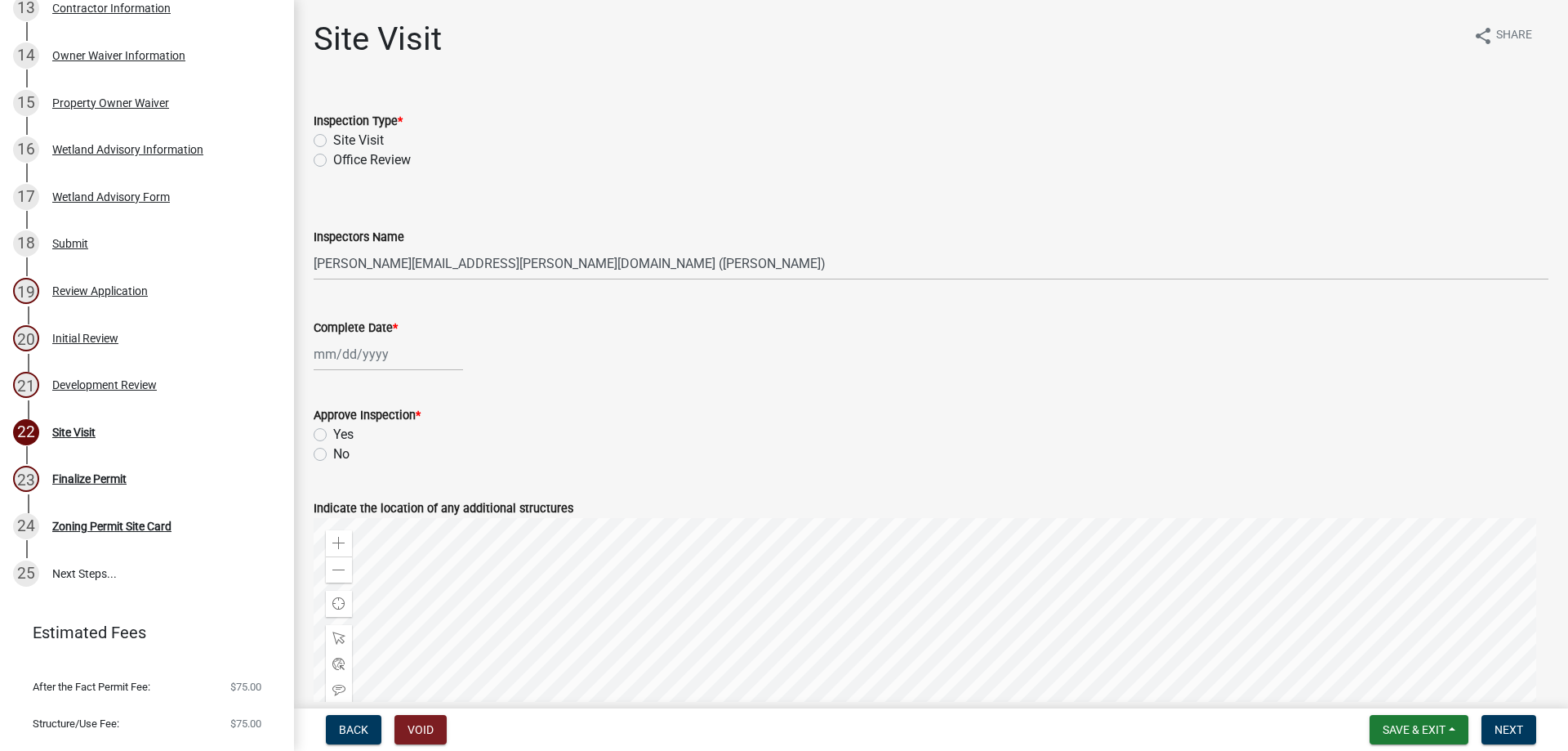
click at [356, 134] on label "Site Visit" at bounding box center [358, 141] width 51 height 20
click at [344, 134] on input "Site Visit" at bounding box center [338, 136] width 11 height 11
radio input "true"
click at [336, 262] on select "Select Item... [PERSON_NAME][EMAIL_ADDRESS][PERSON_NAME][DOMAIN_NAME] ([PERSON_…" at bounding box center [931, 264] width 1235 height 34
select select "e4dfae76-c80e-4bee-8324-9d38421ceb5c"
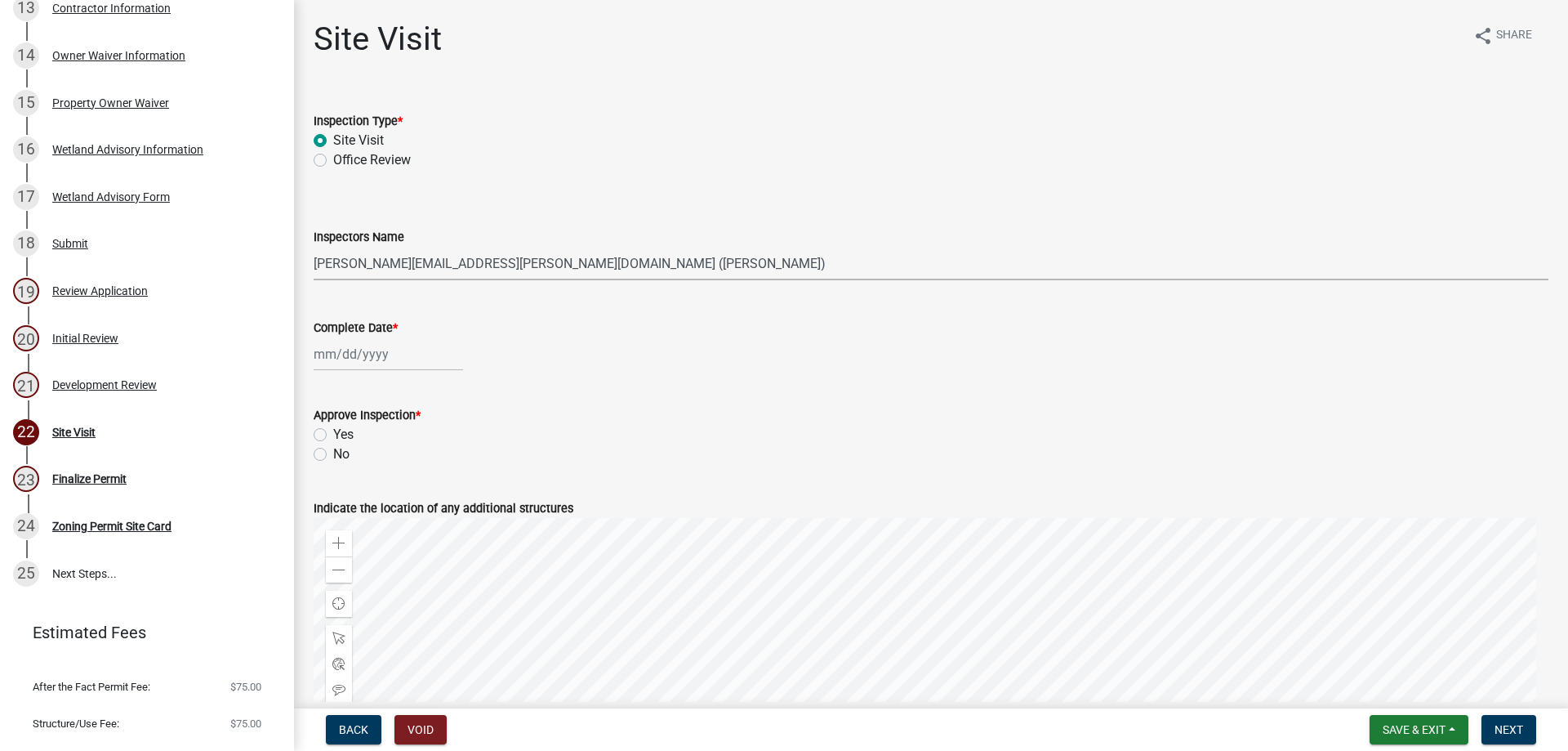
click at [314, 247] on select "Select Item... [PERSON_NAME][EMAIL_ADDRESS][PERSON_NAME][DOMAIN_NAME] ([PERSON_…" at bounding box center [931, 264] width 1235 height 34
click at [369, 365] on div at bounding box center [389, 355] width 150 height 34
select select "8"
select select "2025"
click at [333, 512] on div "18" at bounding box center [330, 520] width 26 height 26
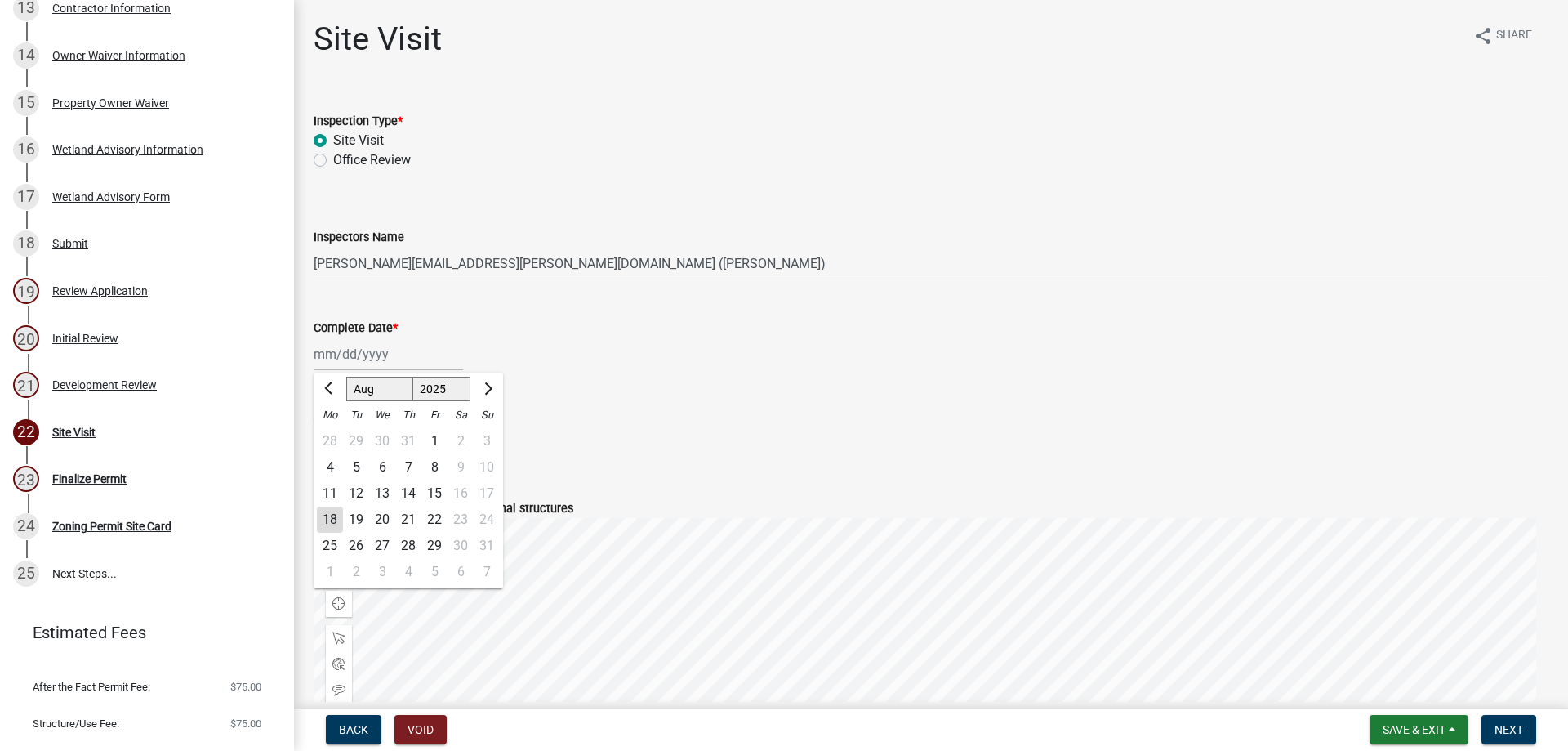
type input "[DATE]"
click at [347, 436] on label "Yes" at bounding box center [343, 435] width 20 height 20
click at [344, 436] on input "Yes" at bounding box center [338, 430] width 11 height 11
radio input "true"
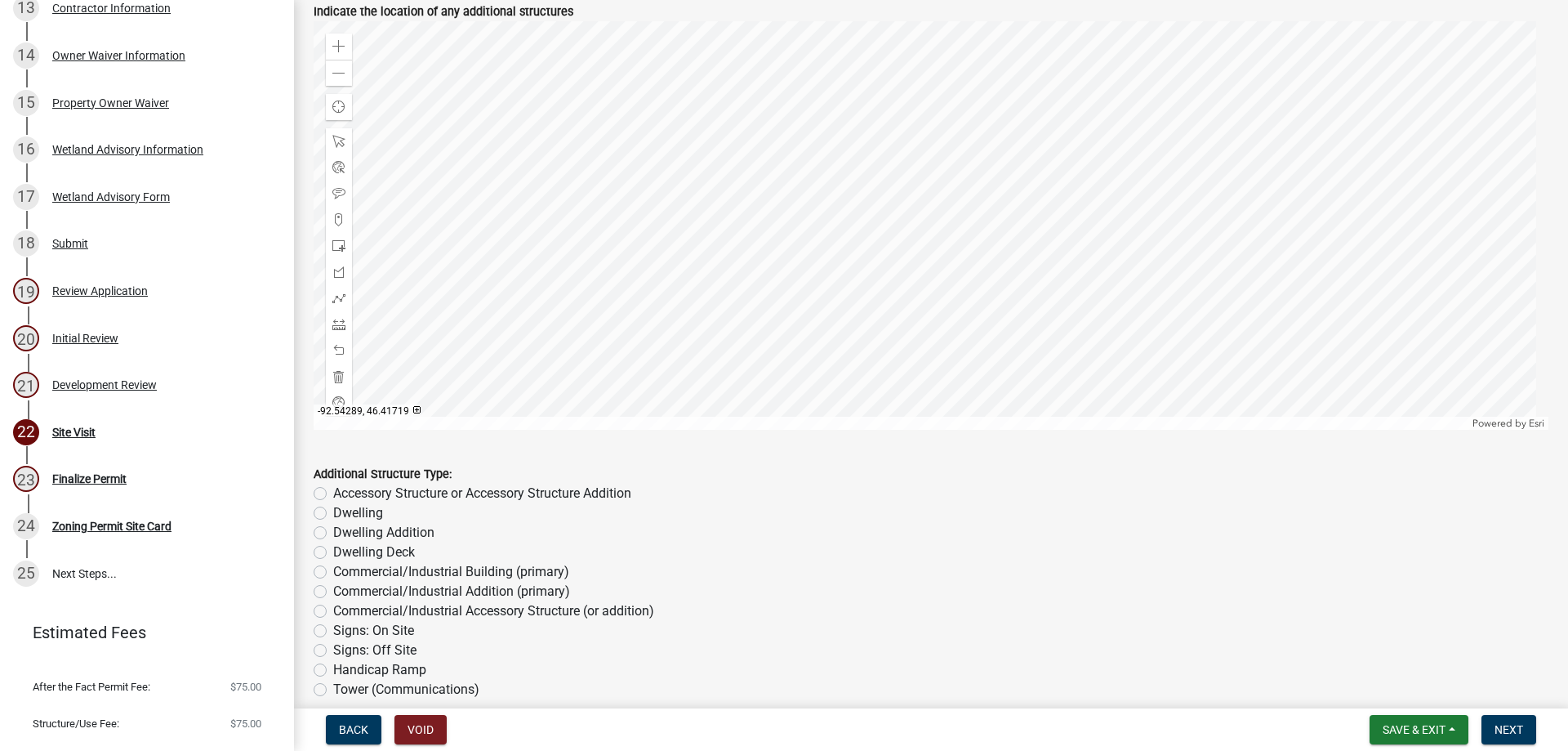
scroll to position [572, 0]
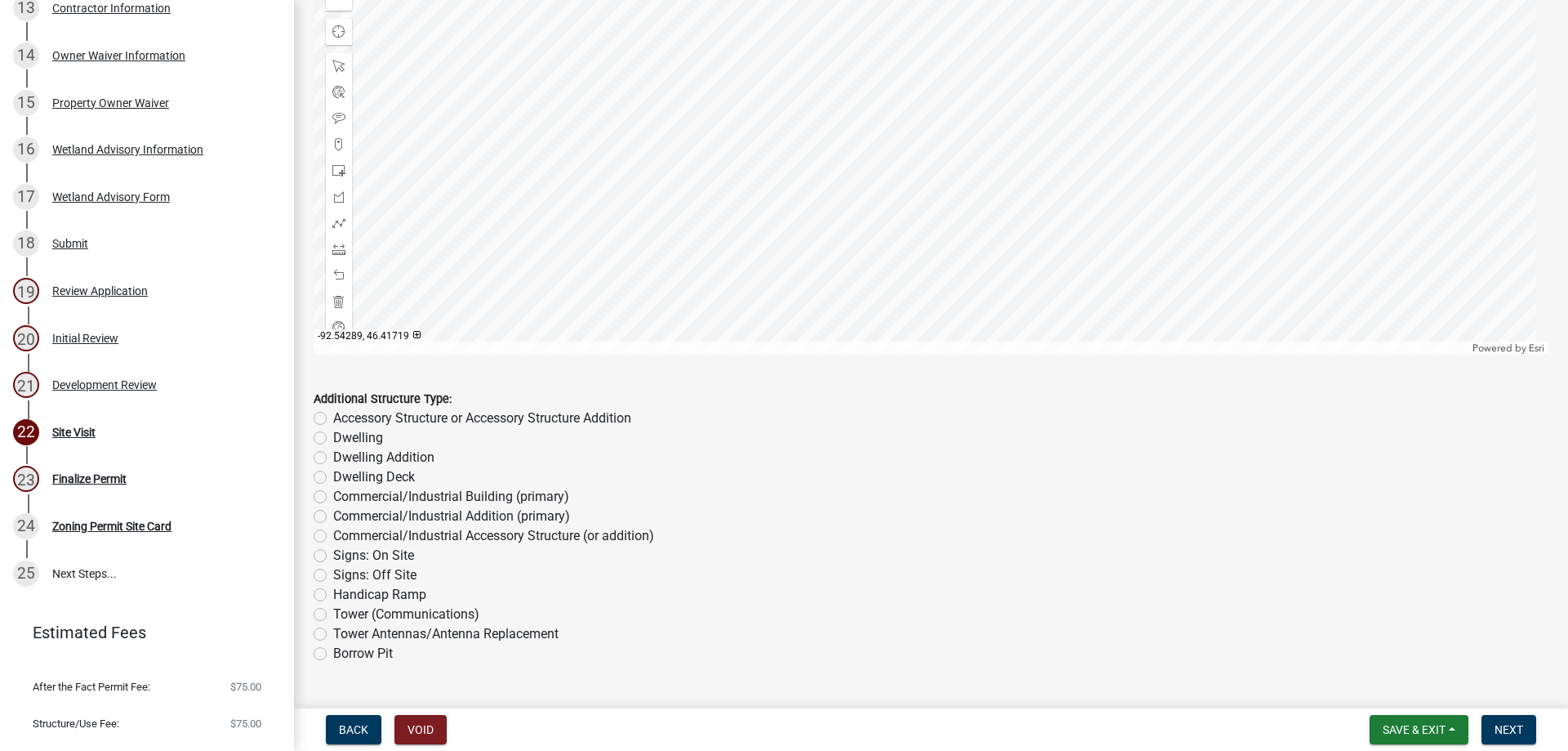
click at [481, 414] on label "Accessory Structure or Accessory Structure Addition" at bounding box center [482, 419] width 298 height 20
click at [344, 414] on input "Accessory Structure or Accessory Structure Addition" at bounding box center [338, 414] width 11 height 11
radio input "true"
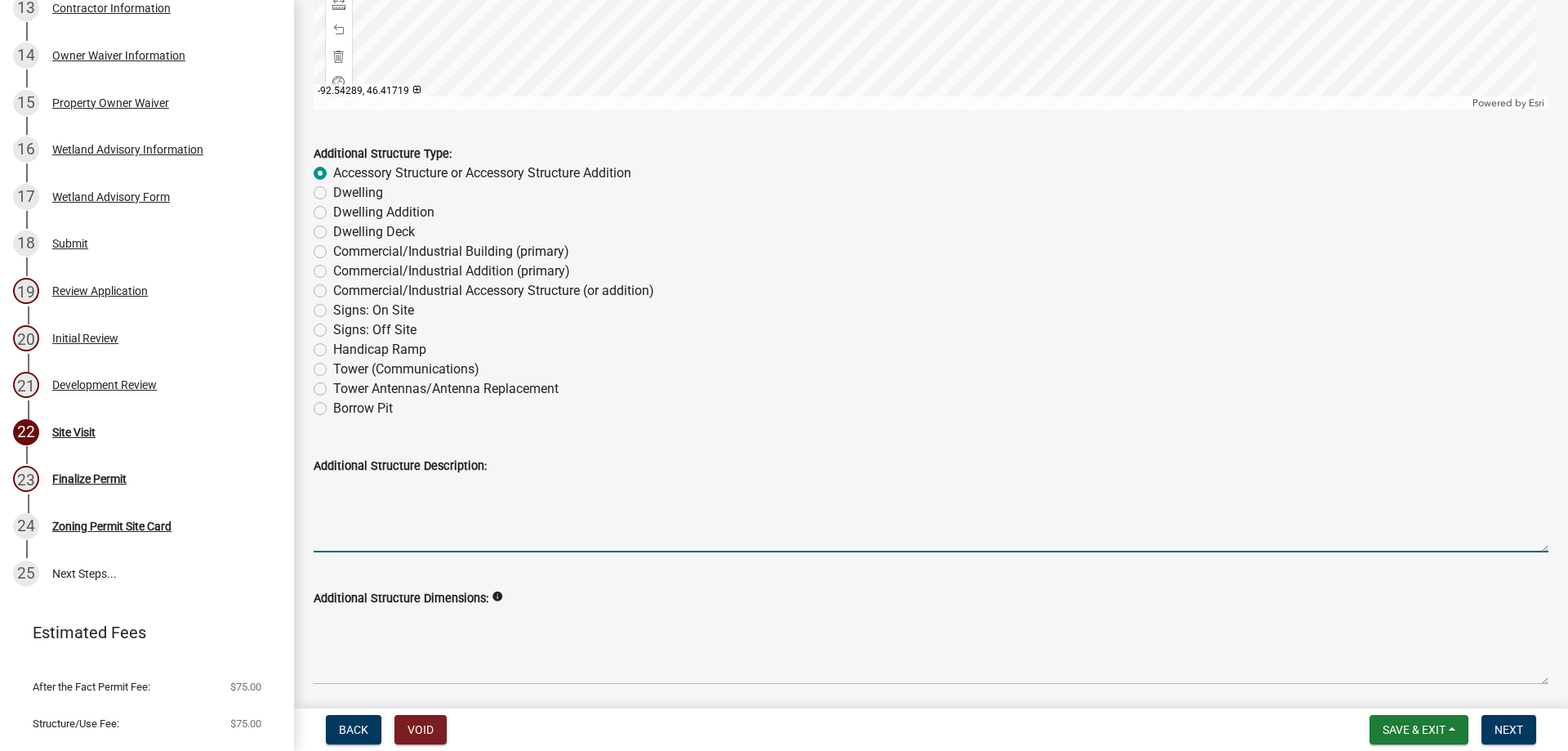
click at [336, 532] on textarea "Additional Structure Description:" at bounding box center [931, 514] width 1235 height 77
type textarea "Covered Bridge"
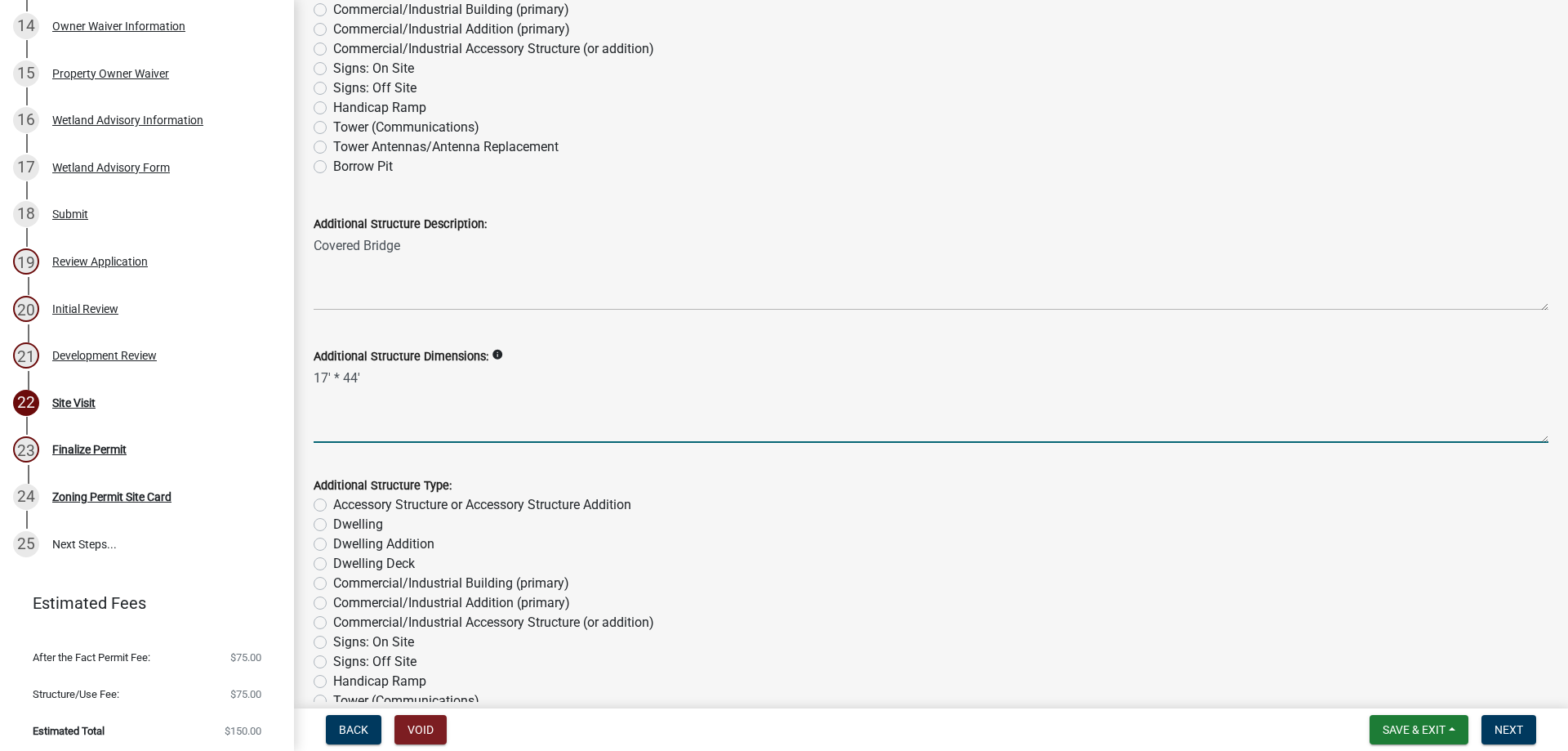
scroll to position [1063, 0]
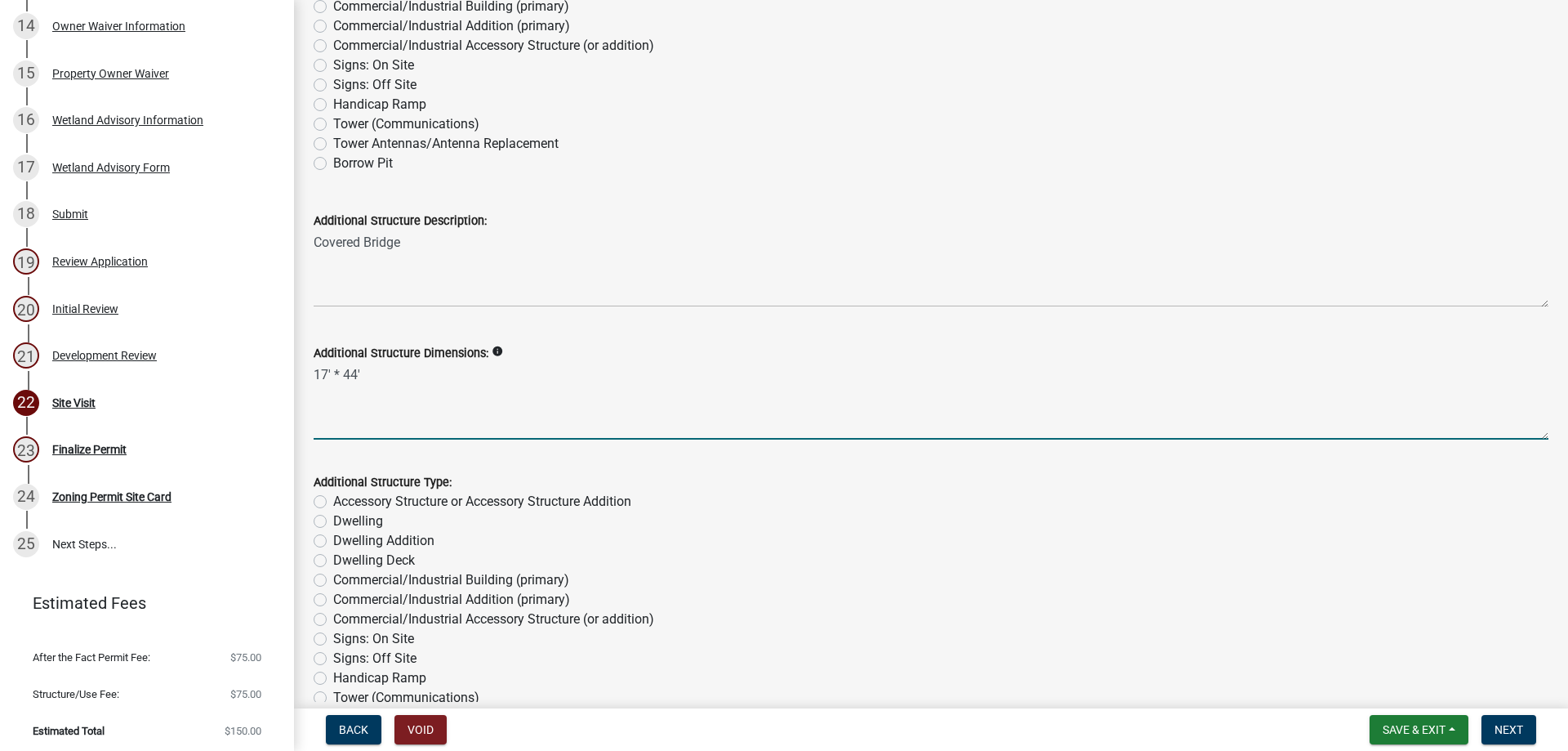
type textarea "17' * 44'"
click at [379, 504] on label "Accessory Structure or Accessory Structure Addition" at bounding box center [482, 502] width 298 height 20
click at [344, 503] on input "Accessory Structure or Accessory Structure Addition" at bounding box center [338, 497] width 11 height 11
radio input "true"
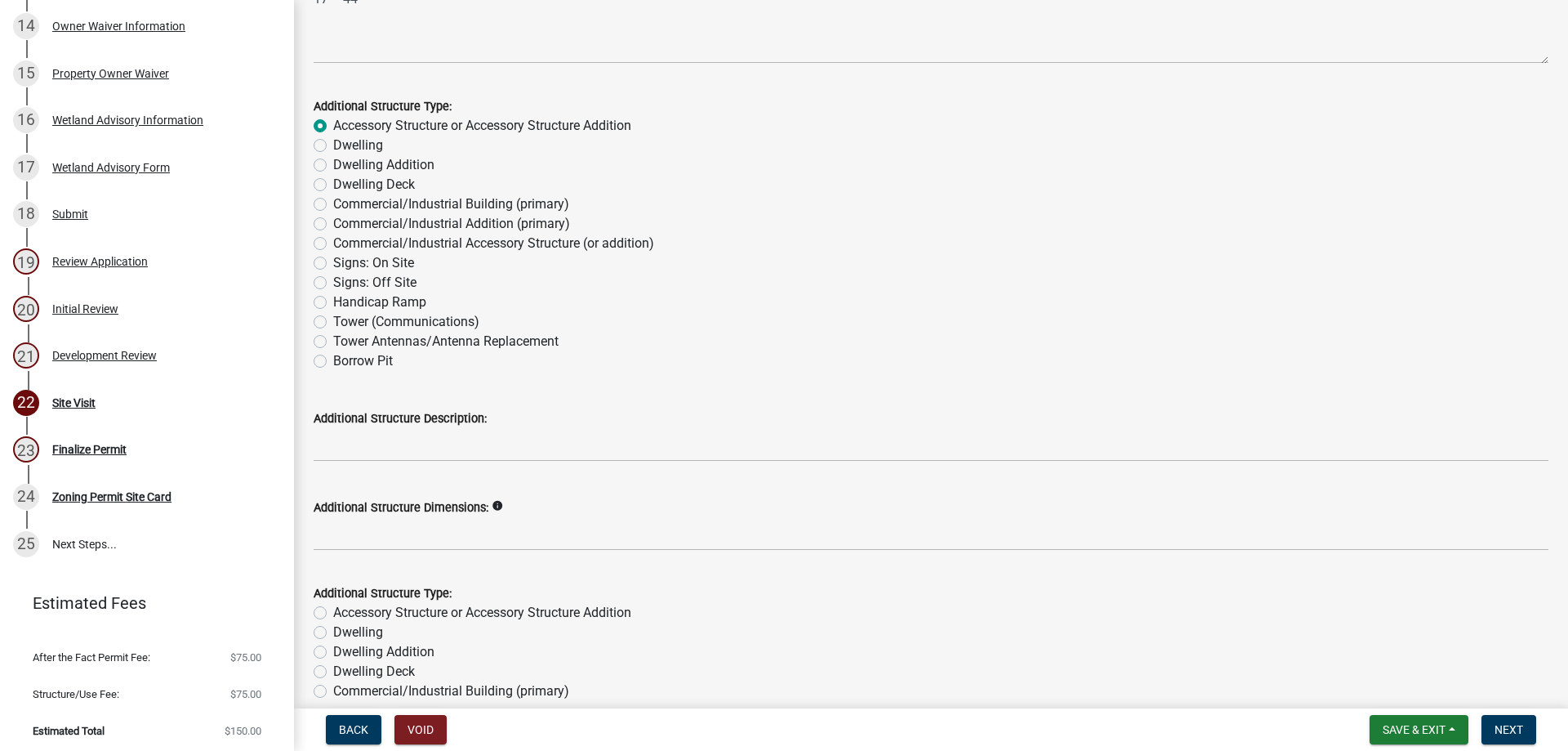
scroll to position [1471, 0]
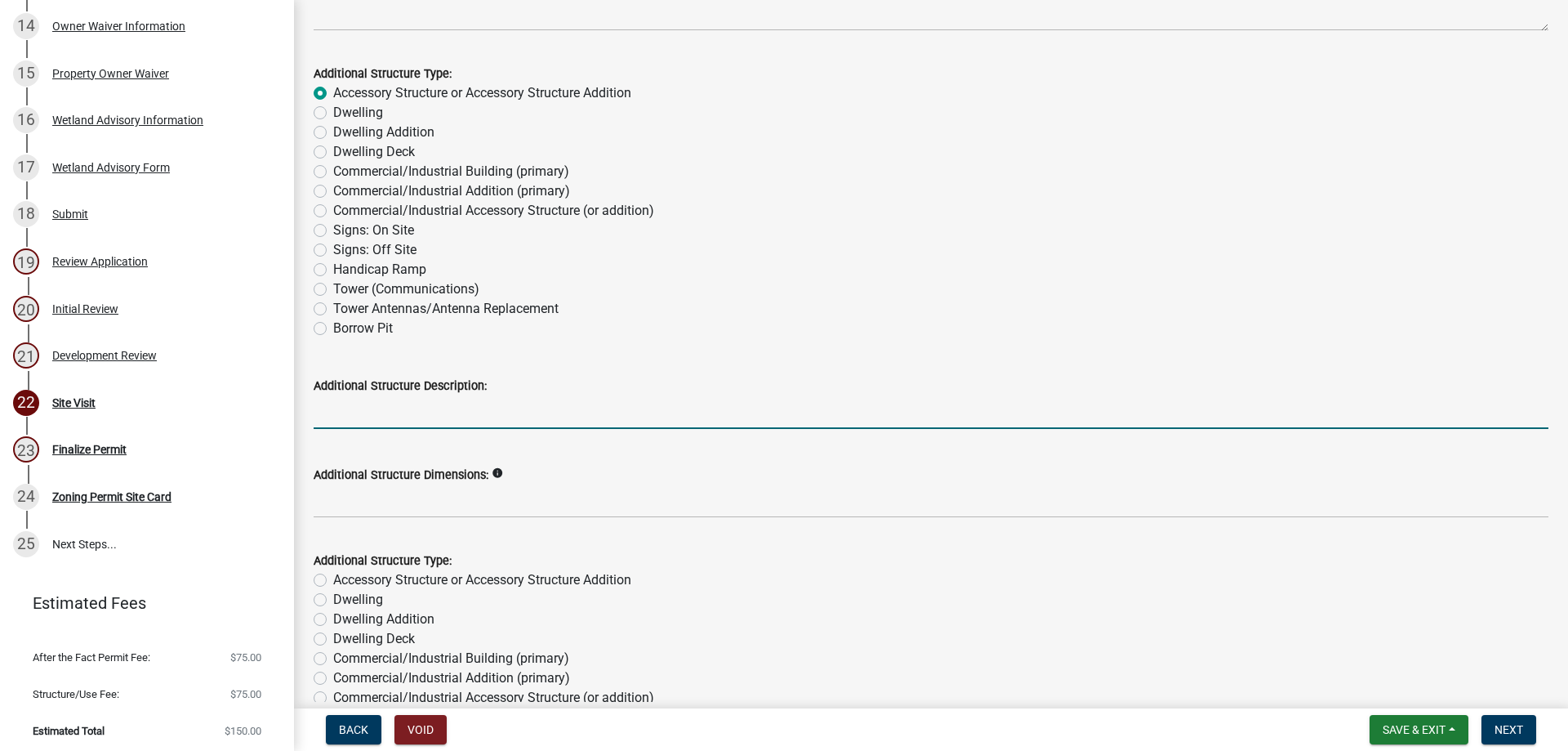
click at [367, 426] on input "Additional Structure Description:" at bounding box center [931, 413] width 1235 height 34
type input "Deck"
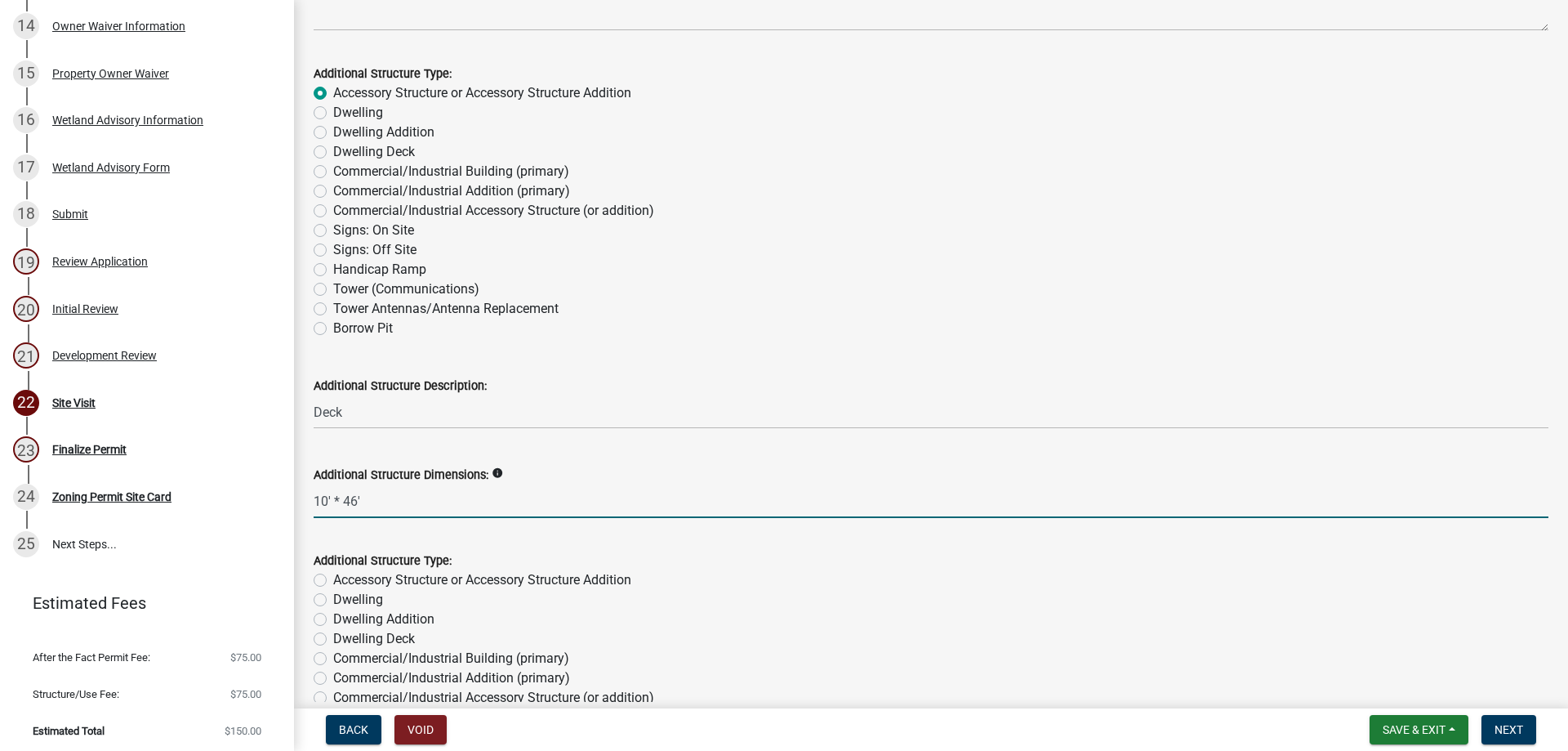
type input "10' * 46'"
click at [347, 575] on label "Accessory Structure or Accessory Structure Addition" at bounding box center [482, 581] width 298 height 20
click at [344, 575] on input "Accessory Structure or Accessory Structure Addition" at bounding box center [338, 576] width 11 height 11
radio input "true"
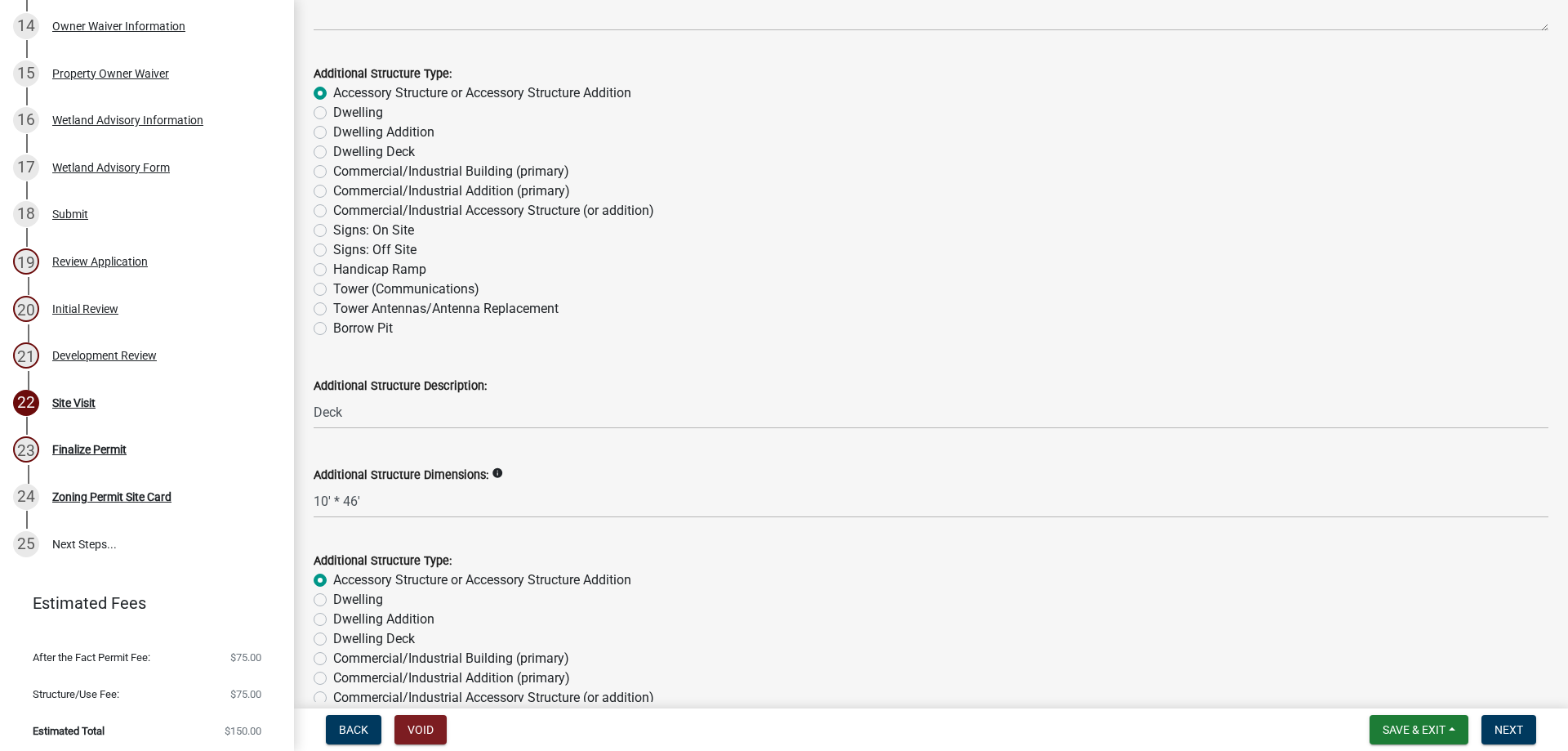
scroll to position [1798, 0]
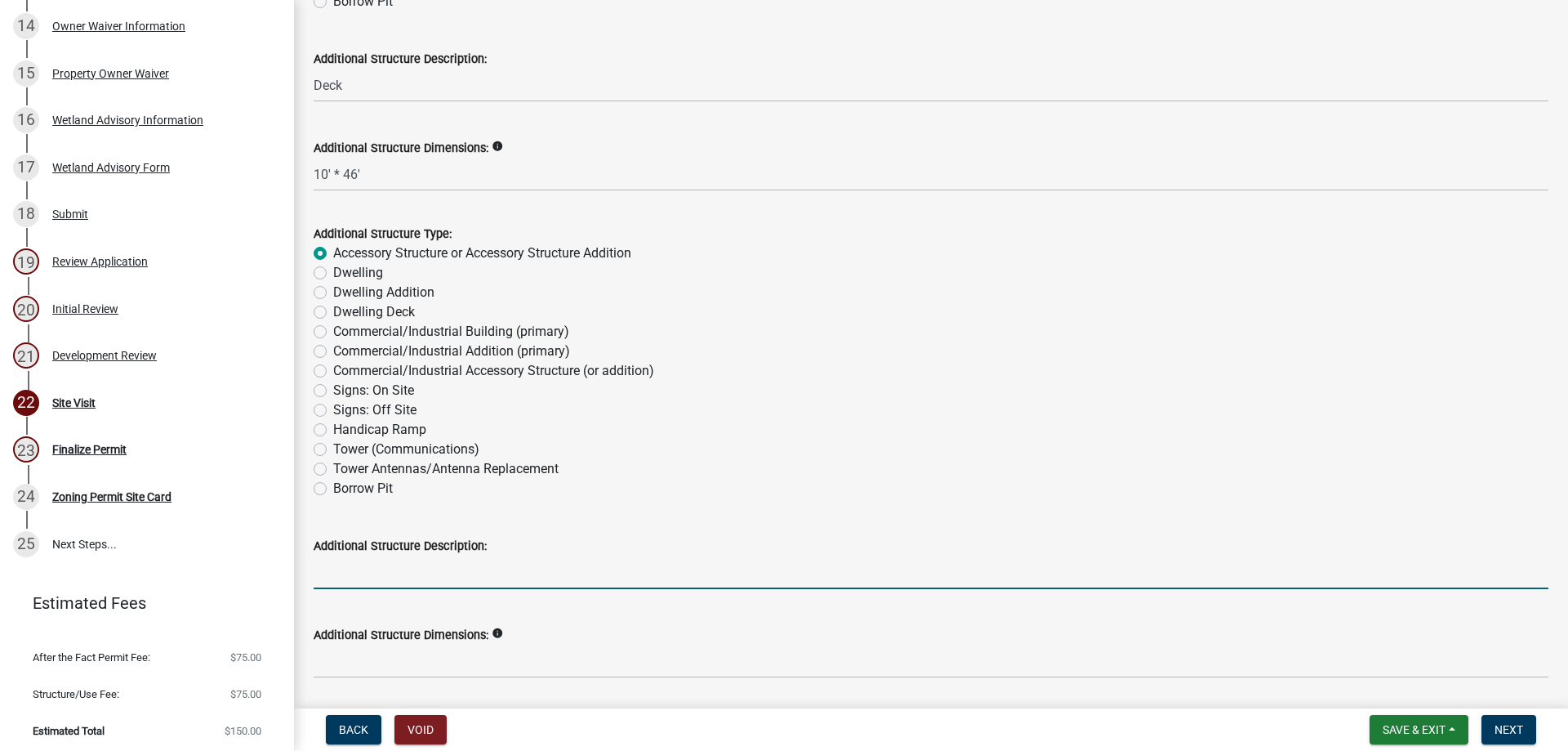
click at [348, 571] on input "Additional Structure Description:" at bounding box center [931, 573] width 1235 height 34
type input "Shed"
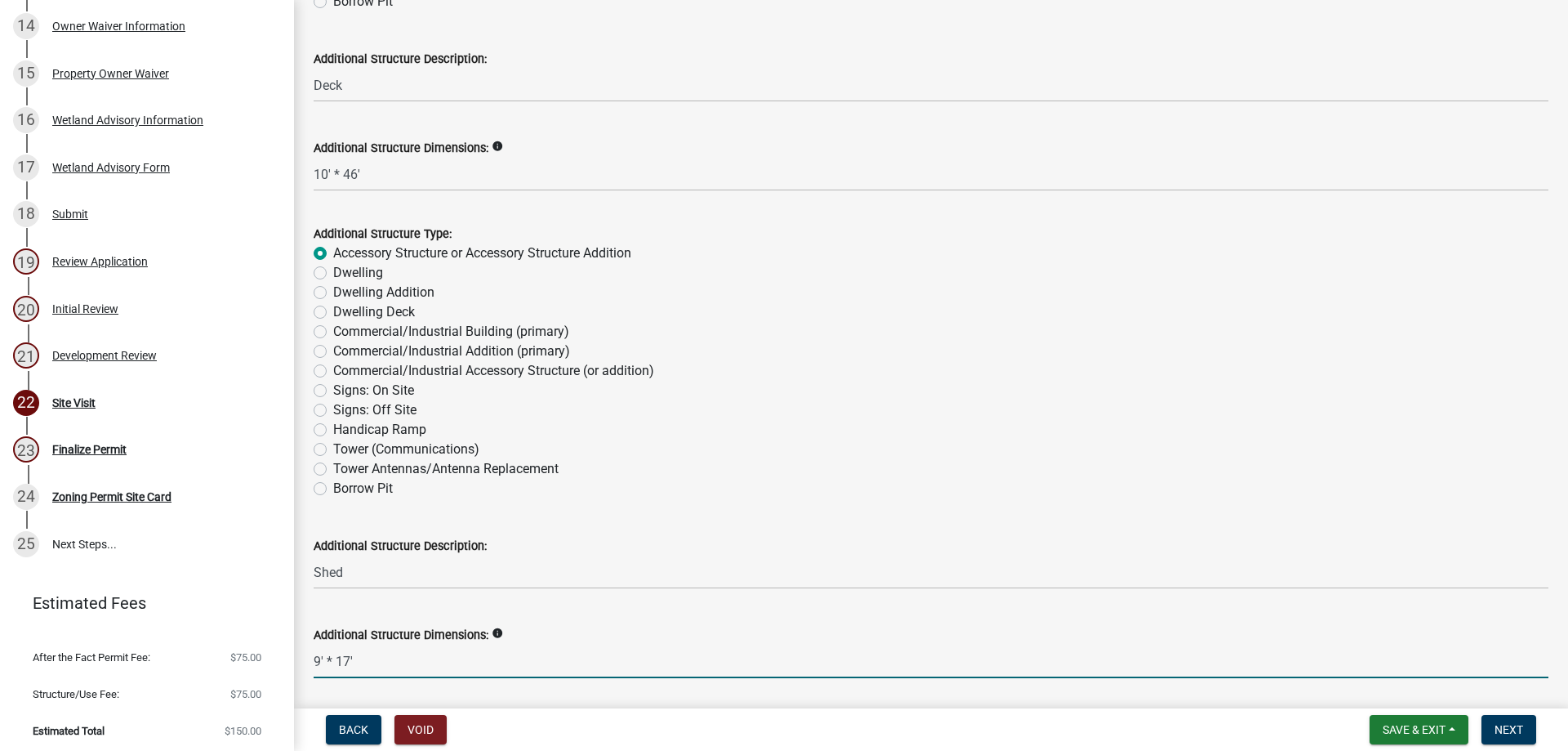
type input "9' * 17'"
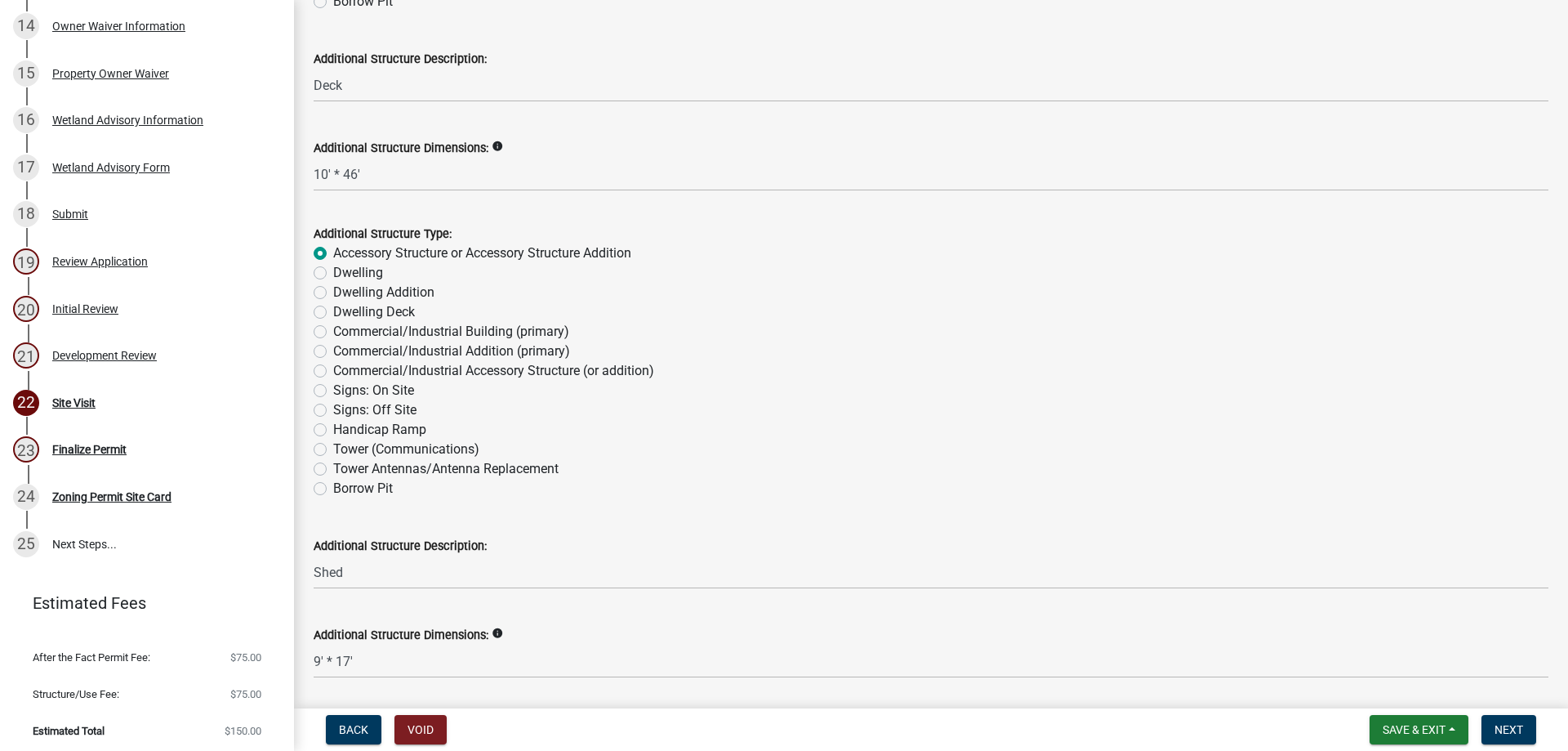
scroll to position [2183, 0]
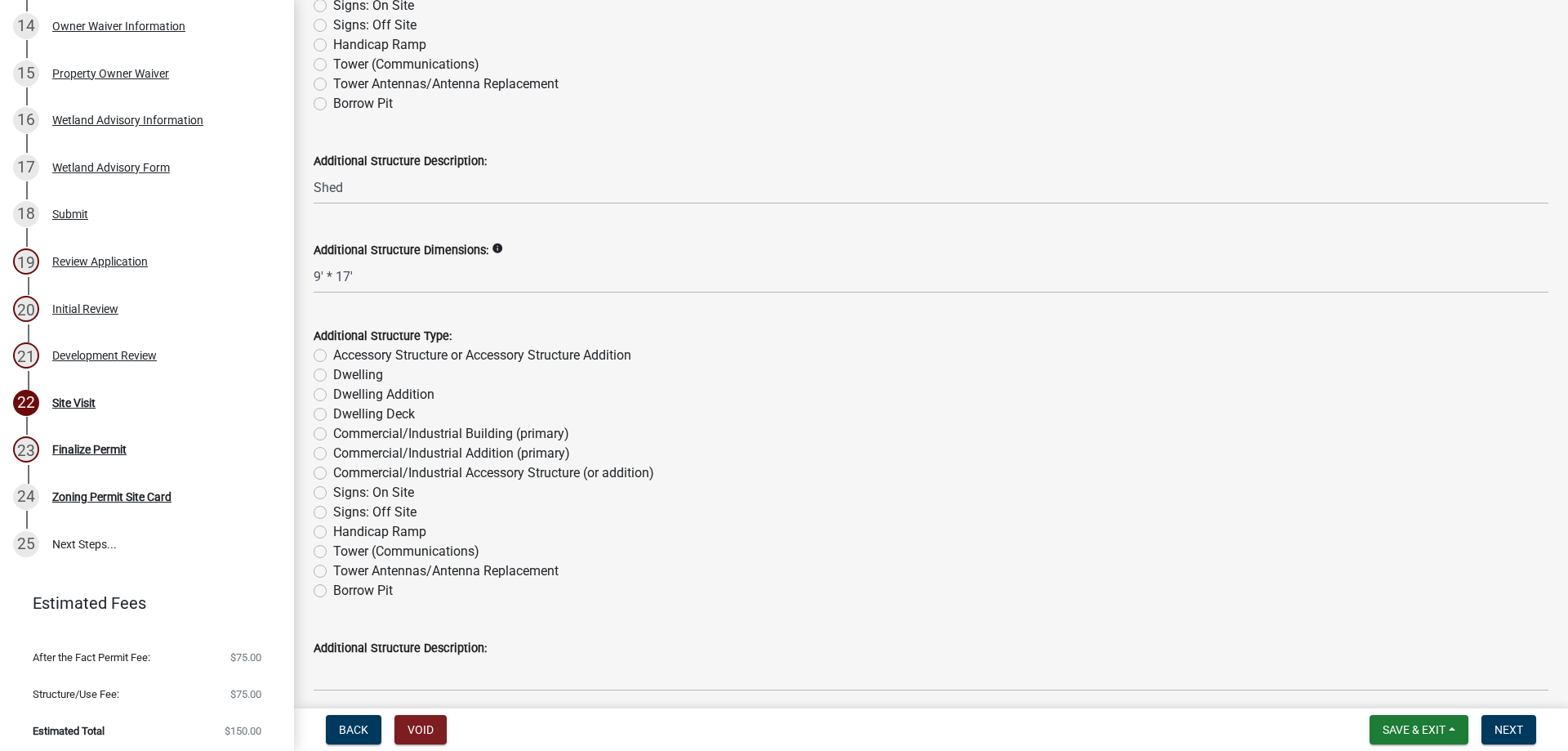
click at [365, 348] on label "Accessory Structure or Accessory Structure Addition" at bounding box center [482, 356] width 298 height 20
click at [344, 348] on input "Accessory Structure or Accessory Structure Addition" at bounding box center [338, 351] width 11 height 11
radio input "true"
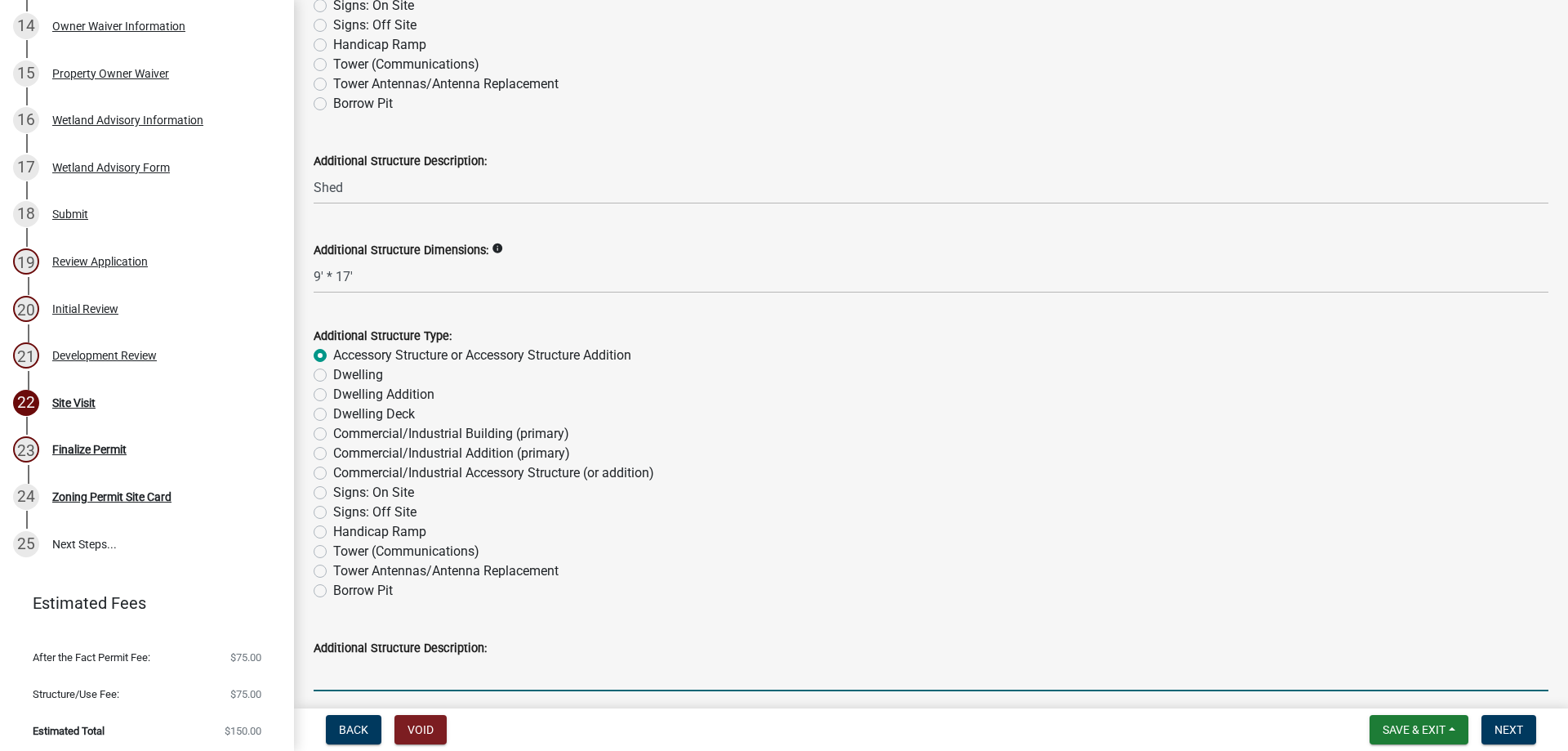
click at [347, 679] on input "Additional Structure Description:" at bounding box center [931, 675] width 1235 height 34
type input "Shed"
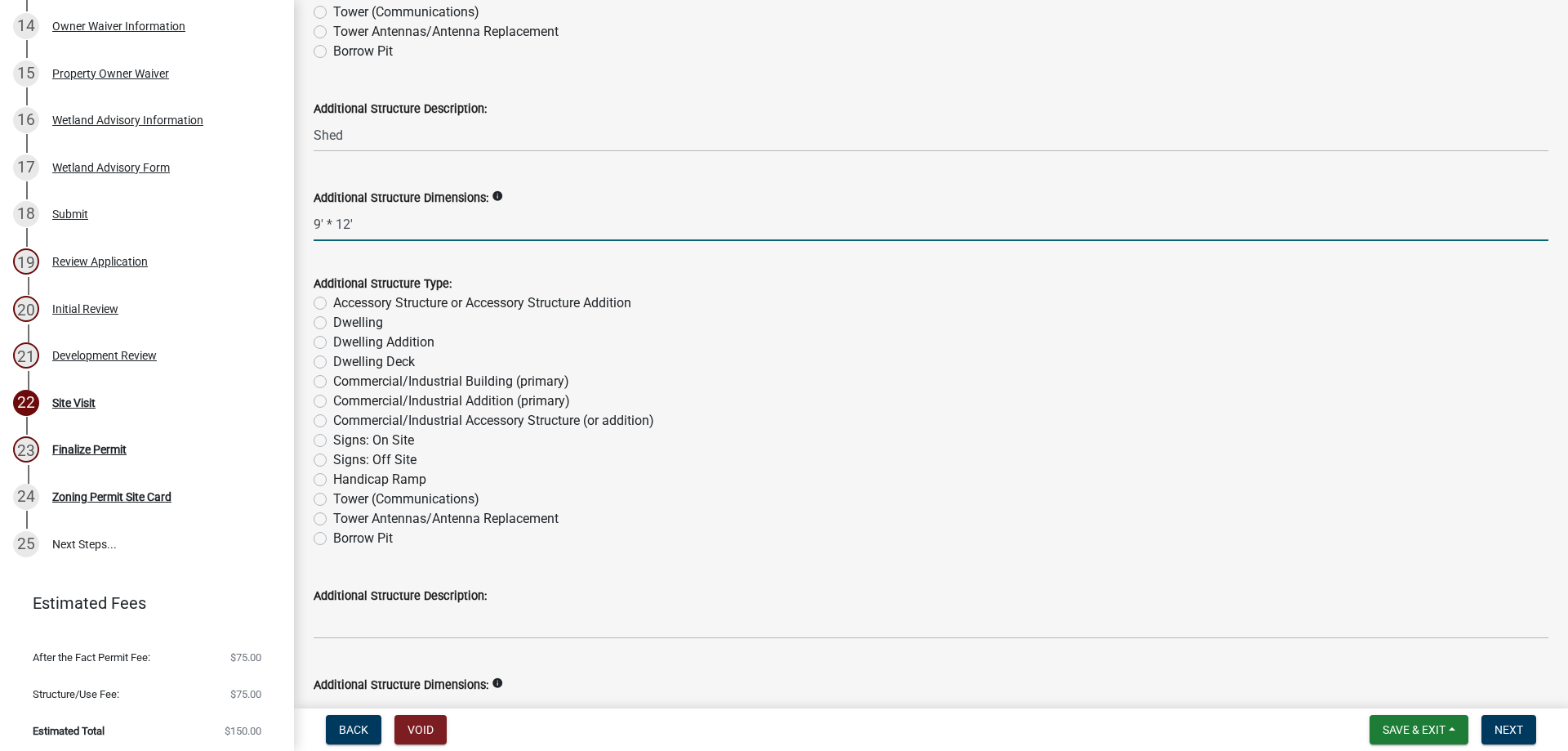
scroll to position [2759, 0]
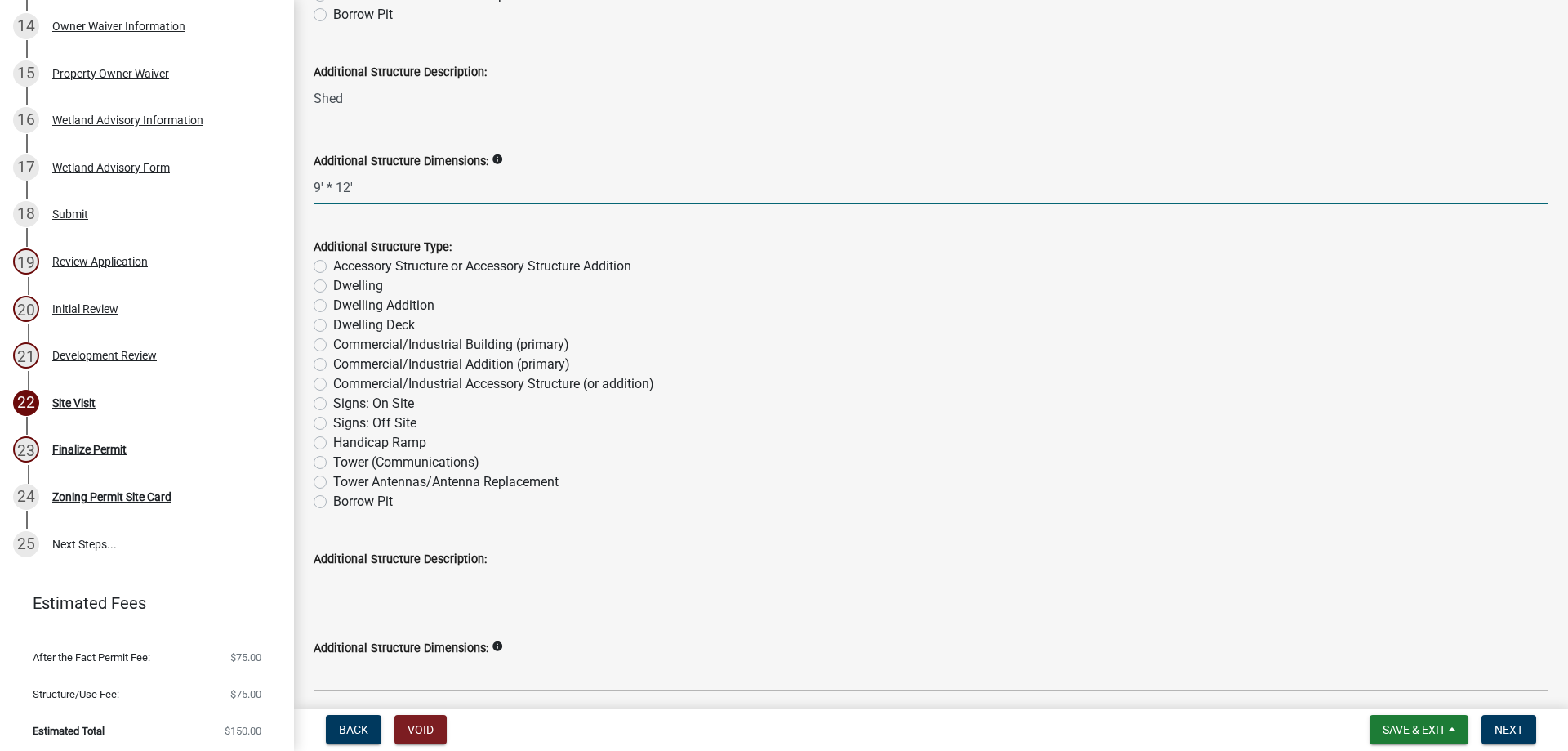
type input "9' * 12'"
click at [333, 265] on label "Accessory Structure or Accessory Structure Addition" at bounding box center [482, 267] width 298 height 20
click at [333, 265] on input "Accessory Structure or Accessory Structure Addition" at bounding box center [338, 262] width 11 height 11
radio input "true"
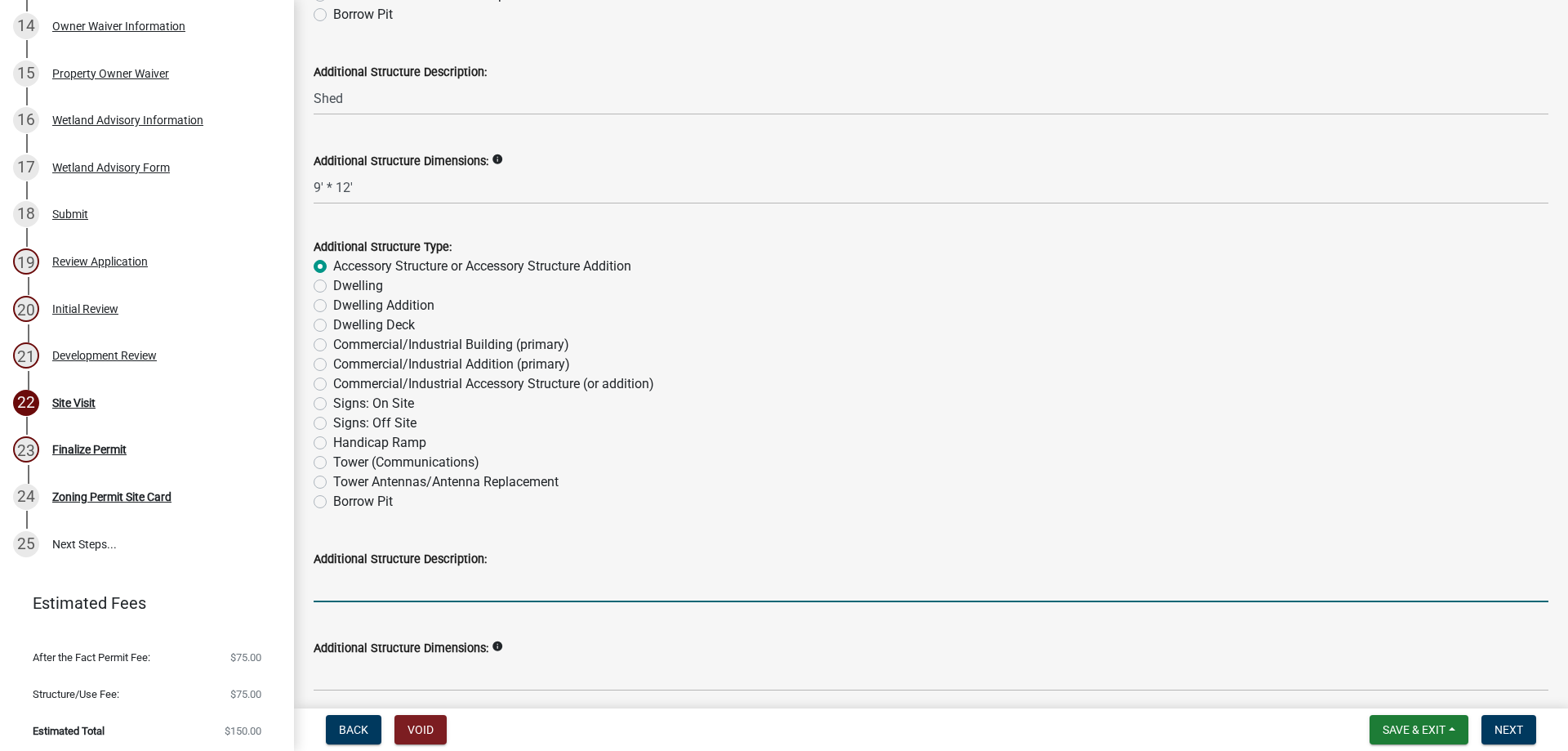
click at [332, 592] on input "Additional Structure Description:" at bounding box center [931, 586] width 1235 height 34
click at [329, 589] on input "Additional Structure Description:" at bounding box center [931, 586] width 1235 height 34
type input "Garage"
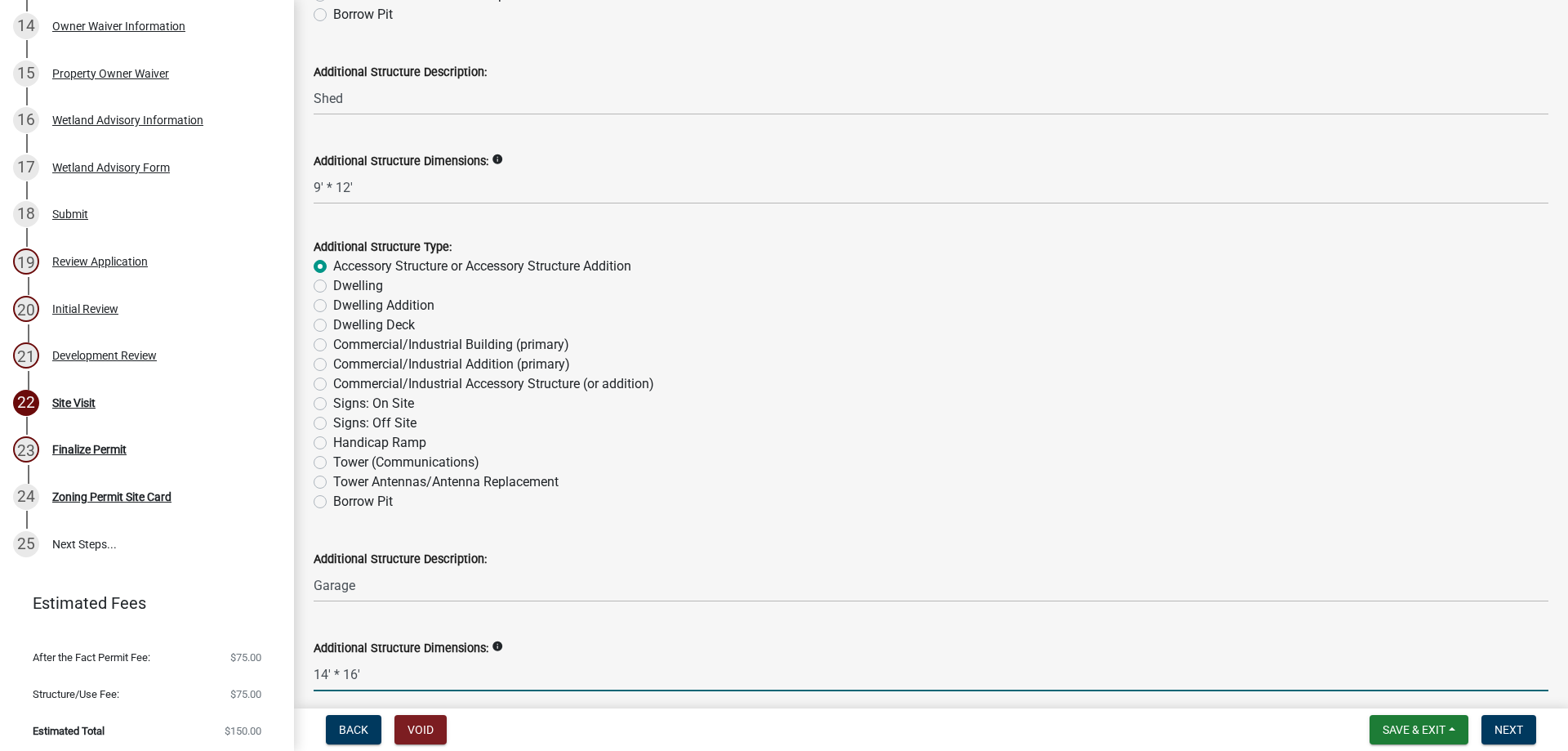
type input "14' * 16'"
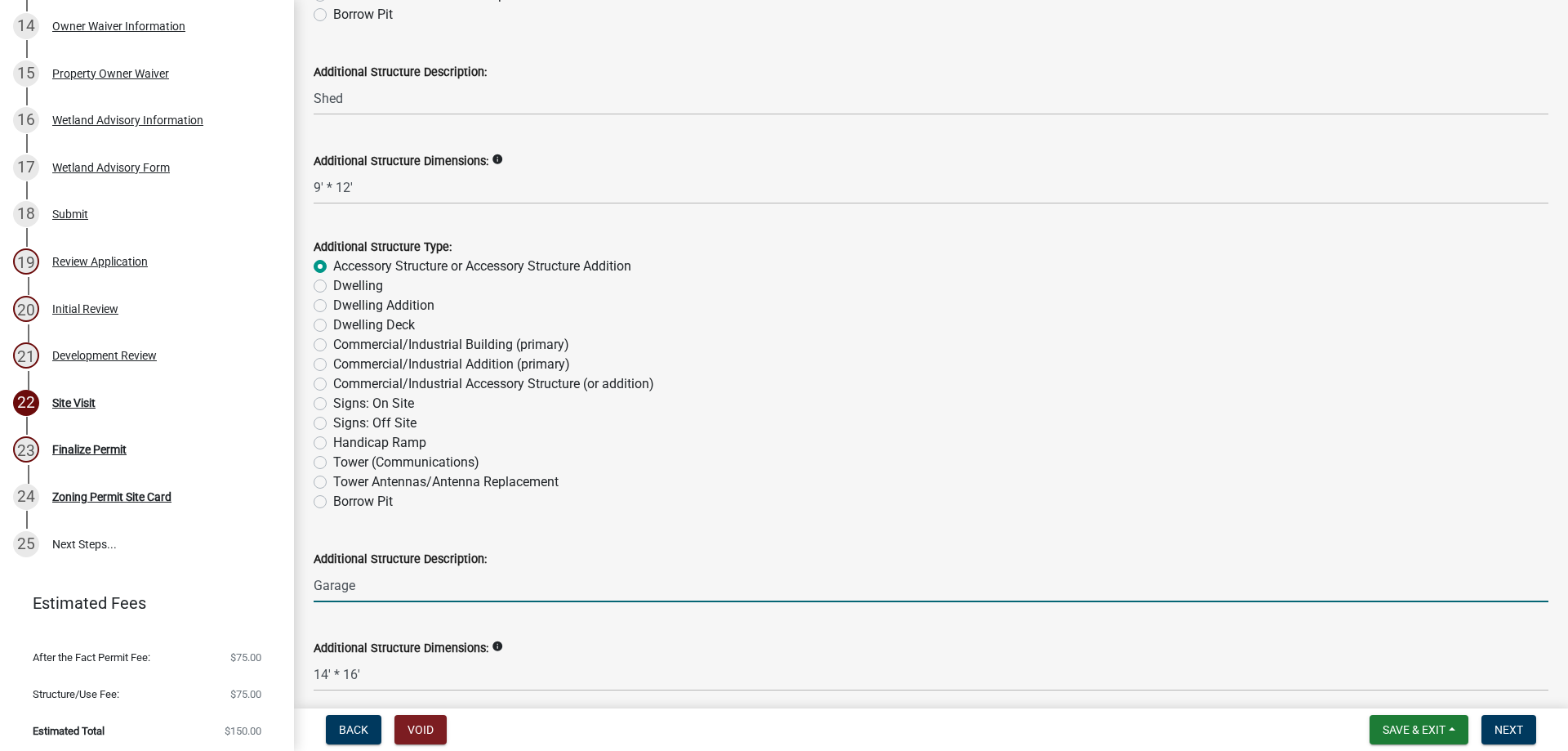
drag, startPoint x: 343, startPoint y: 588, endPoint x: 309, endPoint y: 584, distance: 34.2
click at [309, 584] on div "Additional Structure Description: Garage" at bounding box center [931, 564] width 1259 height 76
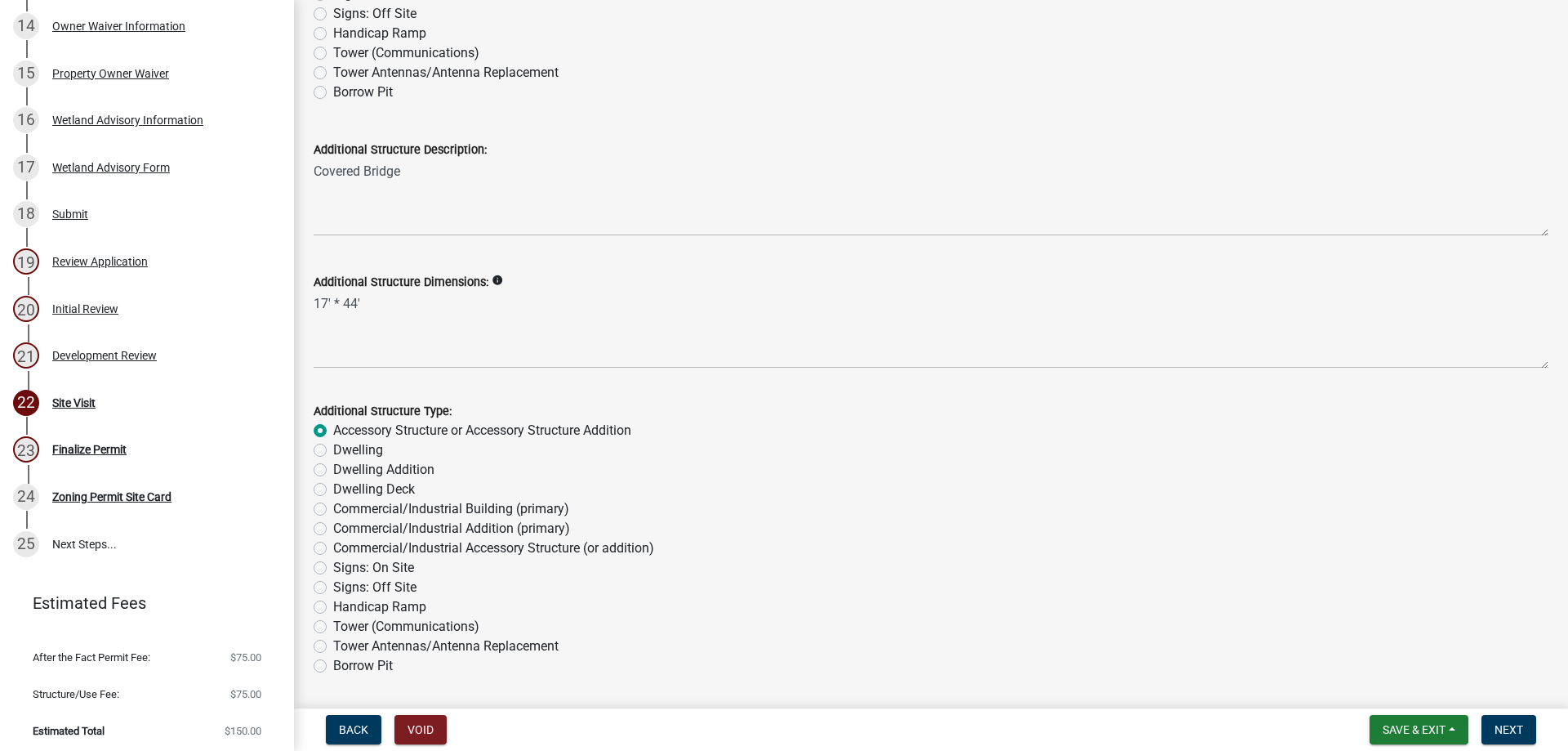
scroll to position [1424, 0]
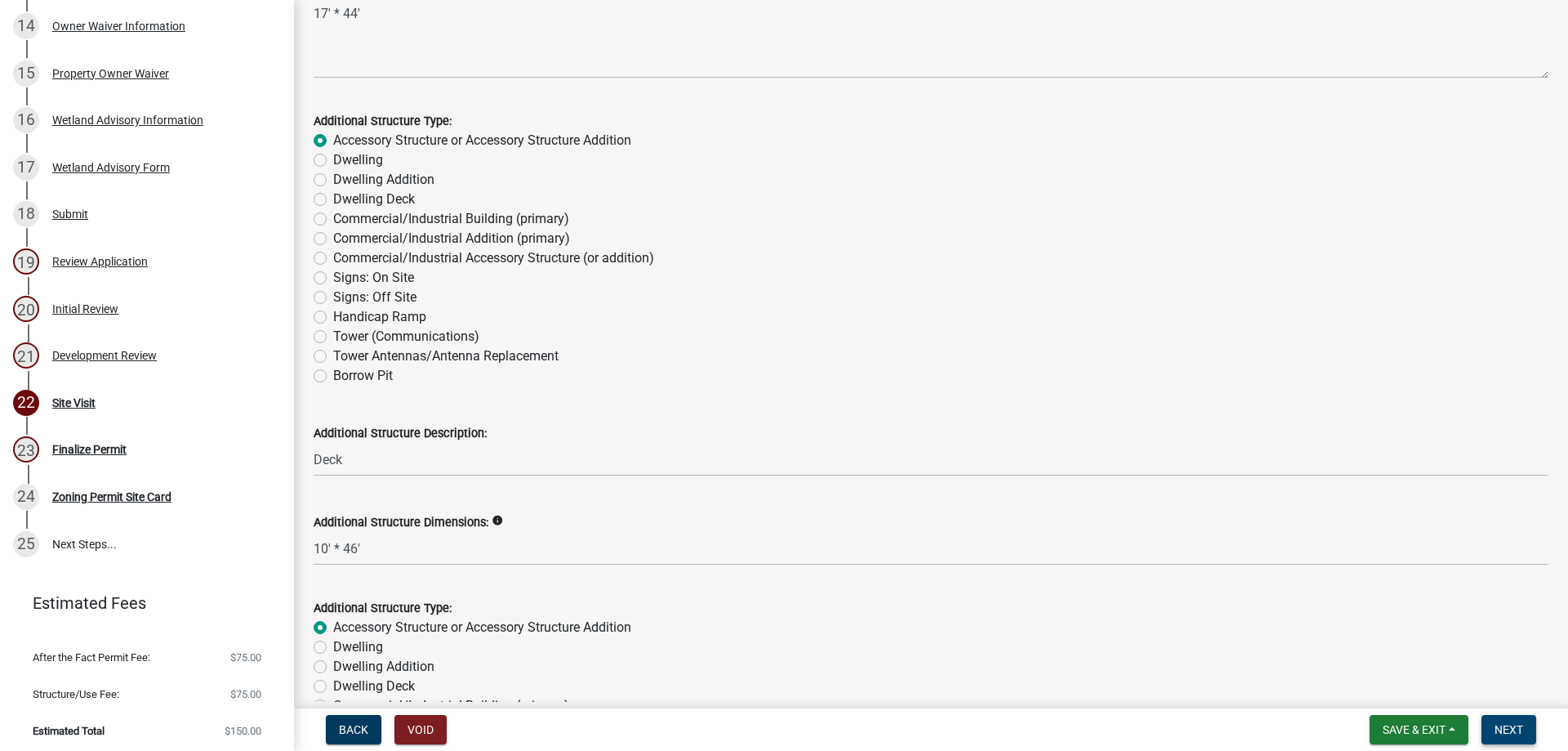
type input "Shed"
click at [1505, 731] on span "Next" at bounding box center [1509, 729] width 29 height 13
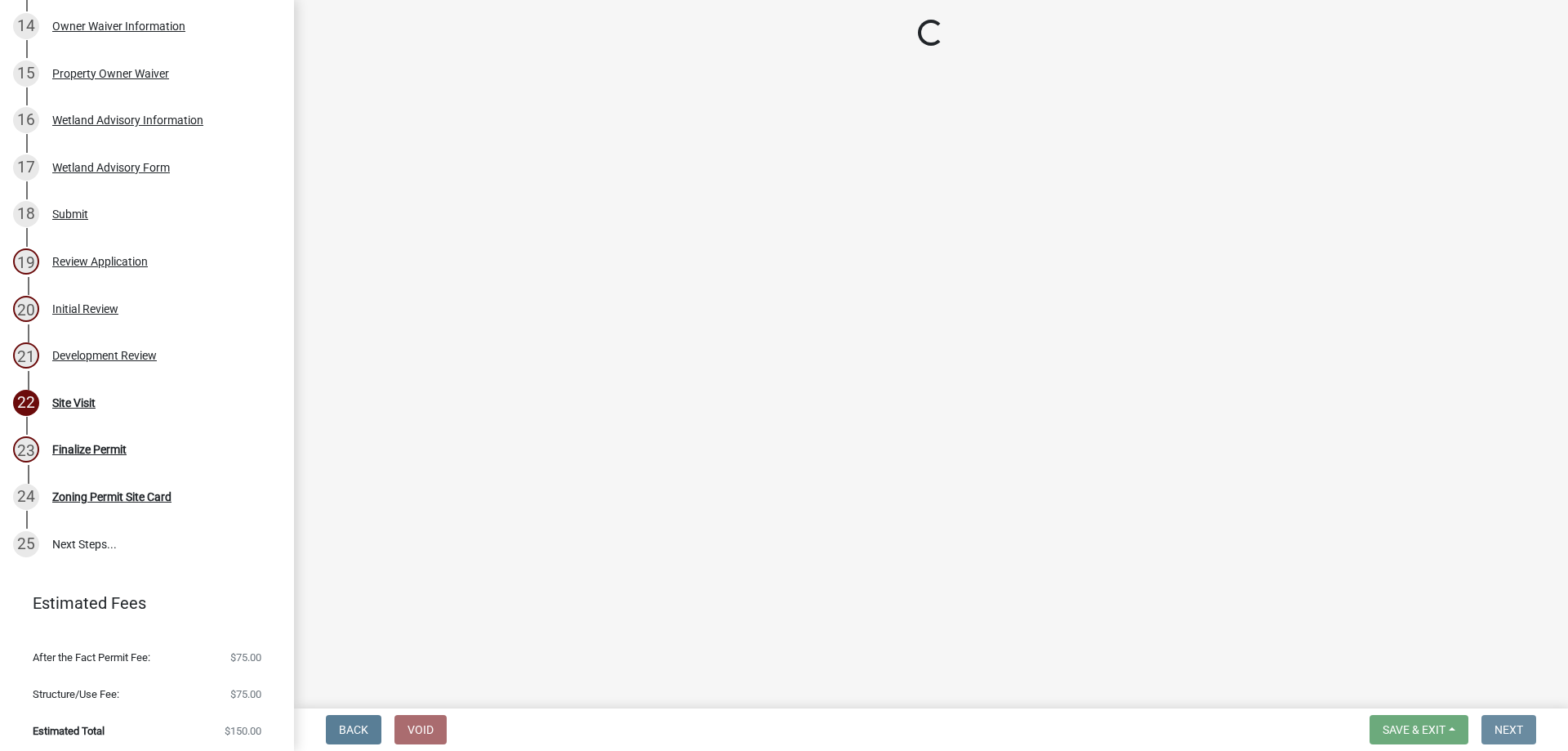
scroll to position [0, 0]
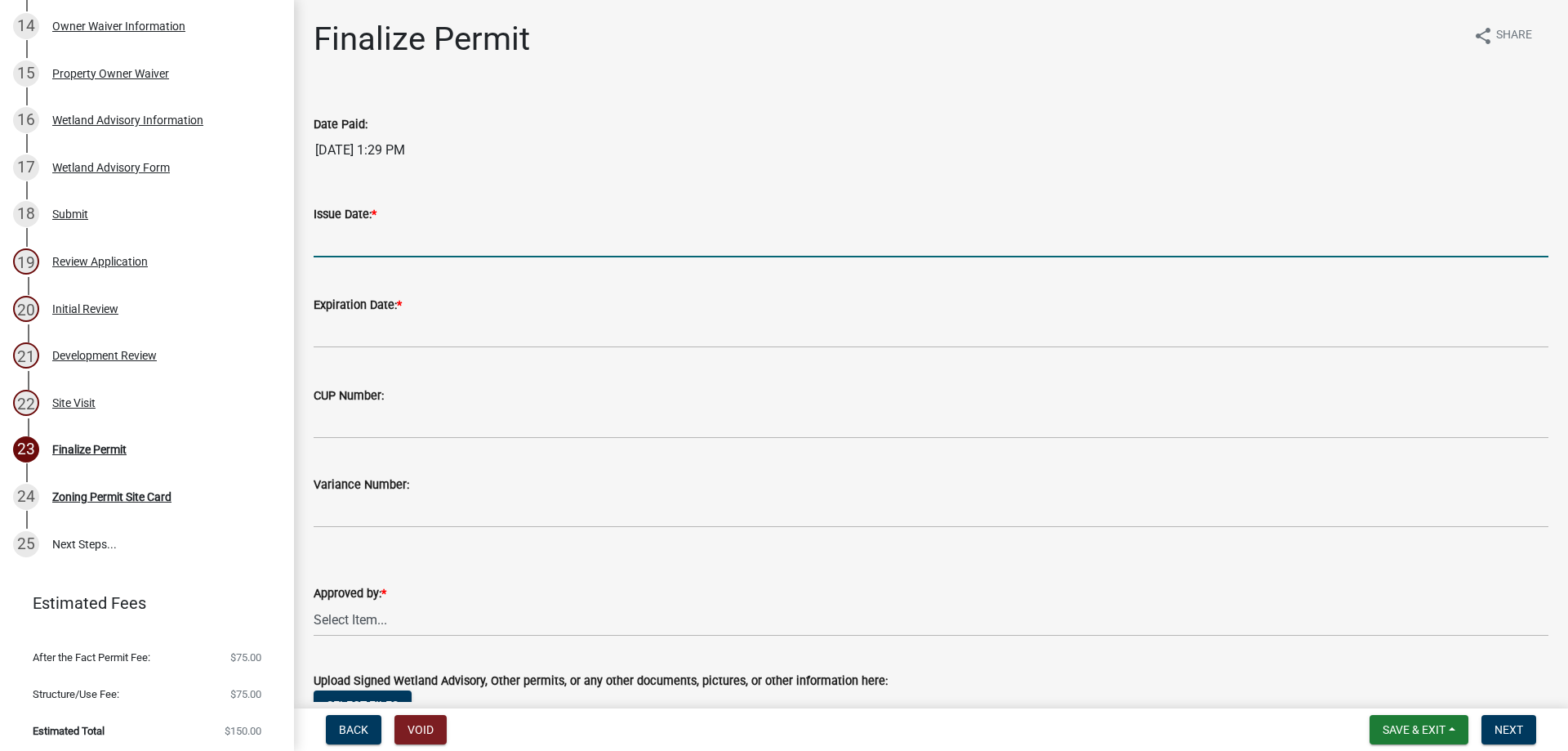
click at [362, 235] on input "Issue Date: *" at bounding box center [931, 241] width 1235 height 34
type input "[DATE]"
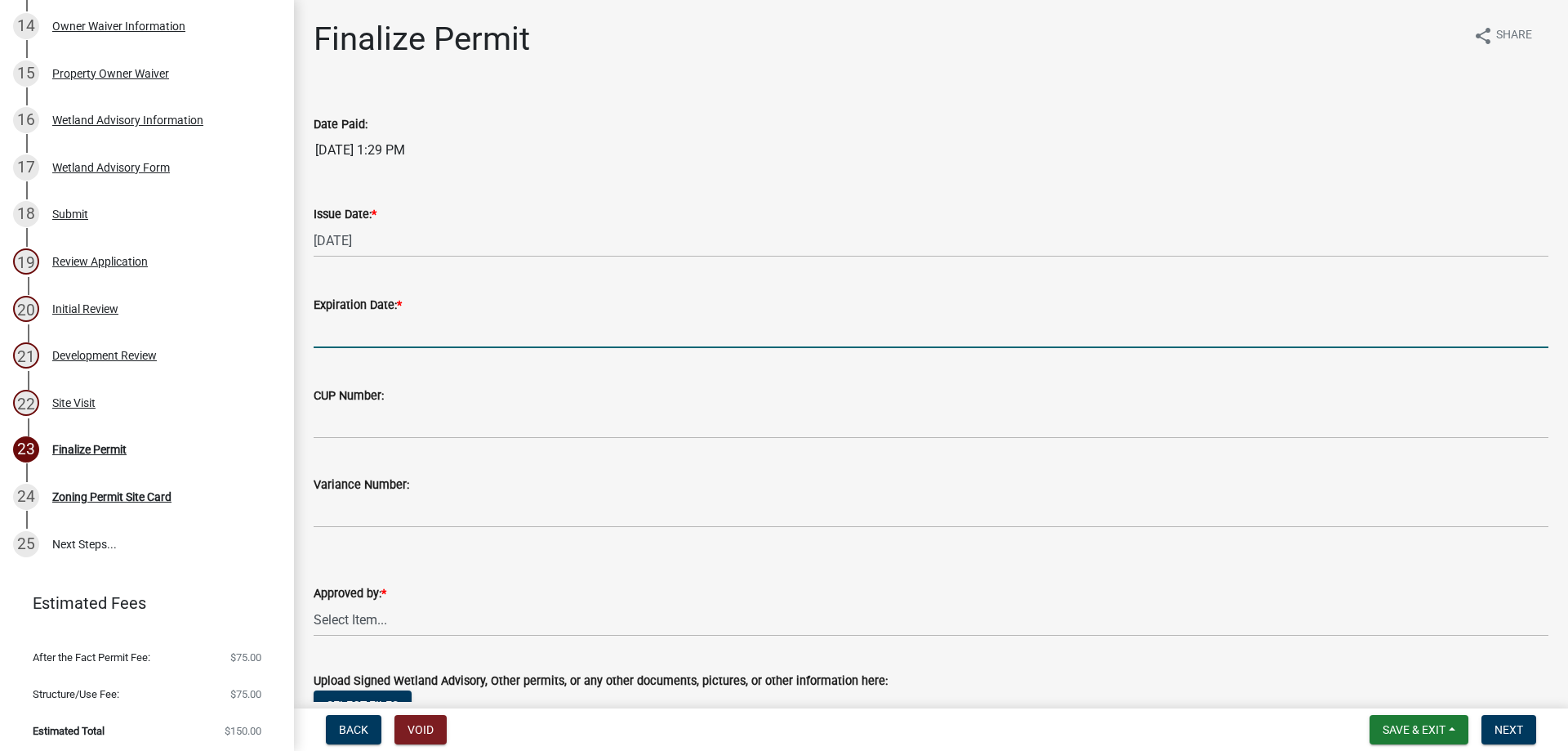
click at [365, 320] on input "Expiration Date: *" at bounding box center [931, 332] width 1235 height 34
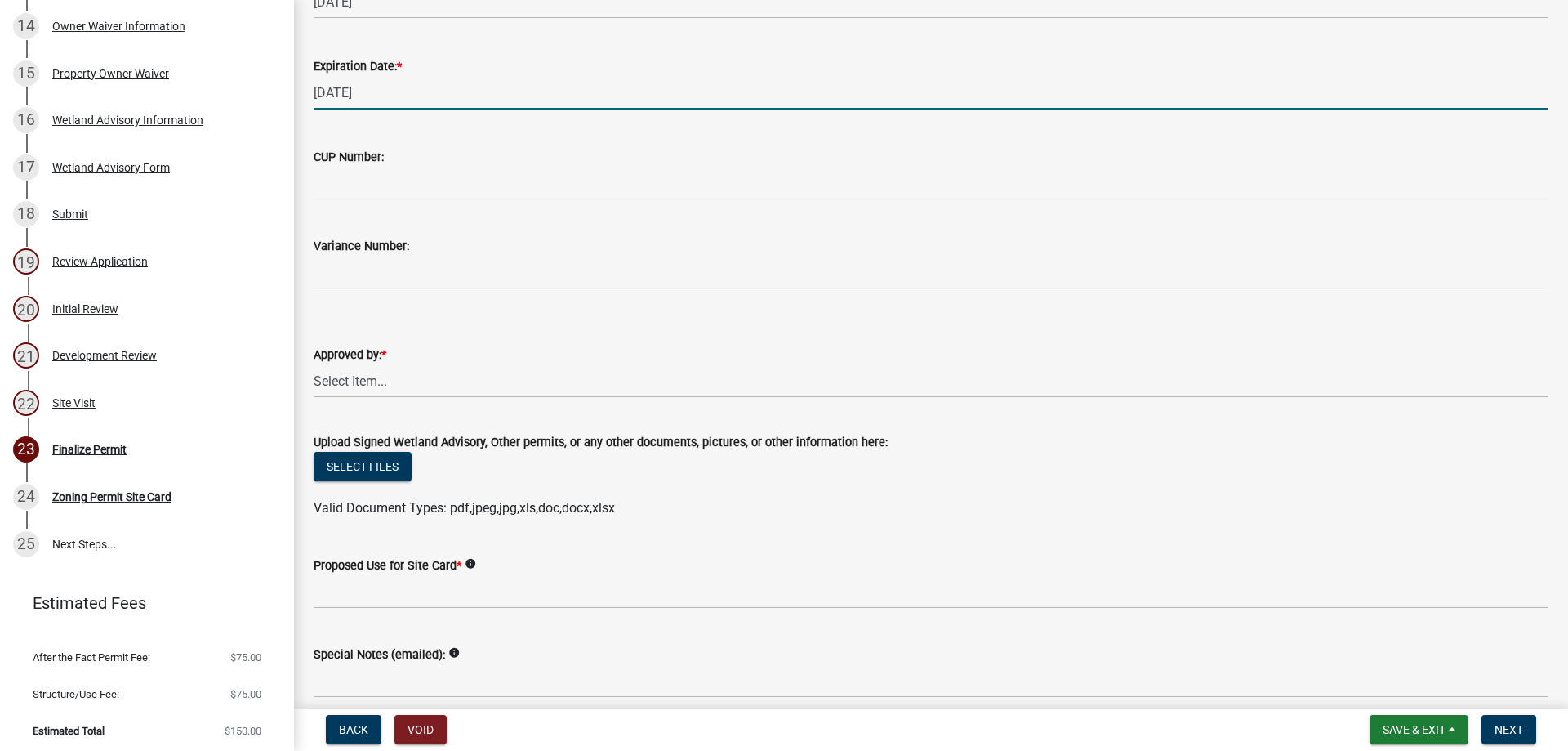
scroll to position [245, 0]
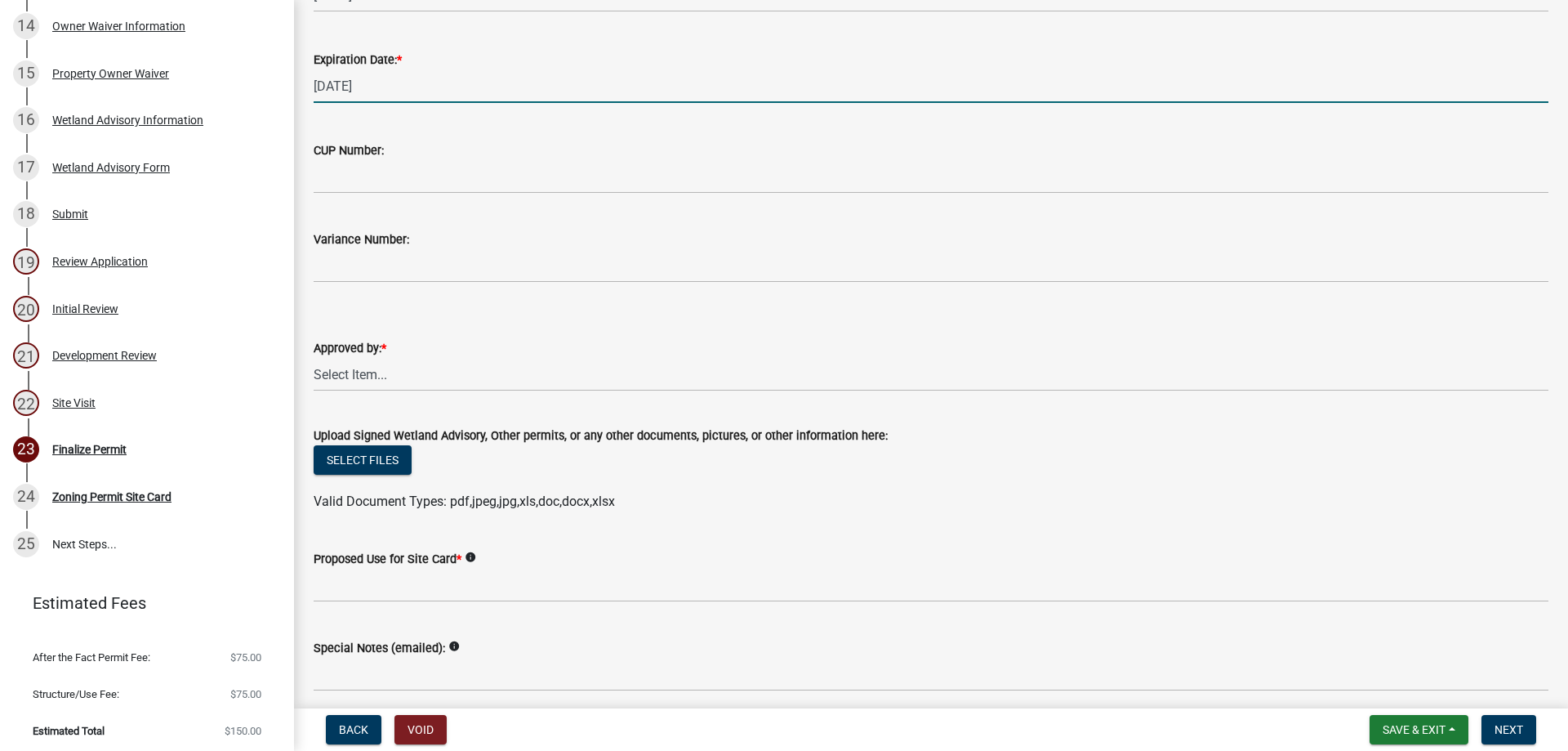
type input "[DATE]"
click at [346, 377] on select "Select Item... [PERSON_NAME] [PERSON_NAME] [PERSON_NAME] [PERSON_NAME]" at bounding box center [931, 375] width 1235 height 34
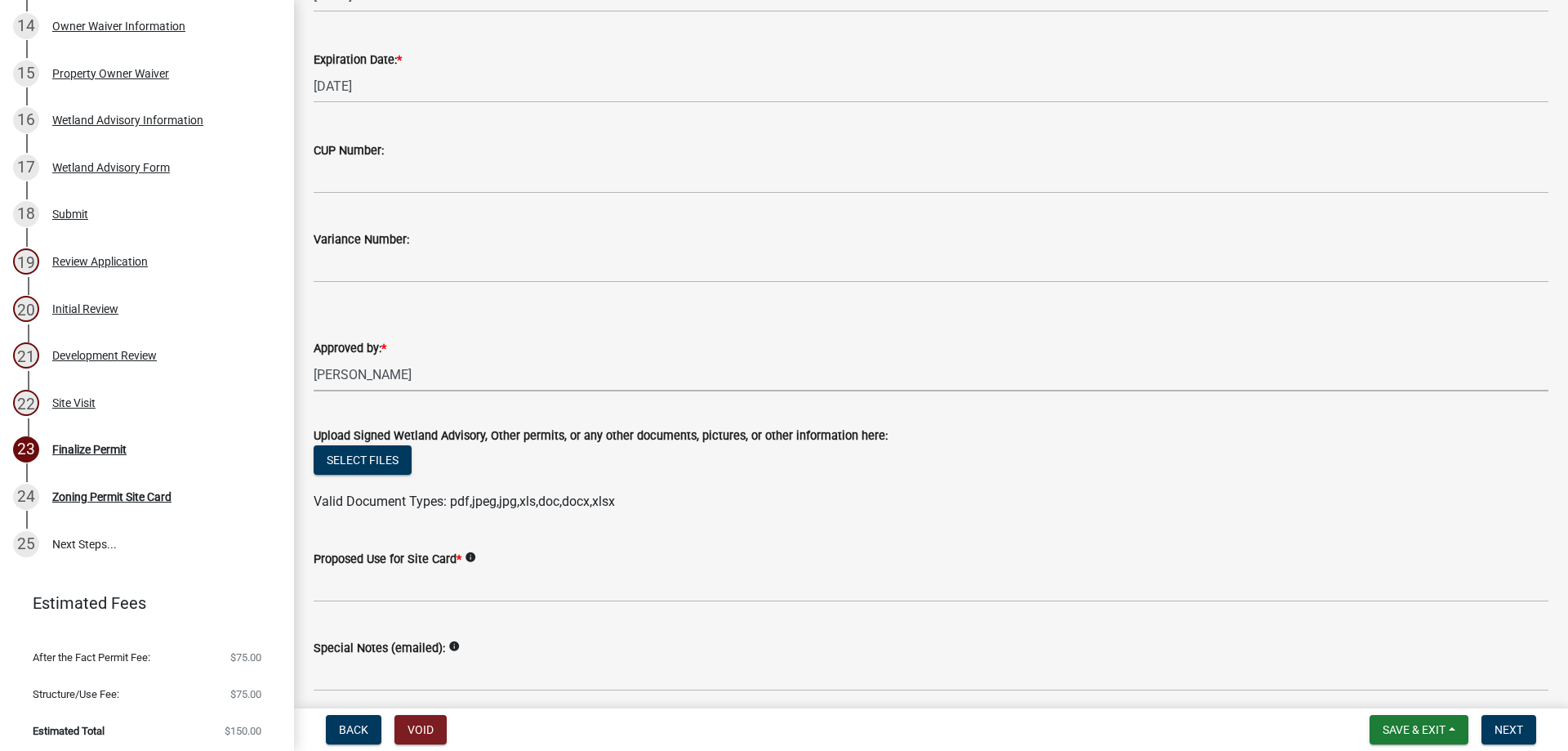
click at [314, 358] on select "Select Item... [PERSON_NAME] [PERSON_NAME] [PERSON_NAME] [PERSON_NAME]" at bounding box center [931, 375] width 1235 height 34
select select "2c4fa7fa-afa4-44d2-94c9-bb84501a50a4"
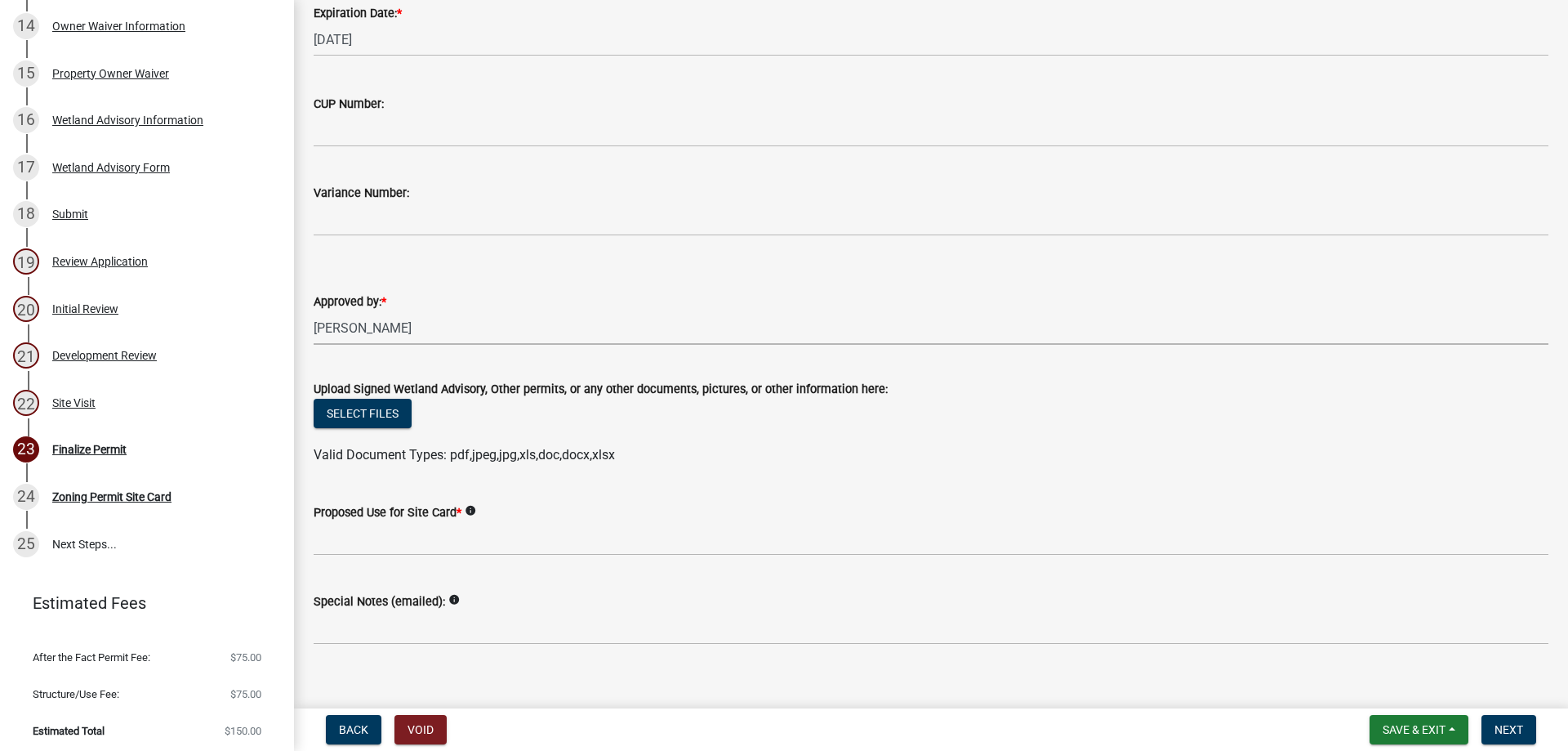
scroll to position [311, 0]
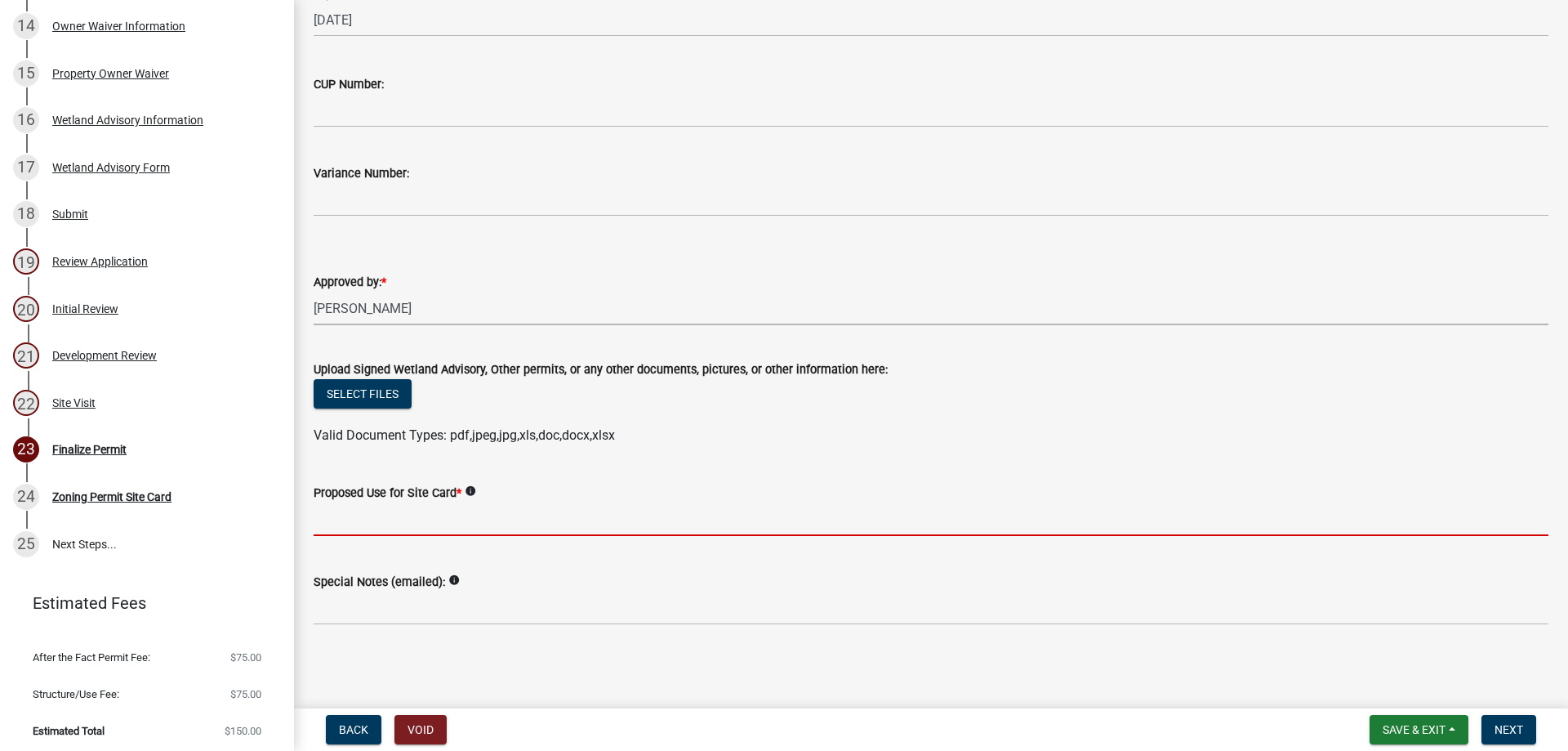
click at [360, 527] on input "Proposed Use for Site Card *" at bounding box center [931, 520] width 1235 height 34
click at [334, 522] on input "Proposed Use for Site Card *" at bounding box center [931, 520] width 1235 height 34
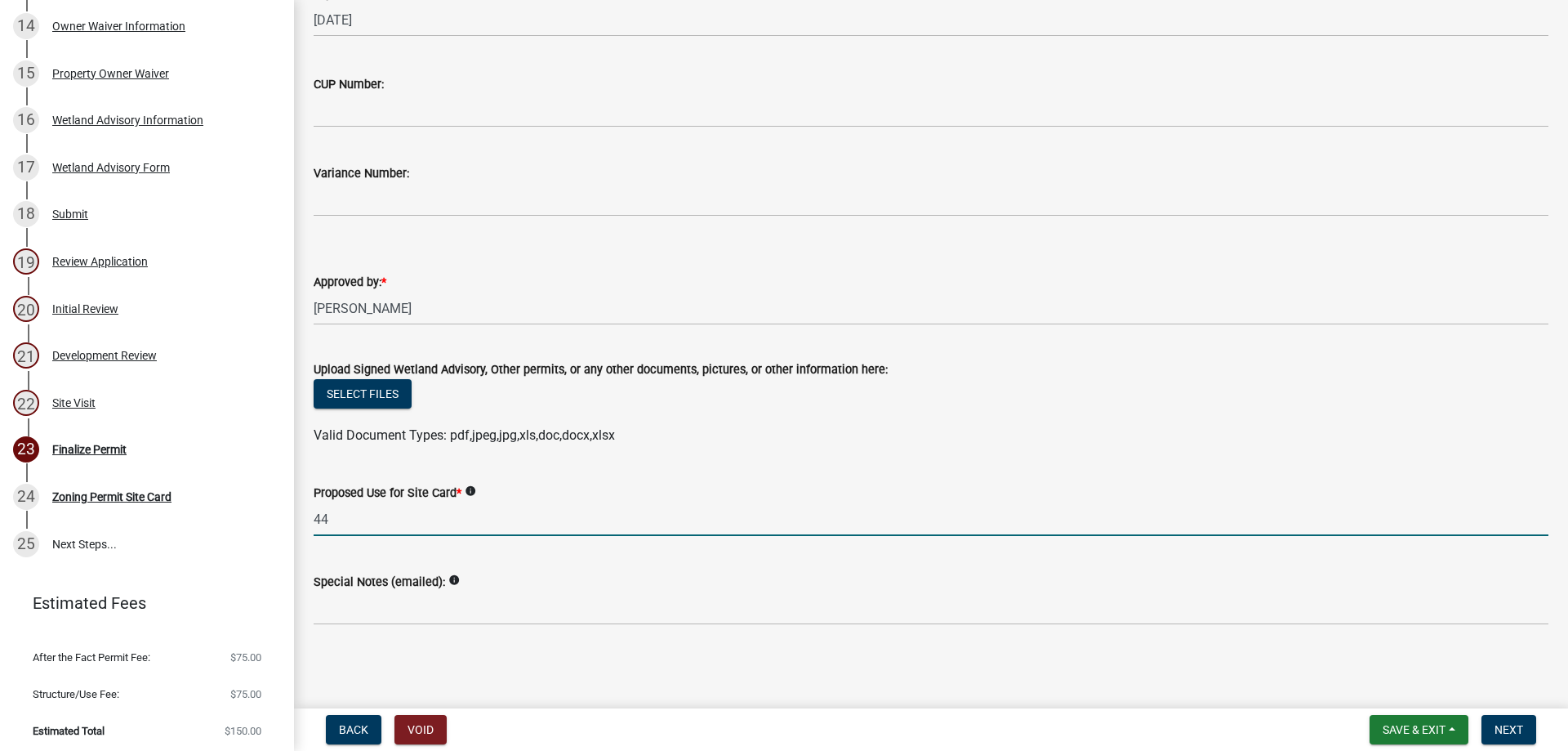
type input "4"
type input "17' * 44' bridge, 10' *"
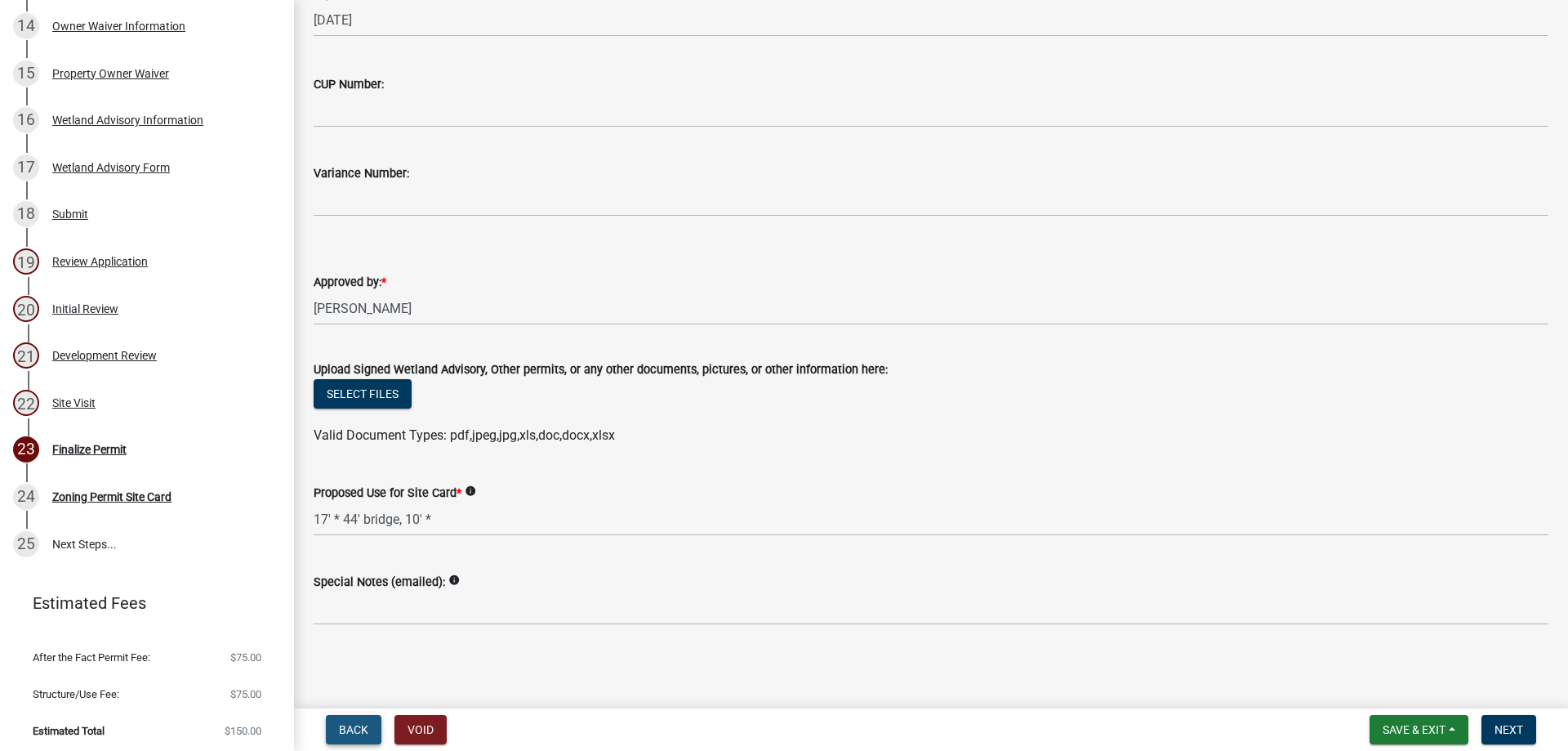
click at [364, 723] on span "Back" at bounding box center [353, 729] width 29 height 13
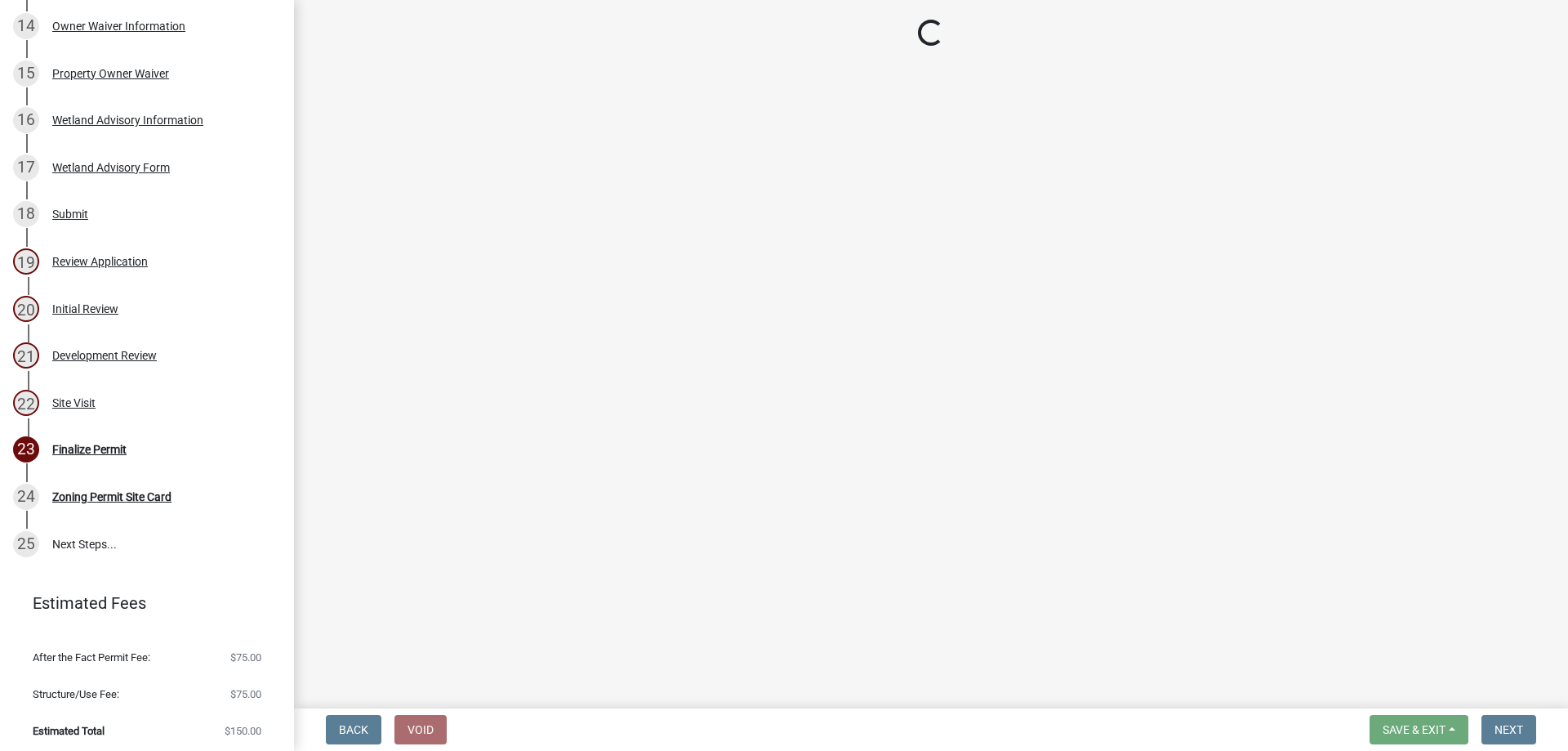
select select "e4dfae76-c80e-4bee-8324-9d38421ceb5c"
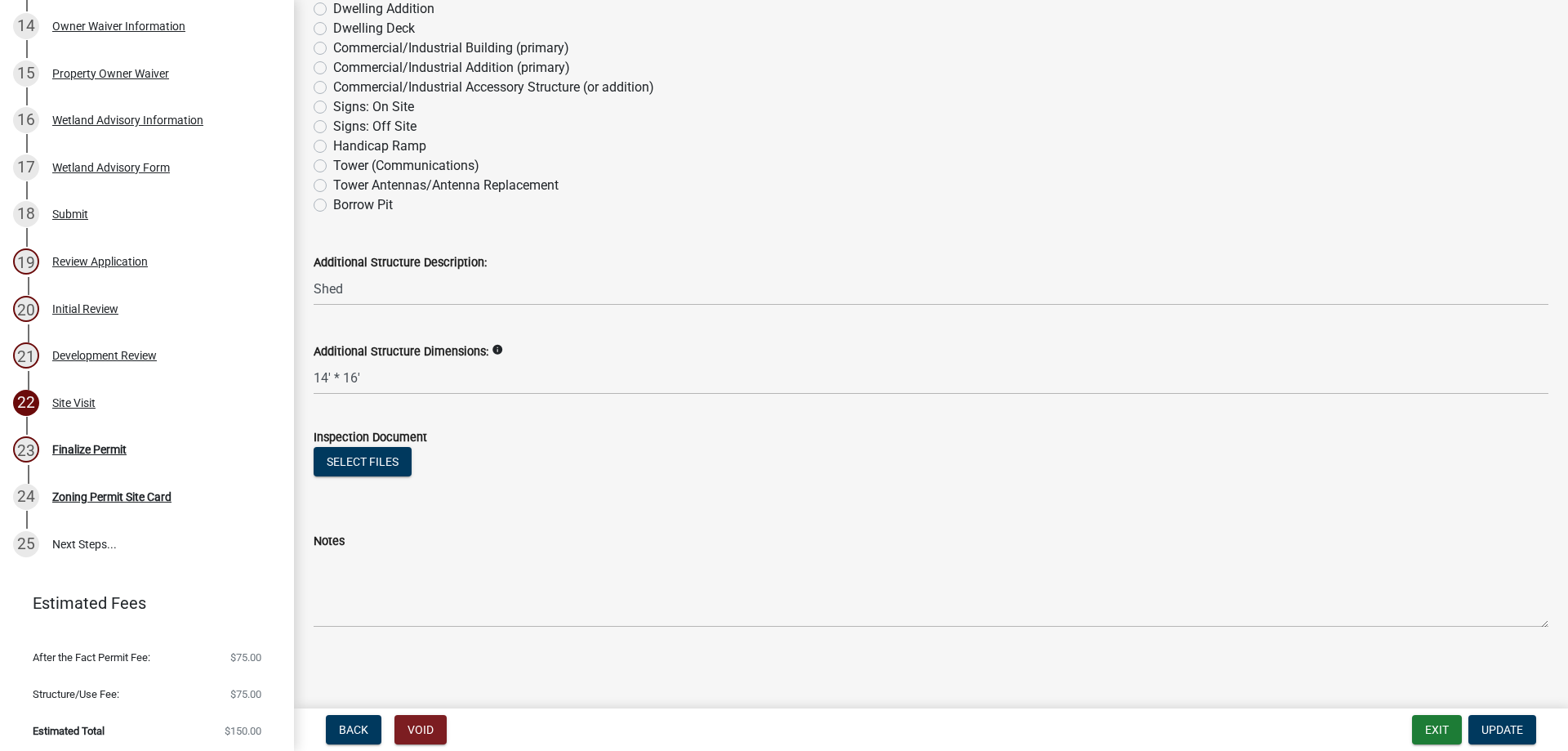
scroll to position [3059, 0]
click at [679, 482] on ul at bounding box center [931, 484] width 1235 height 13
click at [1519, 723] on span "Update" at bounding box center [1503, 729] width 42 height 13
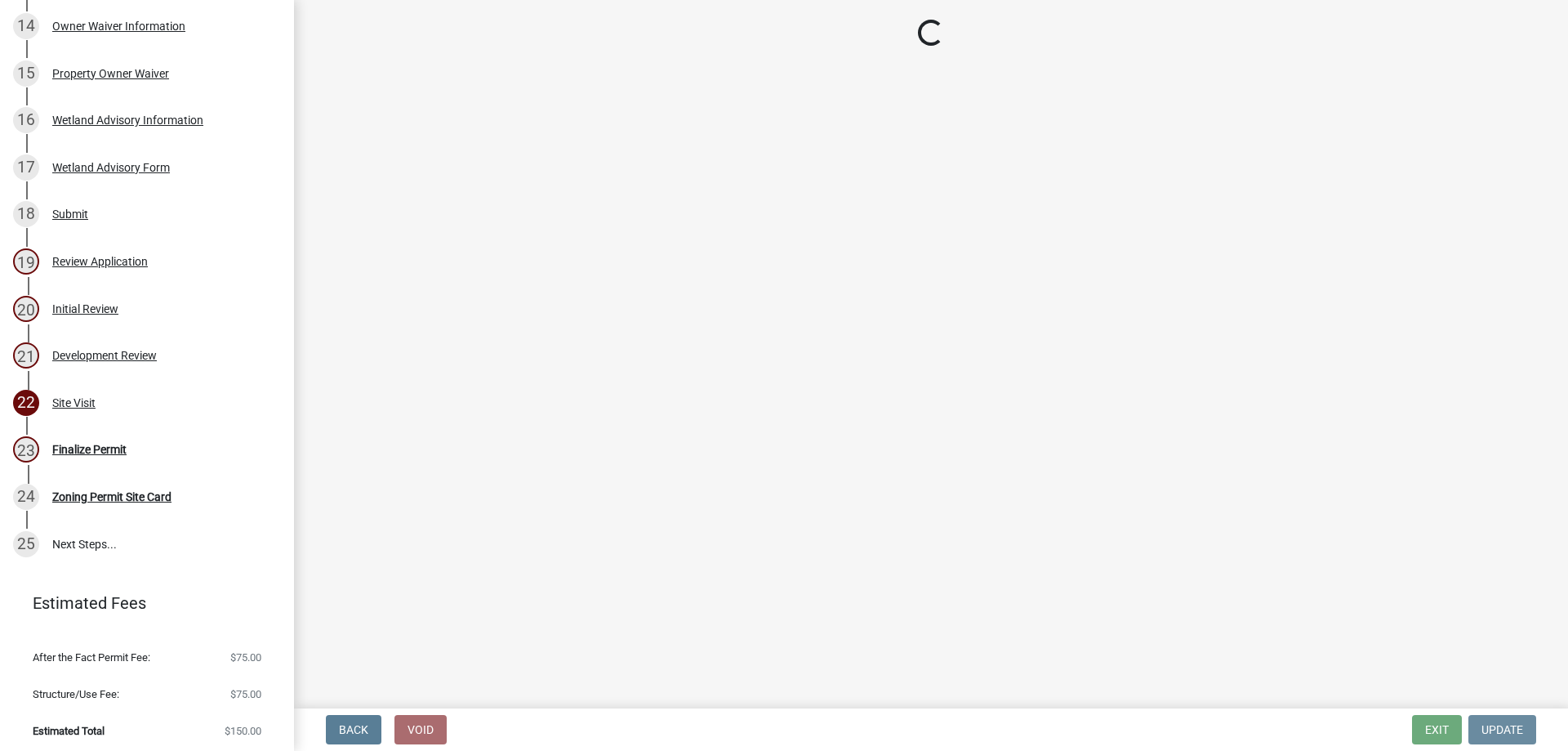
scroll to position [0, 0]
select select "2c4fa7fa-afa4-44d2-94c9-bb84501a50a4"
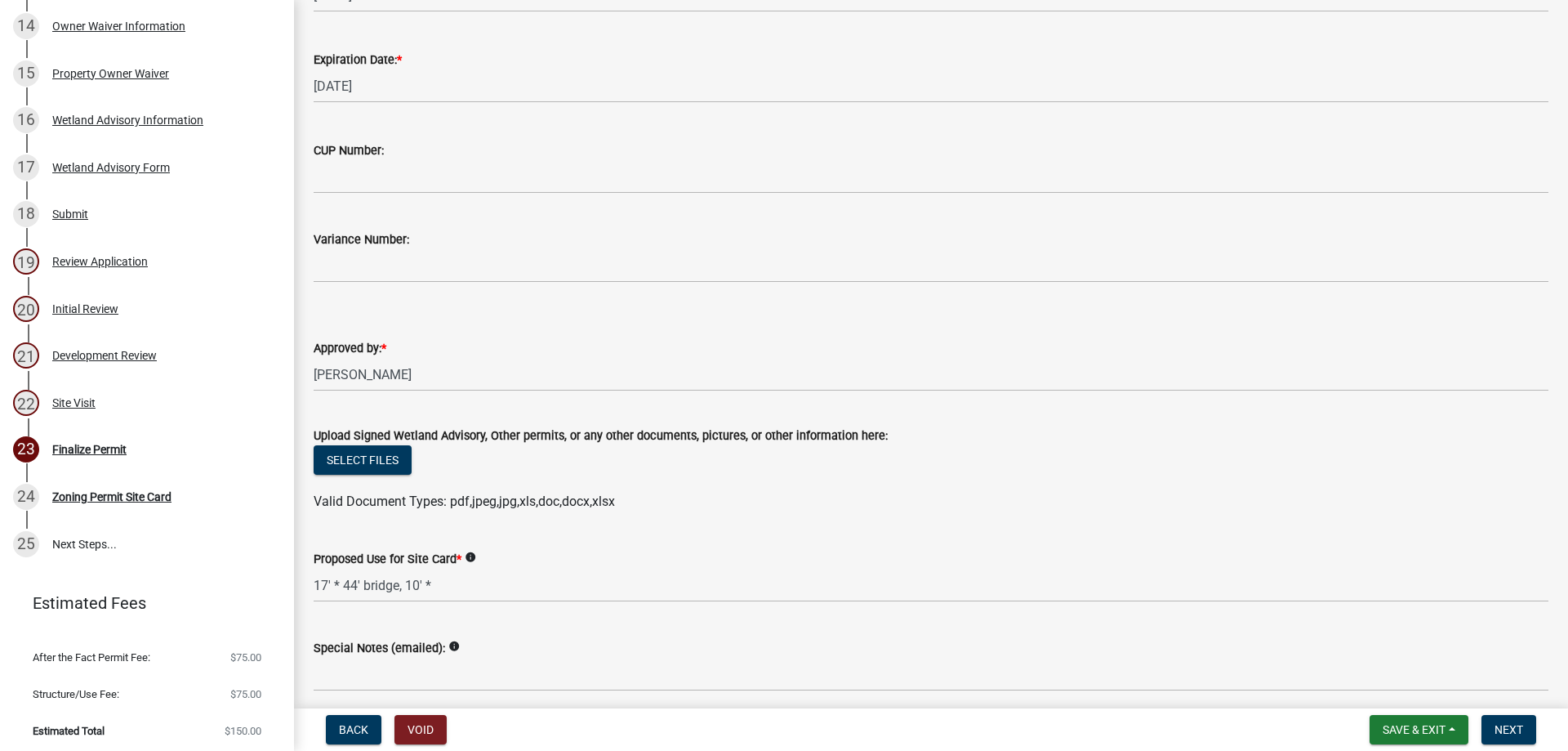
scroll to position [311, 0]
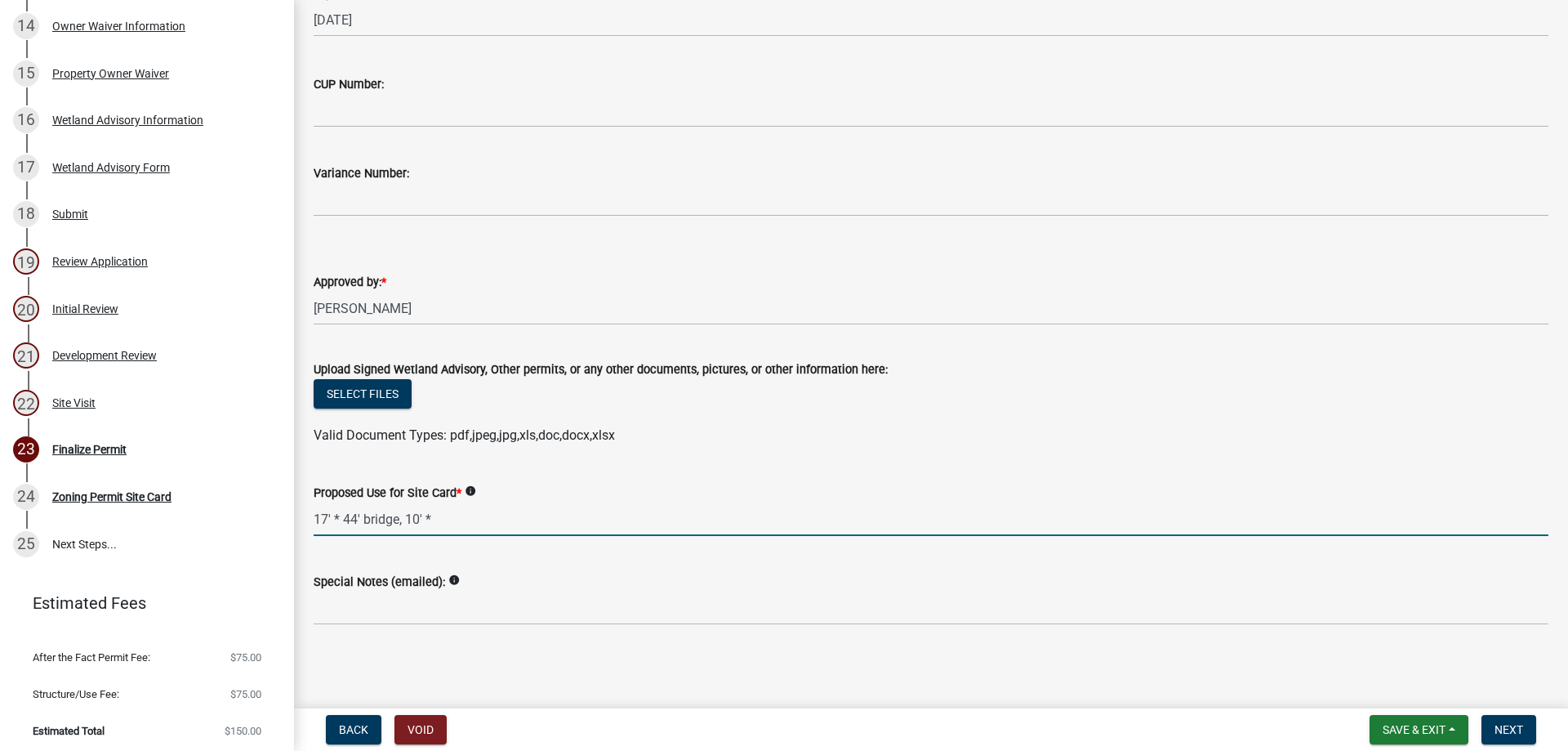
click at [442, 517] on input "17' * 44' bridge, 10' *" at bounding box center [931, 520] width 1235 height 34
type input "17'*44' bridge, 10'*46' deck, 9'*17' shed, 9'*12' shed, 14'*16' shed"
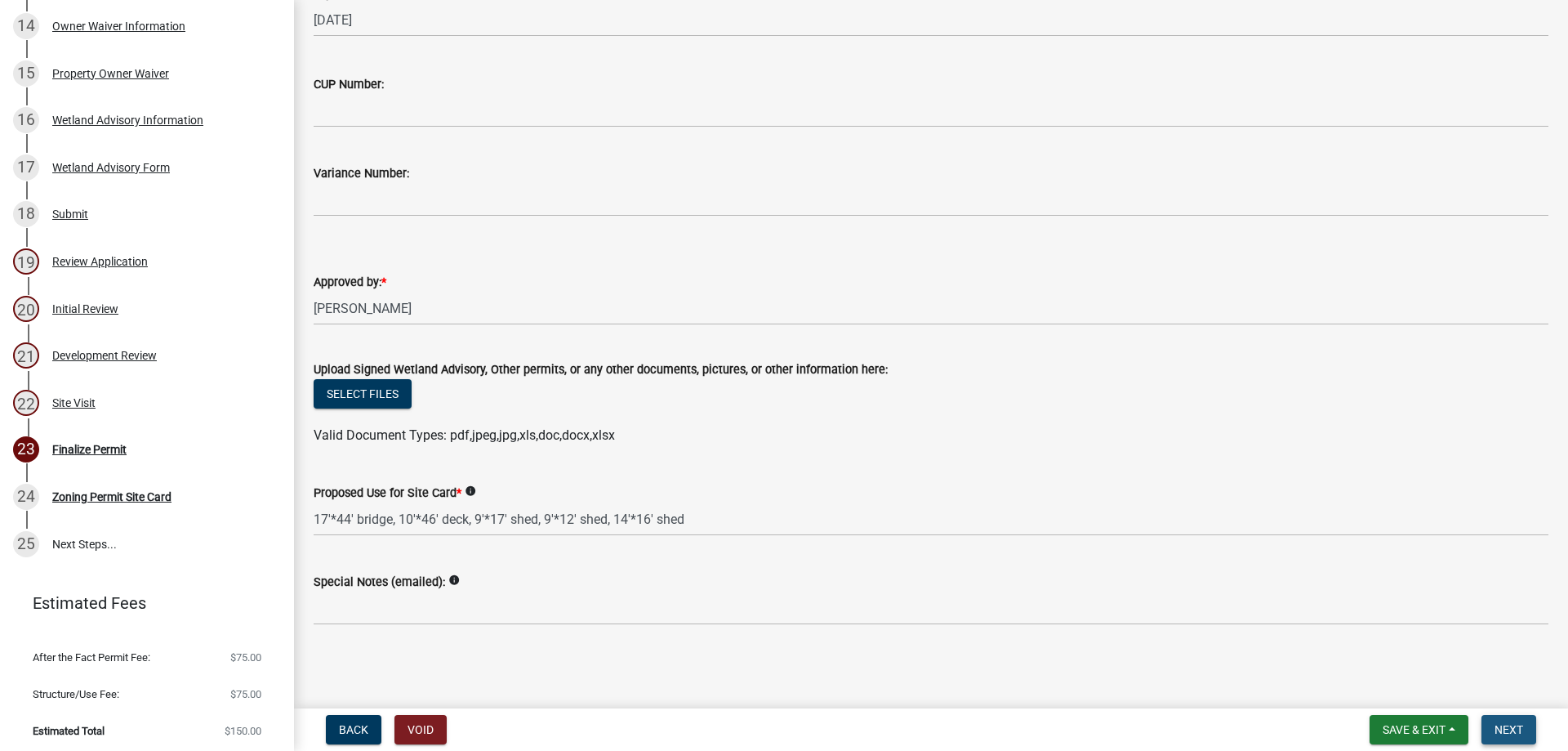
click at [1499, 725] on span "Next" at bounding box center [1509, 729] width 29 height 13
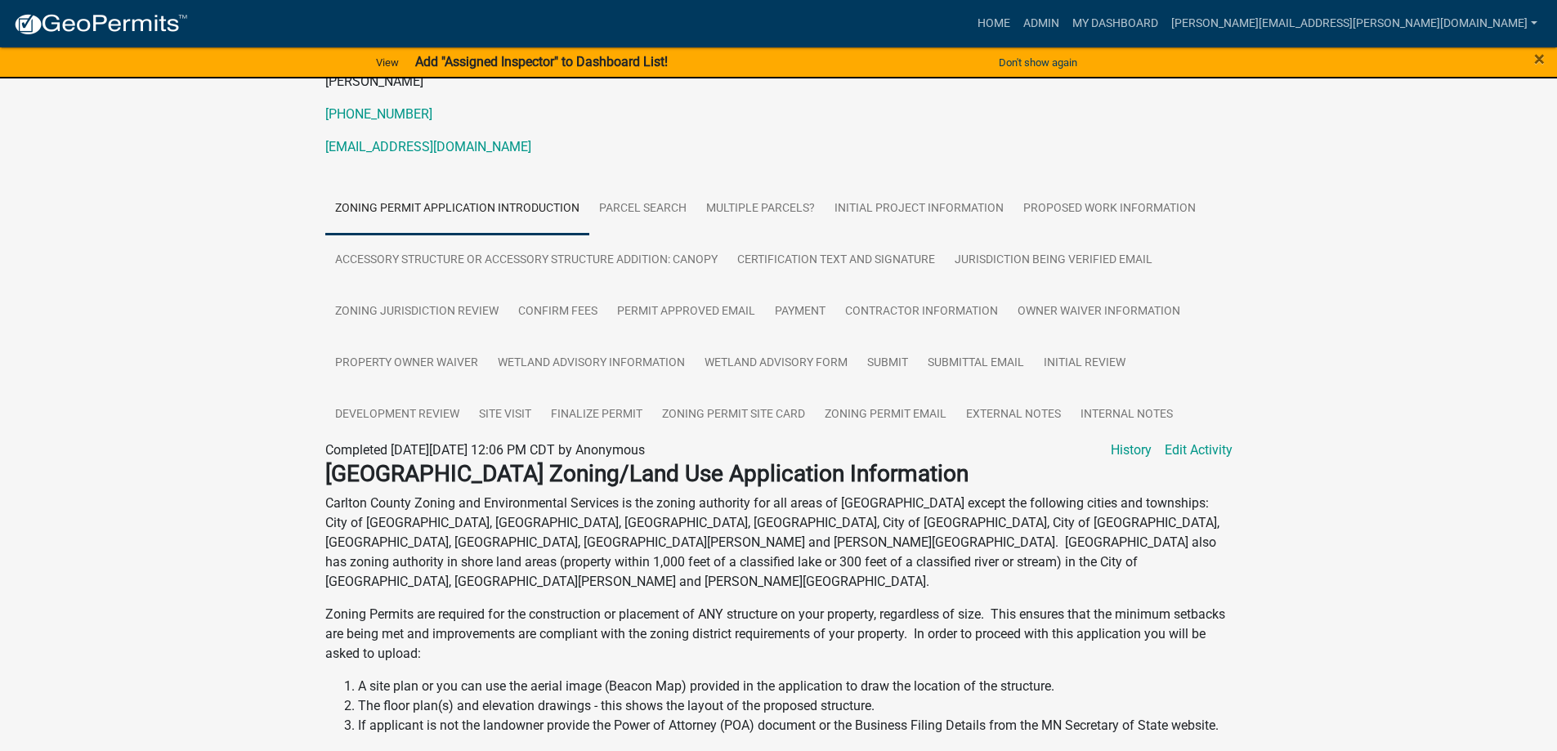
scroll to position [245, 0]
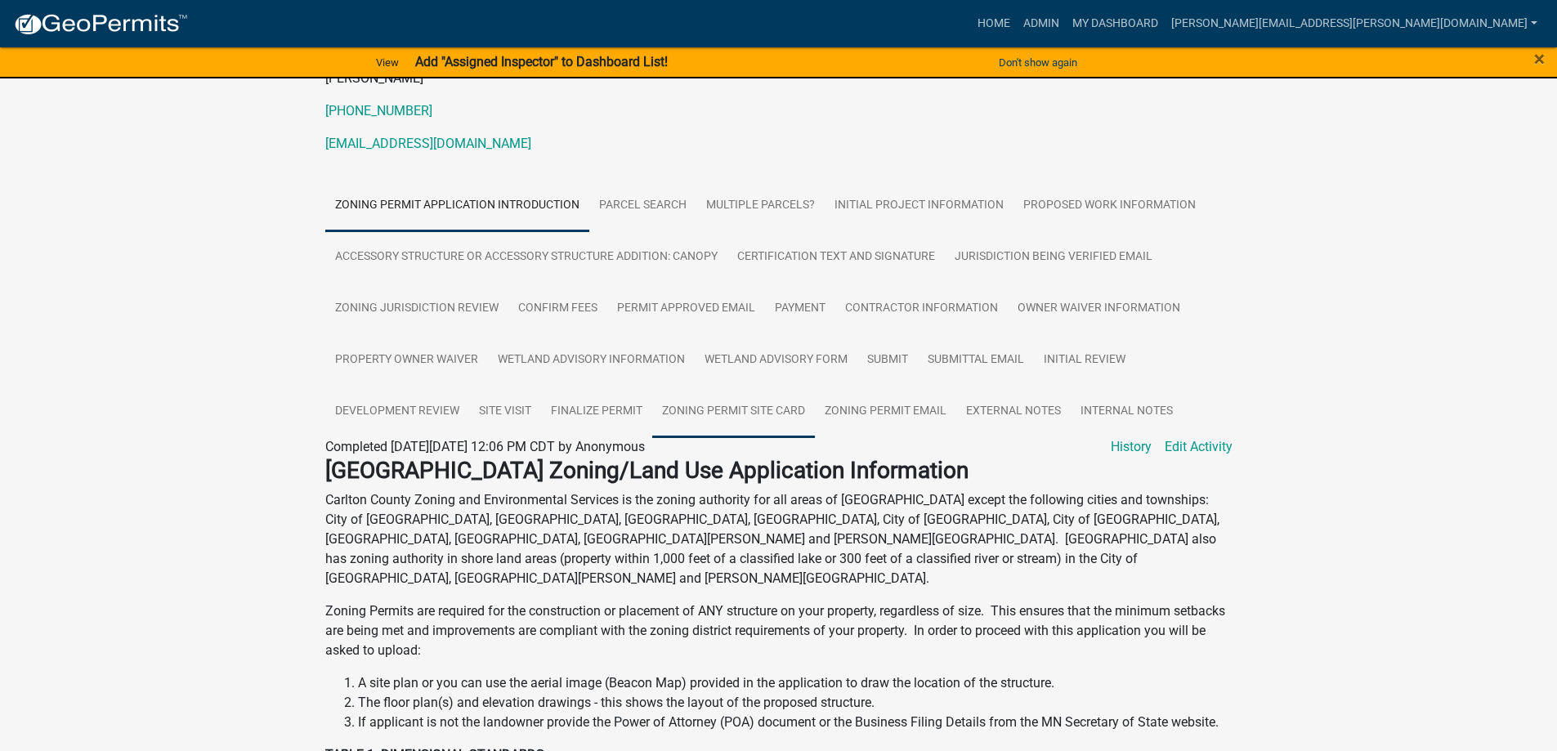
click at [772, 409] on link "Zoning Permit Site Card" at bounding box center [733, 412] width 163 height 52
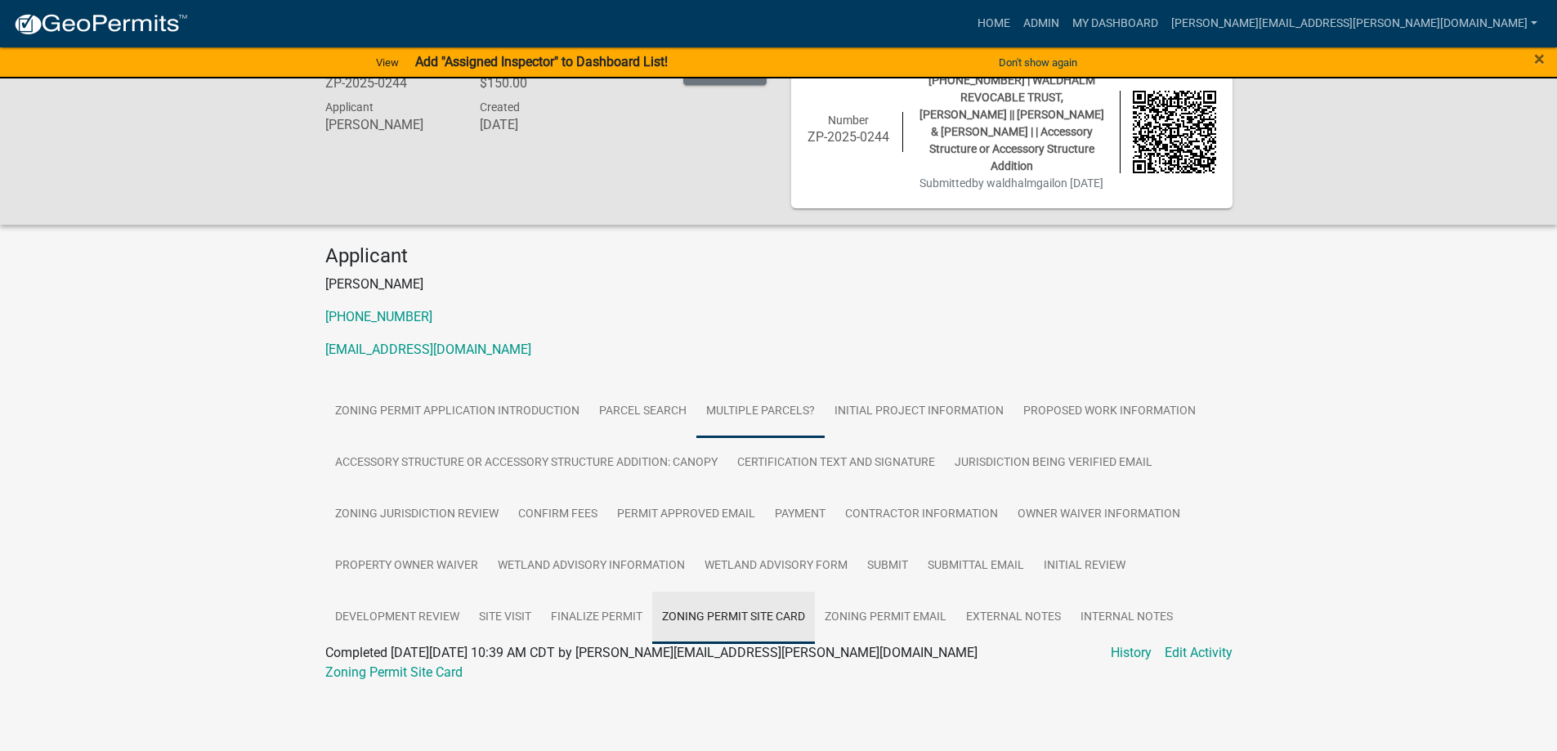
scroll to position [39, 0]
click at [372, 673] on link "Zoning Permit Site Card" at bounding box center [393, 673] width 137 height 16
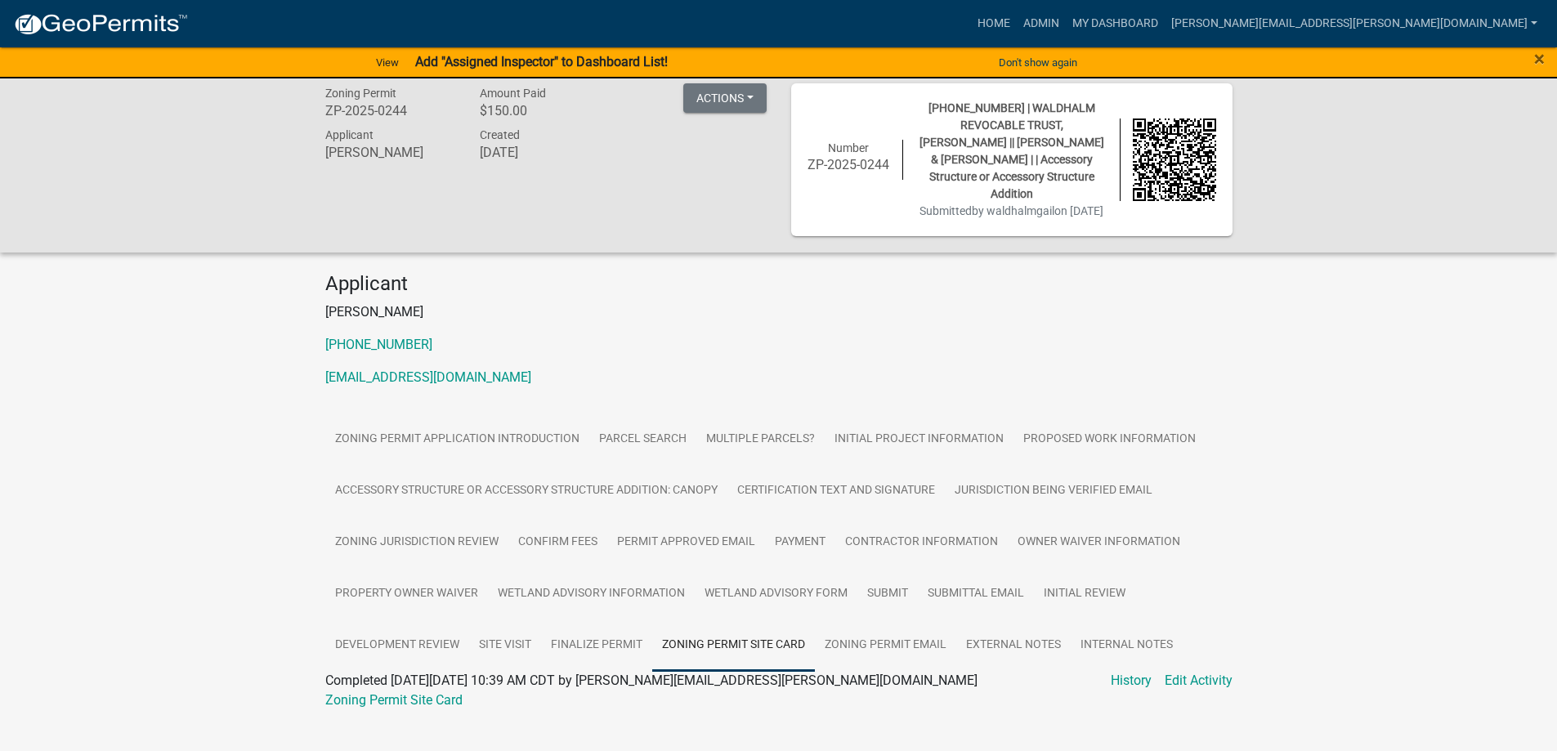
scroll to position [0, 0]
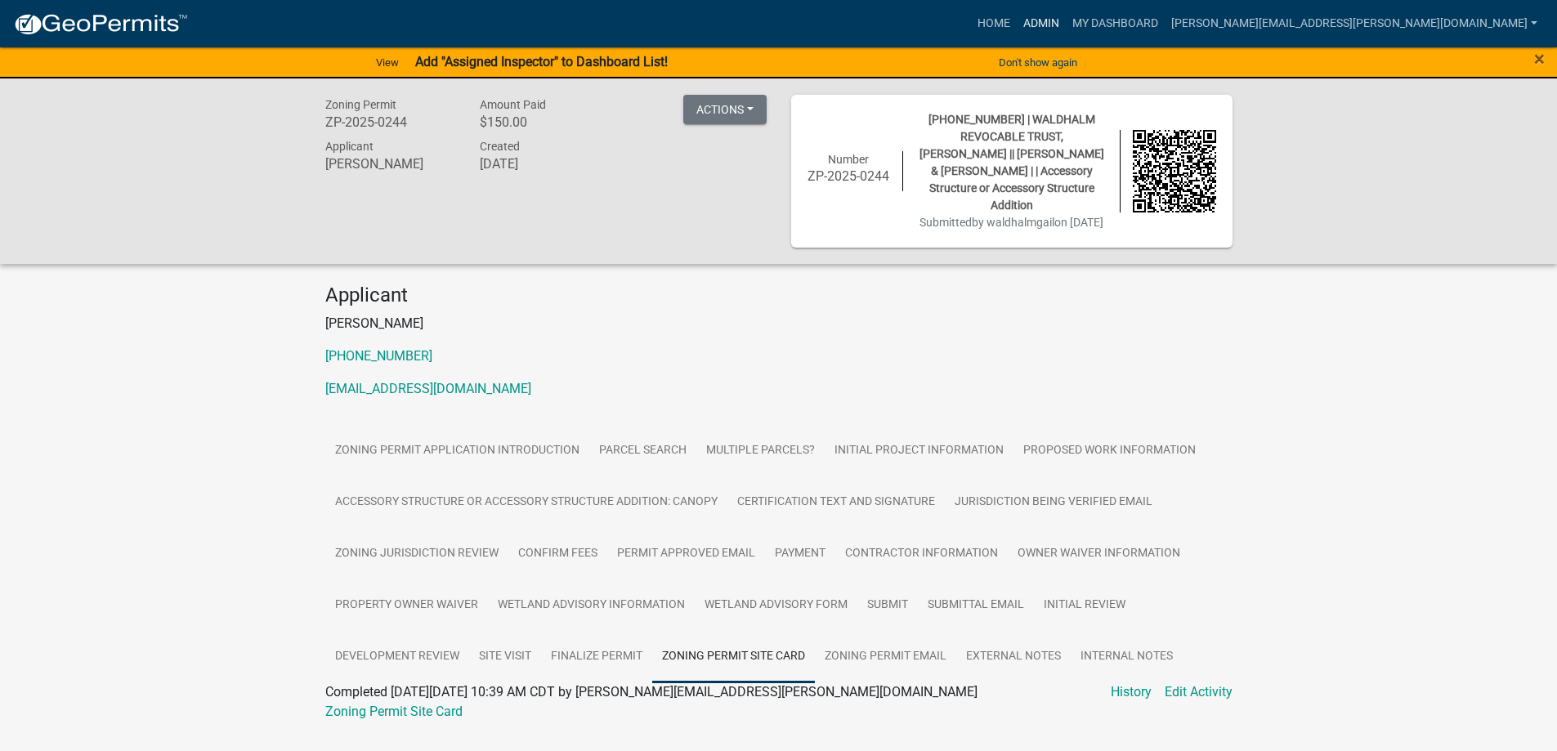
click at [1066, 9] on link "Admin" at bounding box center [1041, 23] width 49 height 31
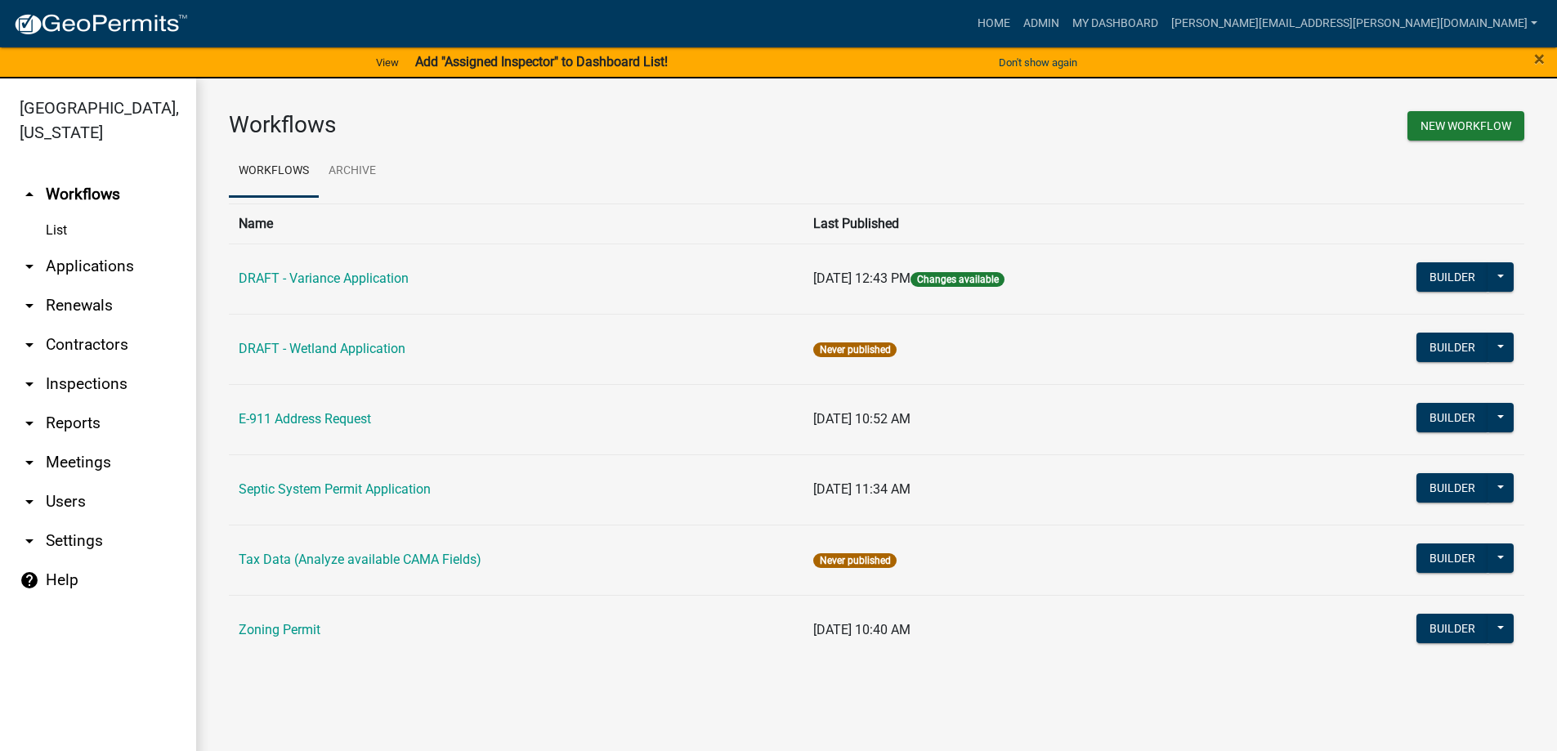
click at [118, 262] on link "arrow_drop_down Applications" at bounding box center [98, 266] width 196 height 39
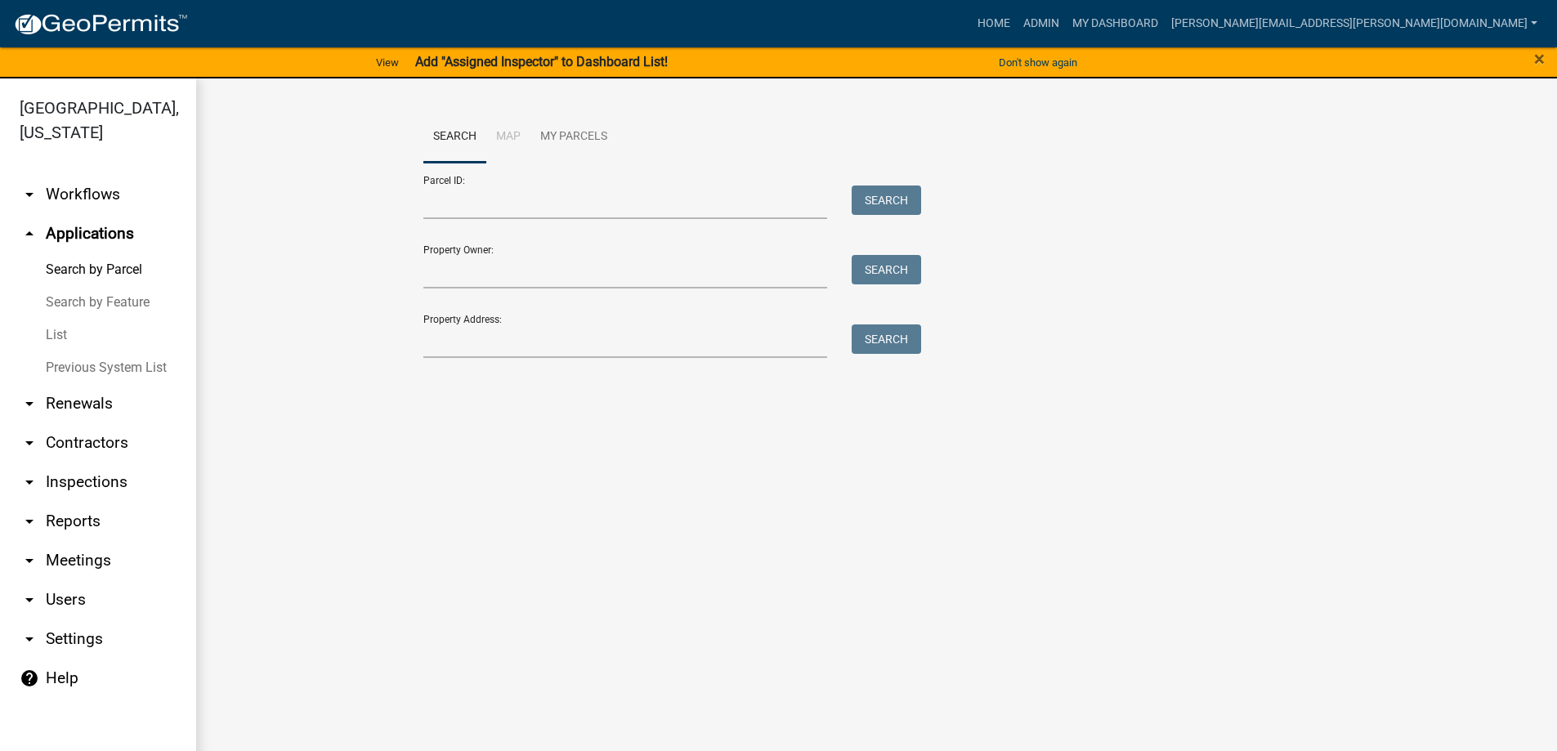
click at [78, 342] on link "List" at bounding box center [98, 335] width 196 height 33
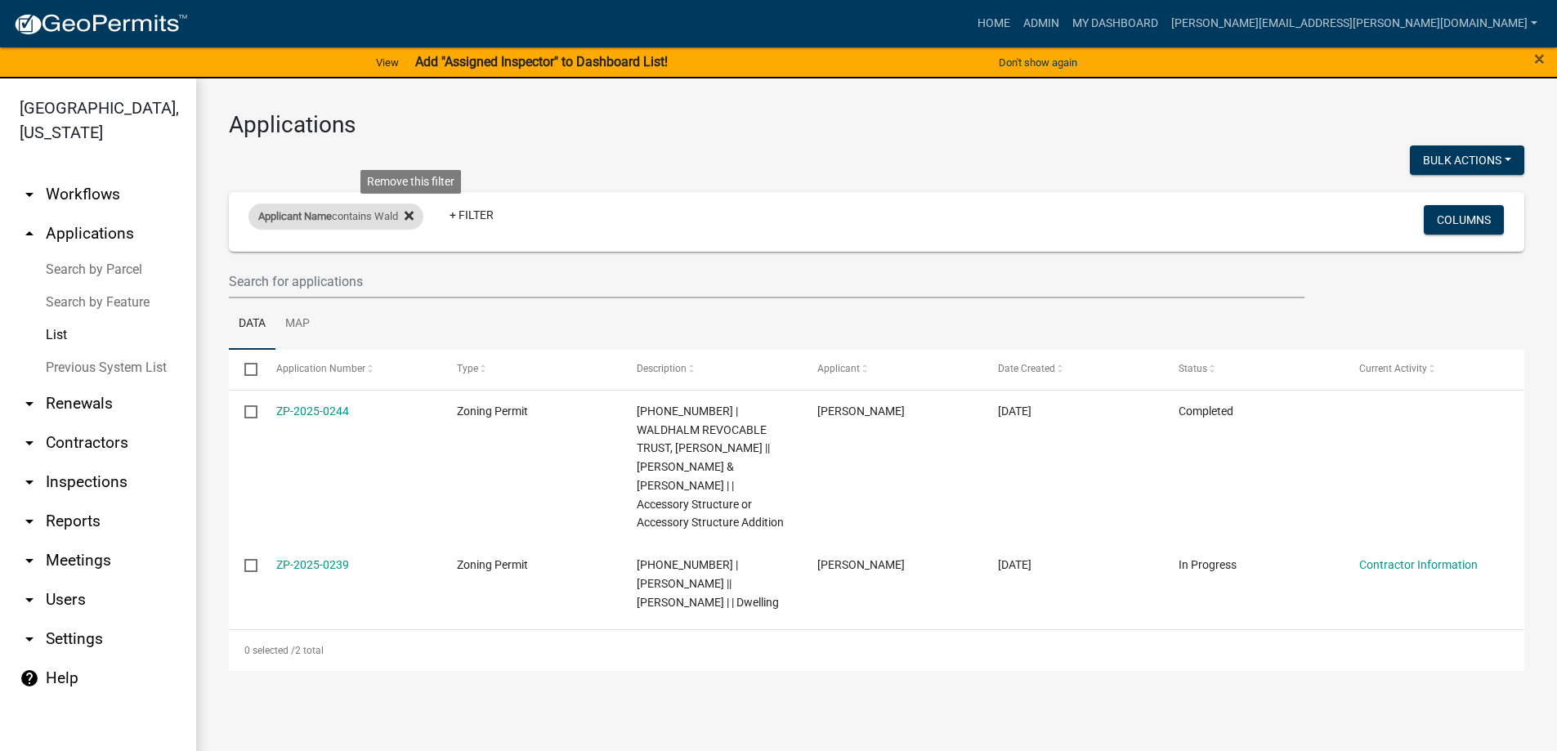
click at [414, 212] on icon at bounding box center [409, 216] width 9 height 9
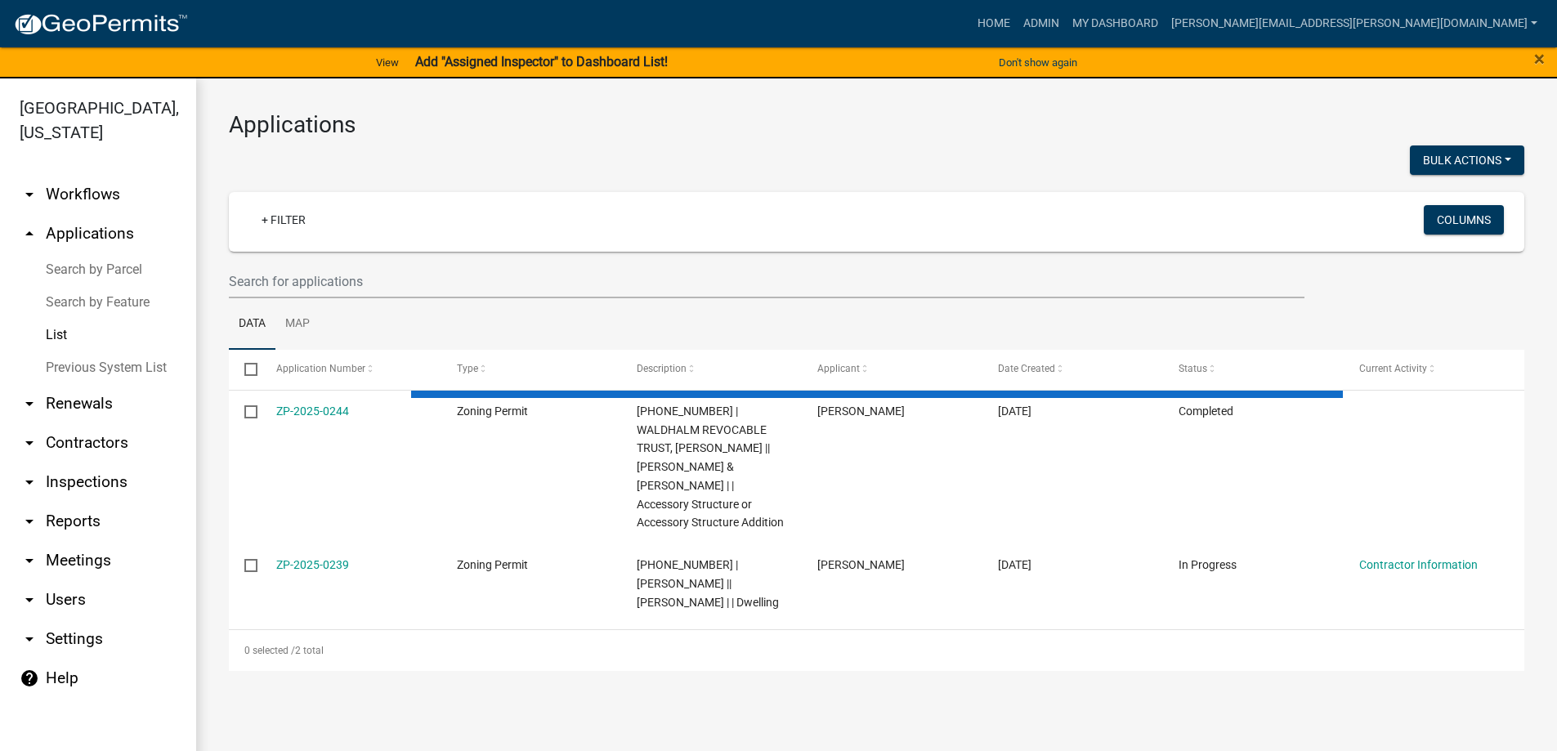
select select "3: 100"
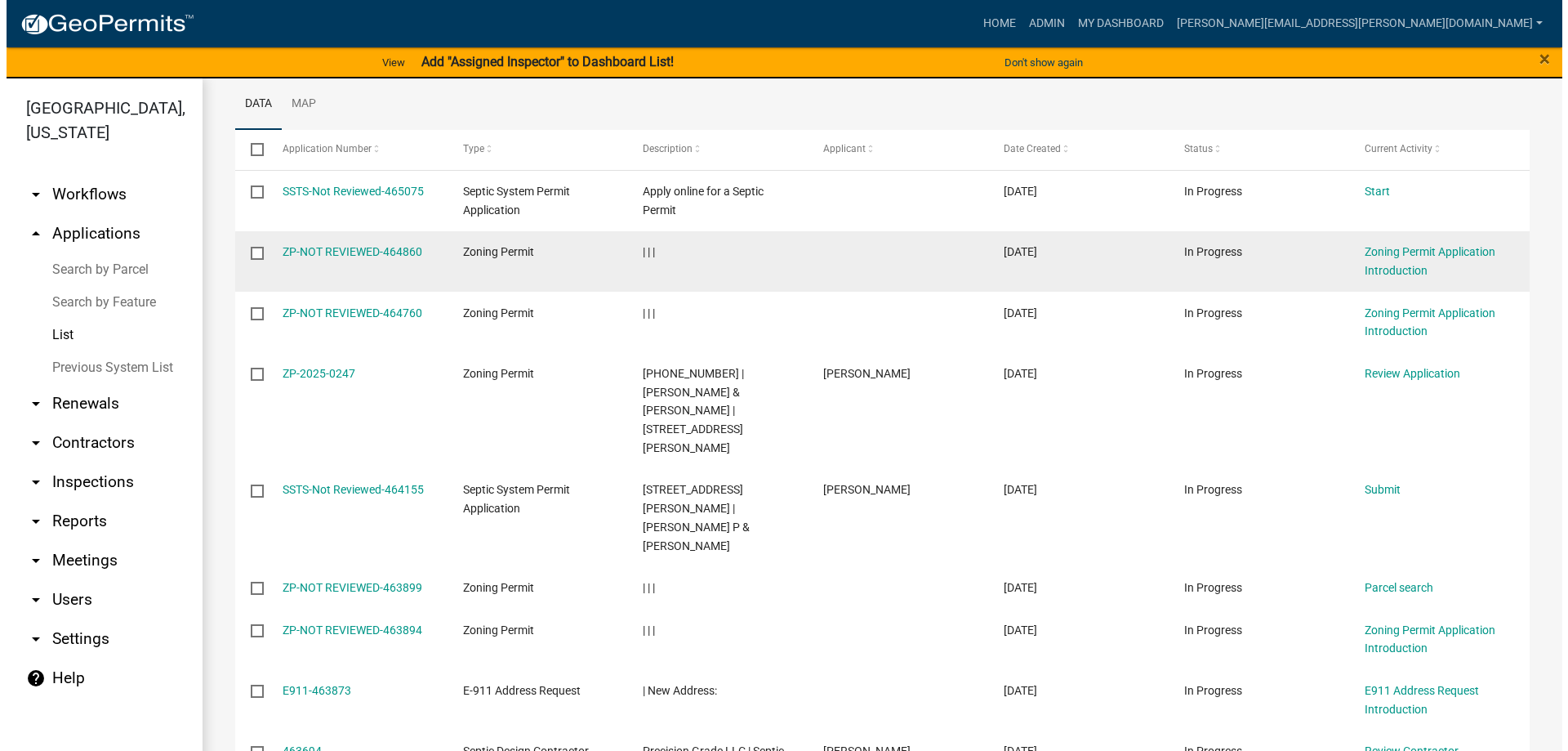
scroll to position [245, 0]
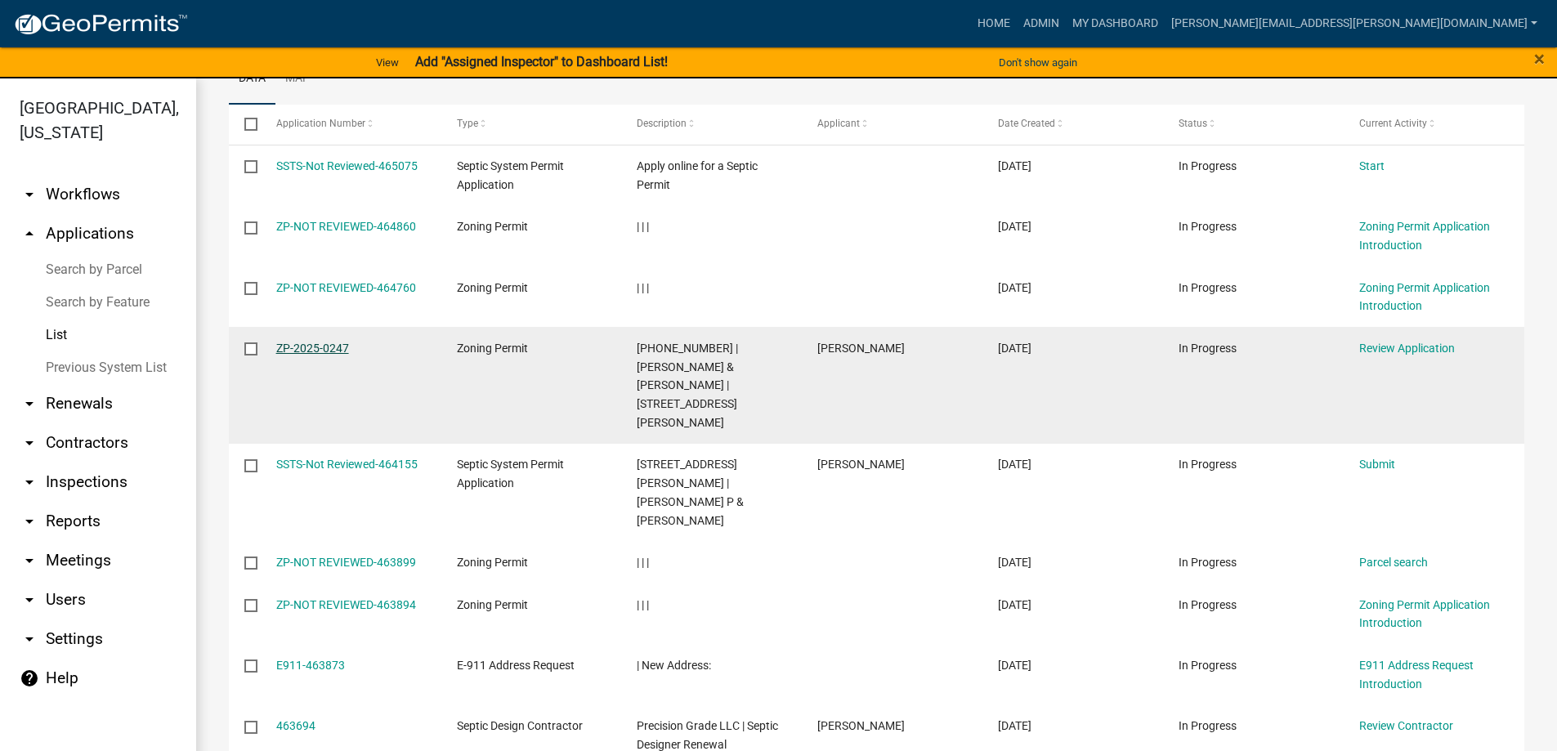
click at [325, 347] on link "ZP-2025-0247" at bounding box center [312, 348] width 73 height 13
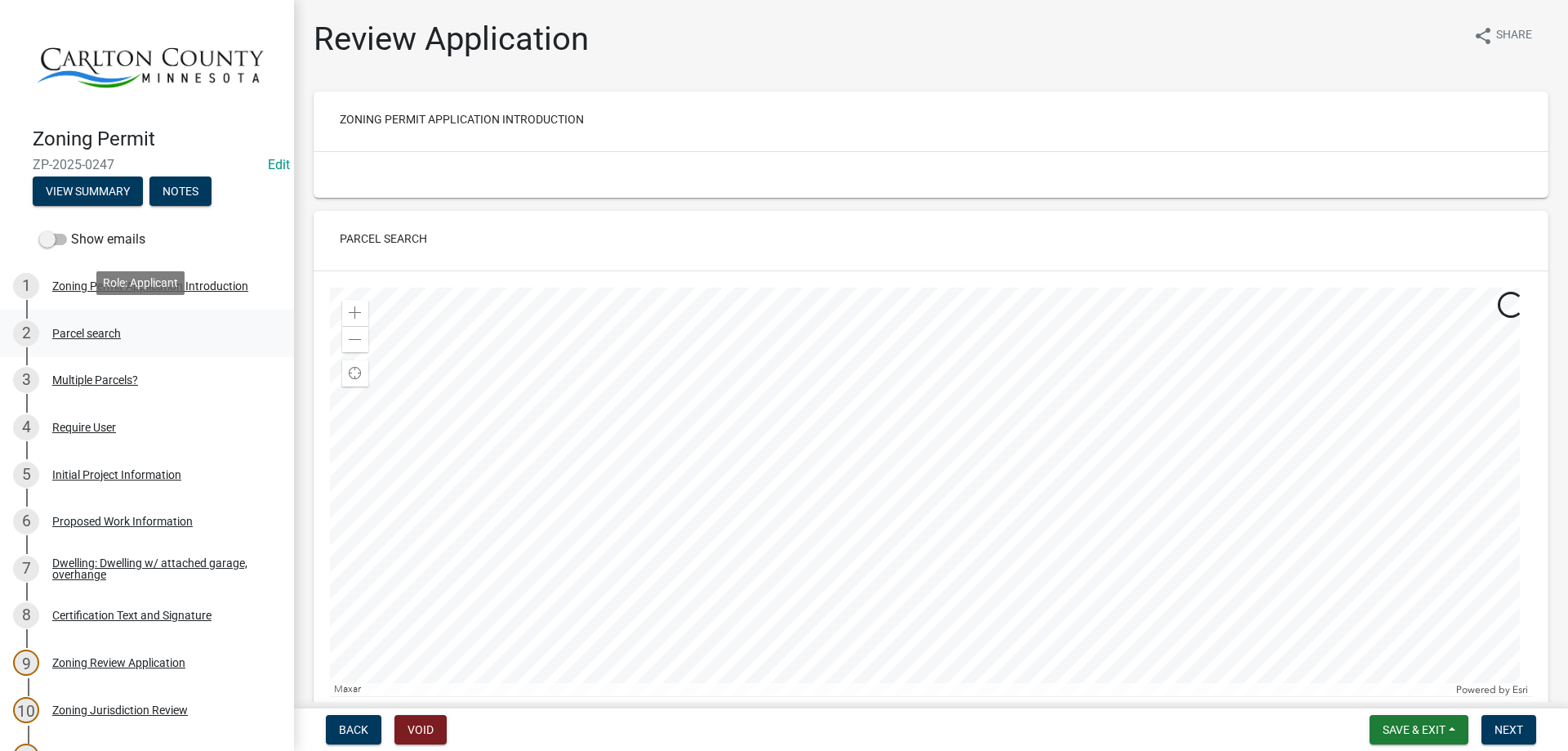
click at [87, 335] on div "2 Parcel search" at bounding box center [140, 333] width 255 height 26
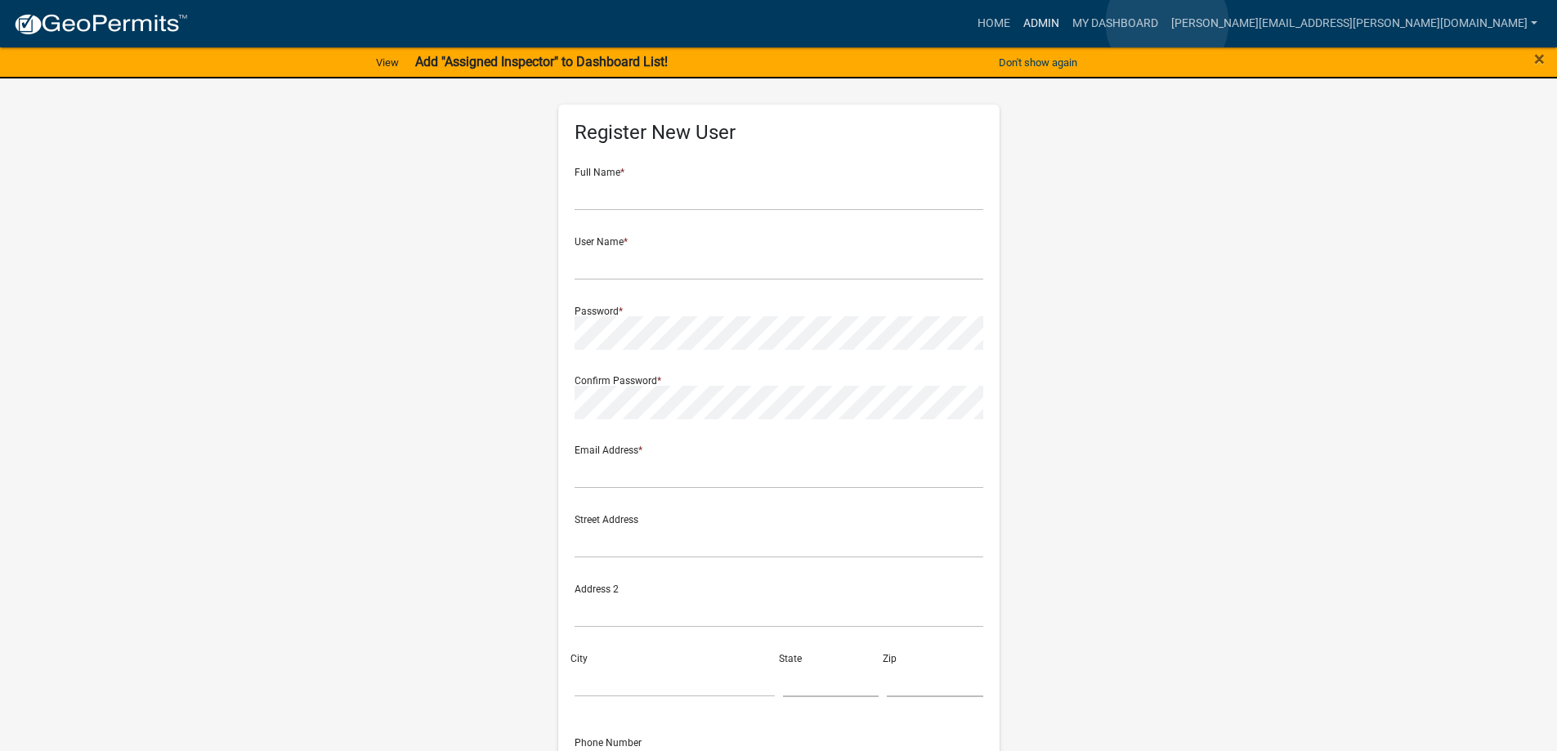
click at [1066, 23] on link "Admin" at bounding box center [1041, 23] width 49 height 31
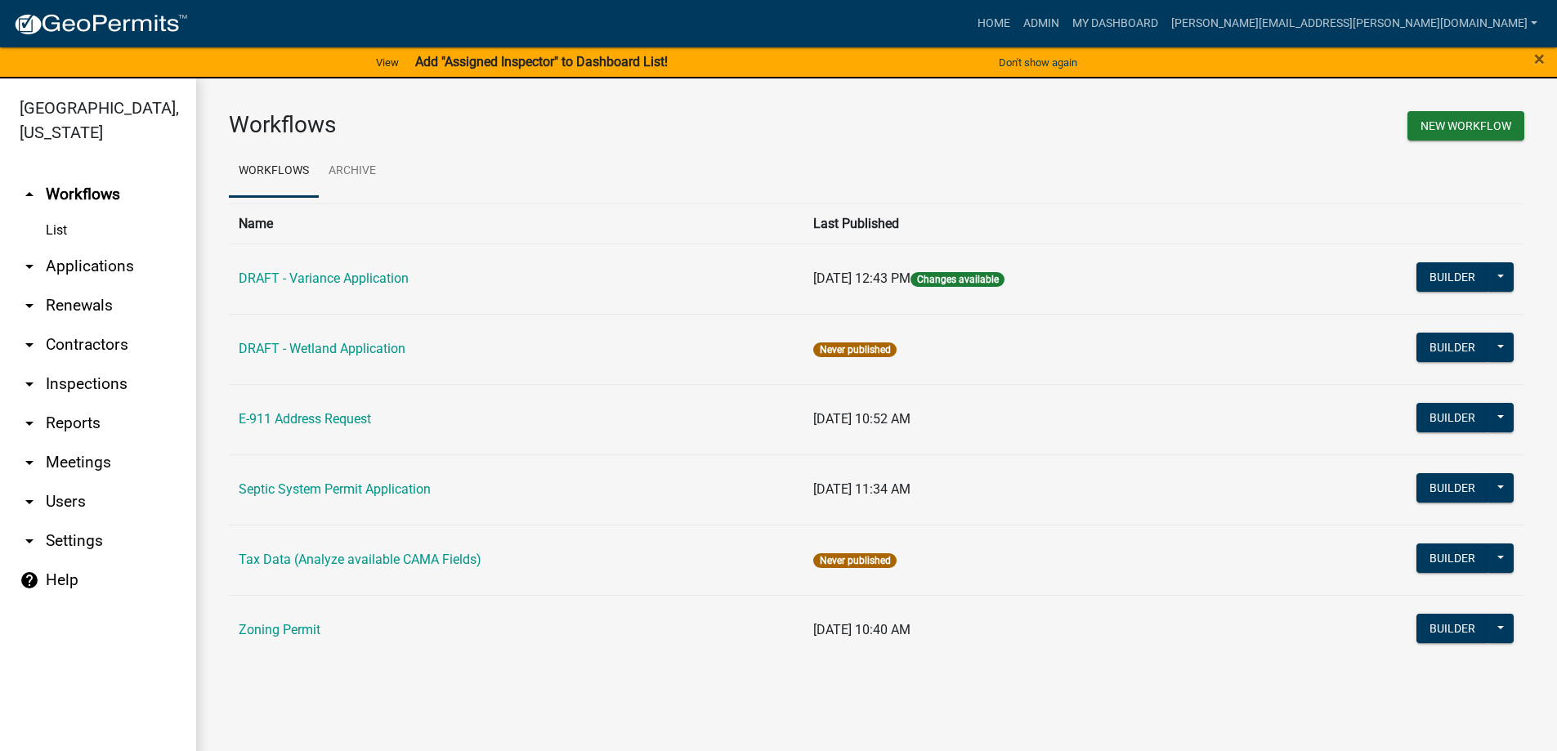
click at [78, 266] on link "arrow_drop_down Applications" at bounding box center [98, 266] width 196 height 39
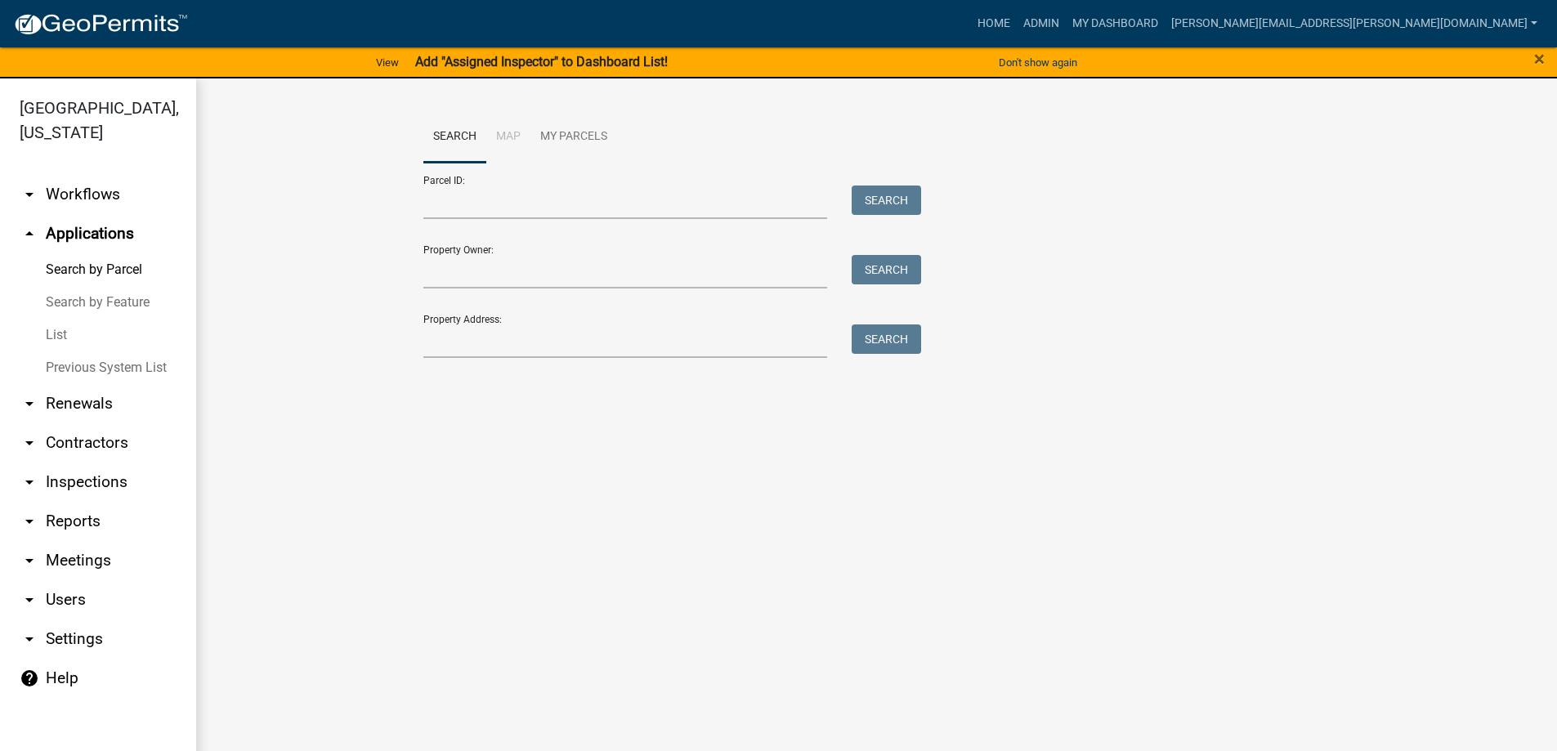
click at [64, 330] on link "List" at bounding box center [98, 335] width 196 height 33
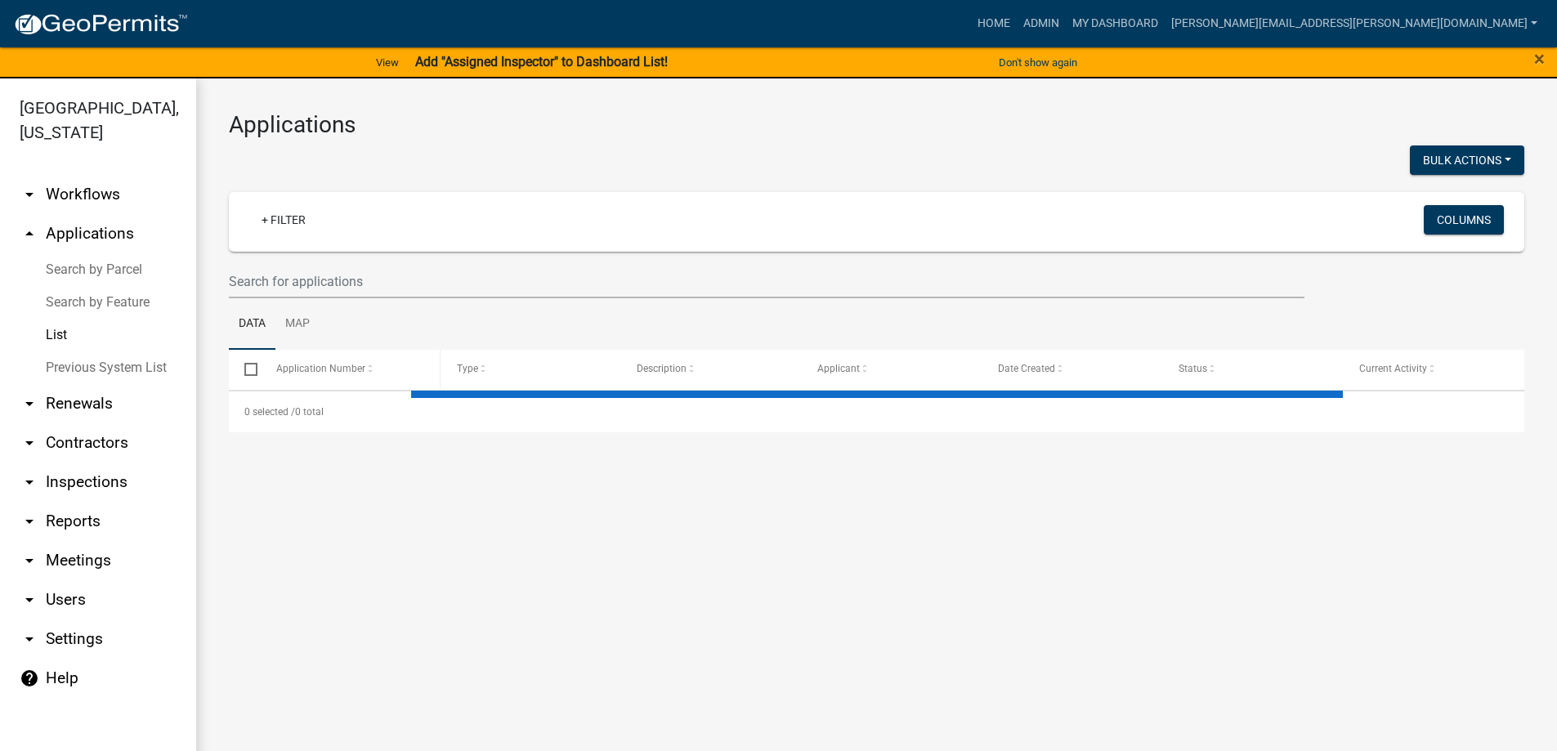
select select "3: 100"
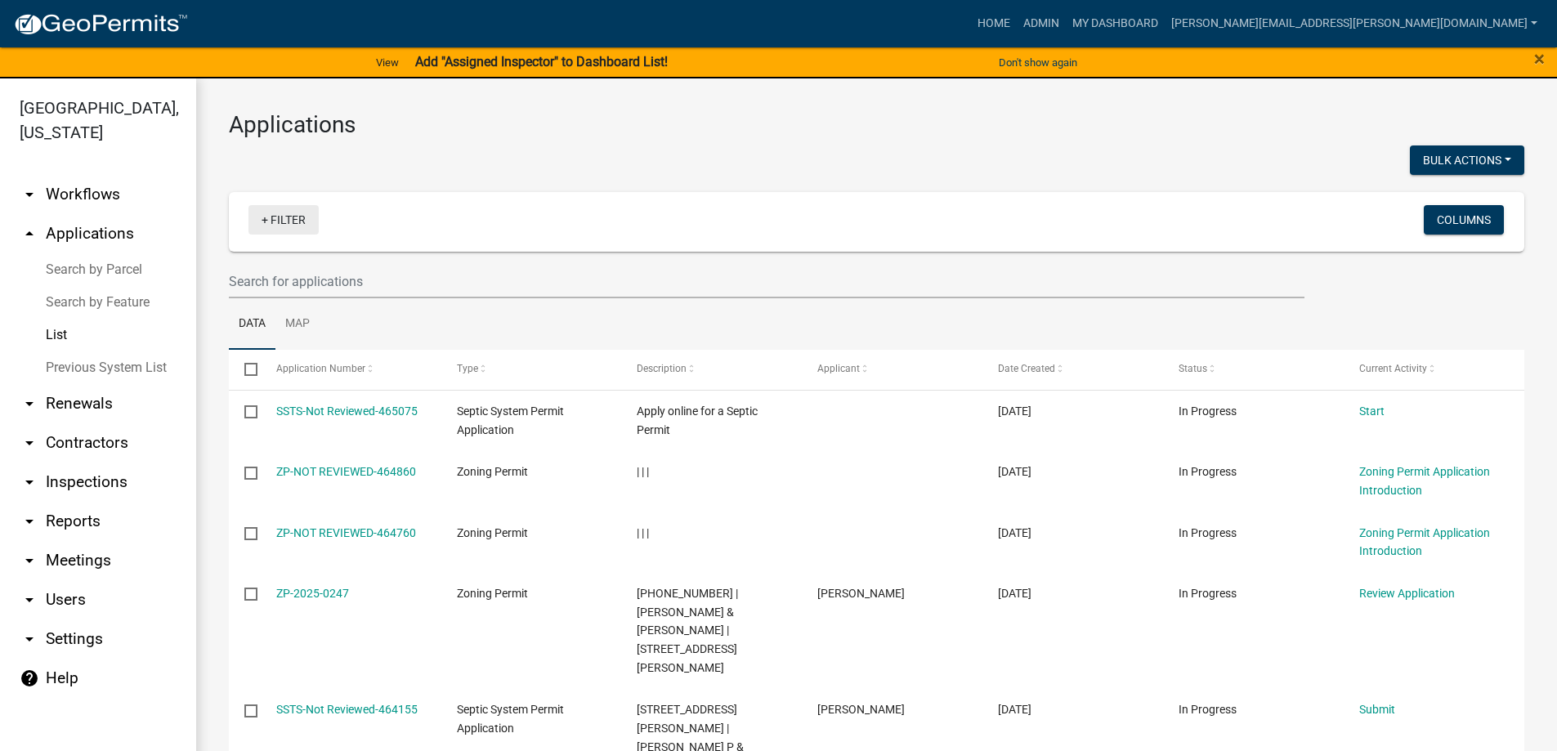
click at [282, 210] on link "+ Filter" at bounding box center [283, 219] width 70 height 29
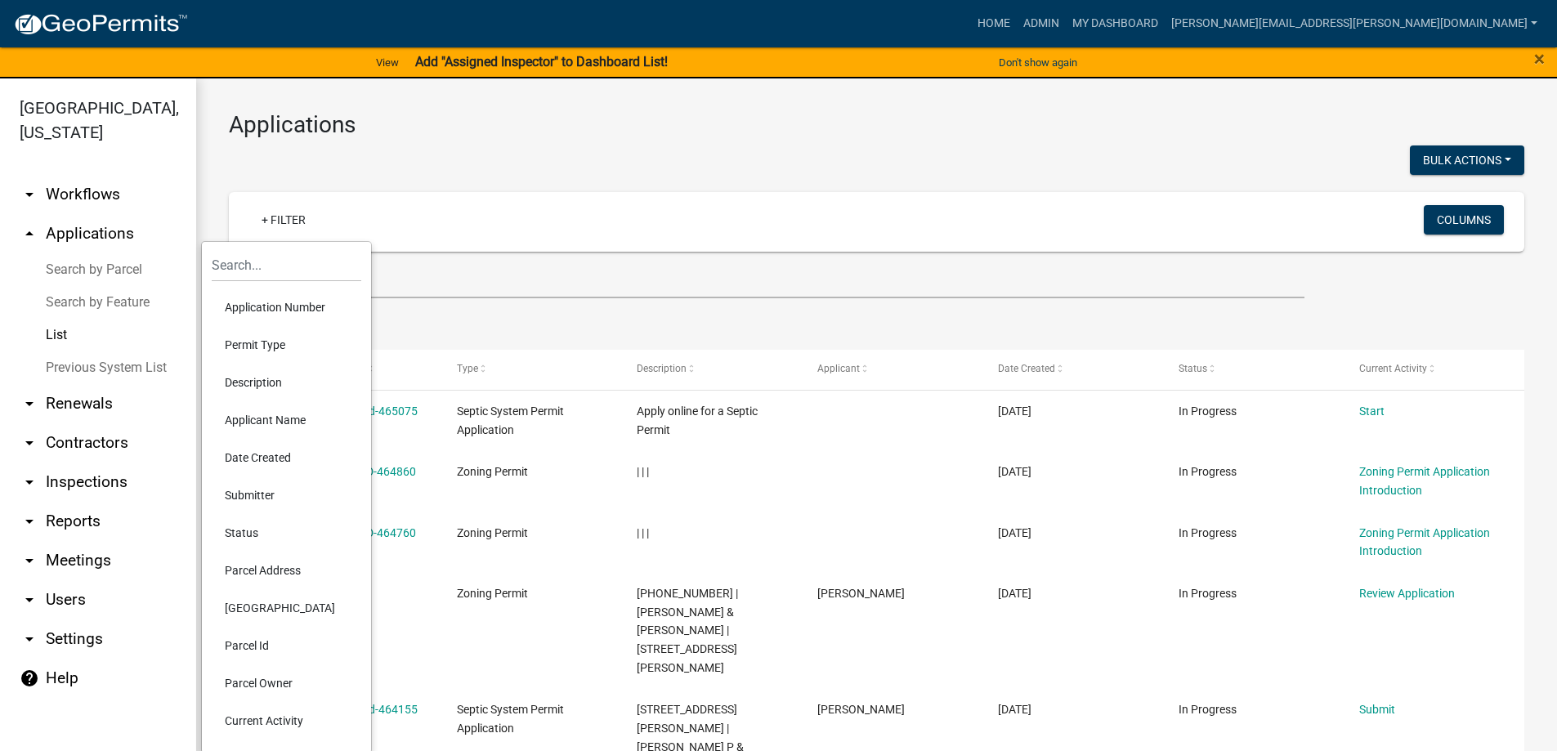
click at [264, 346] on li "Permit Type" at bounding box center [287, 345] width 150 height 38
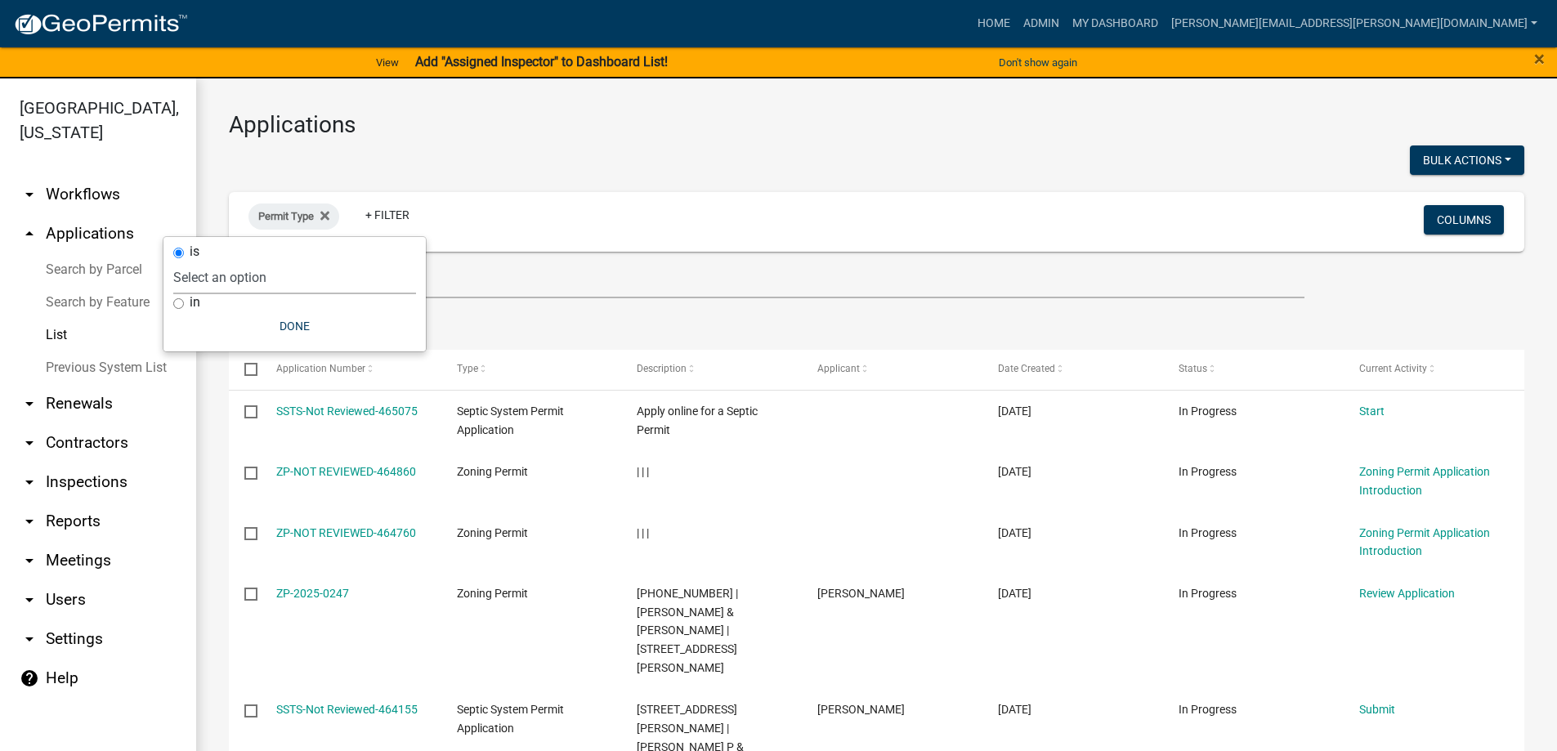
click at [266, 279] on select "Select an option DRAFT - Variance Application DRAFT - Wetland Application E-911…" at bounding box center [294, 278] width 243 height 34
select select "4ea715b7-1725-4cb7-82be-3d693945ff20"
click at [258, 261] on select "Select an option DRAFT - Variance Application DRAFT - Wetland Application E-911…" at bounding box center [294, 278] width 243 height 34
